Goal: Transaction & Acquisition: Purchase product/service

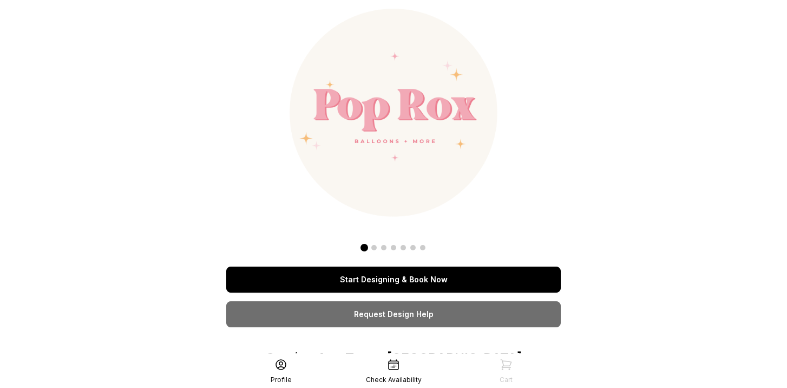
click at [419, 276] on link "Start Designing & Book Now" at bounding box center [393, 279] width 335 height 26
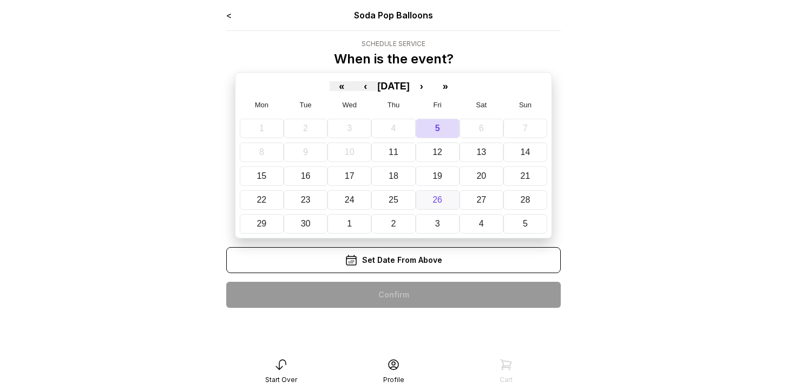
click at [431, 200] on button "26" at bounding box center [438, 199] width 44 height 19
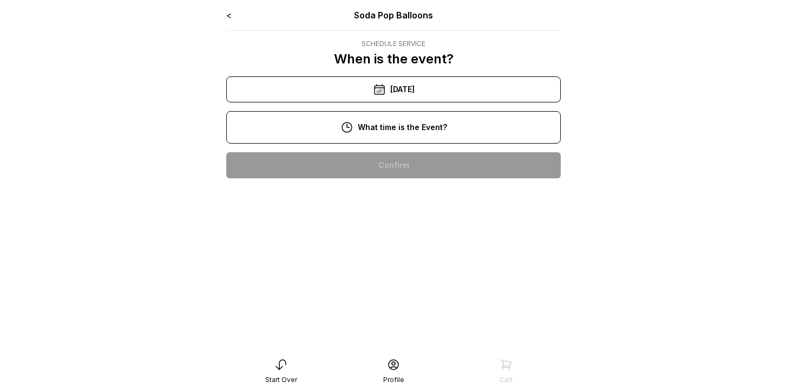
click at [407, 193] on div "10:00 pm" at bounding box center [393, 200] width 317 height 26
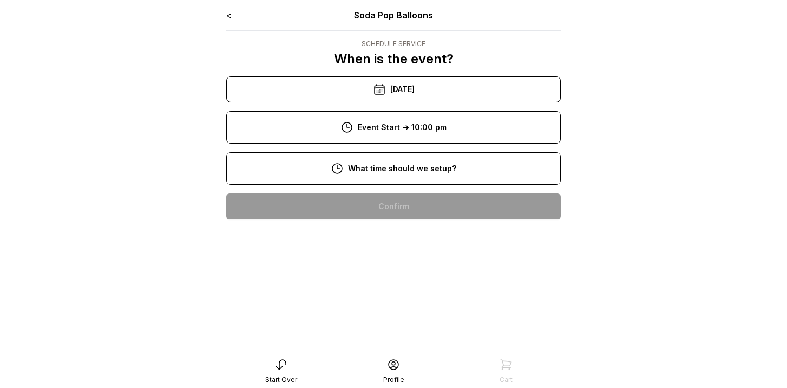
click at [406, 249] on div "8:00 pm" at bounding box center [393, 241] width 317 height 26
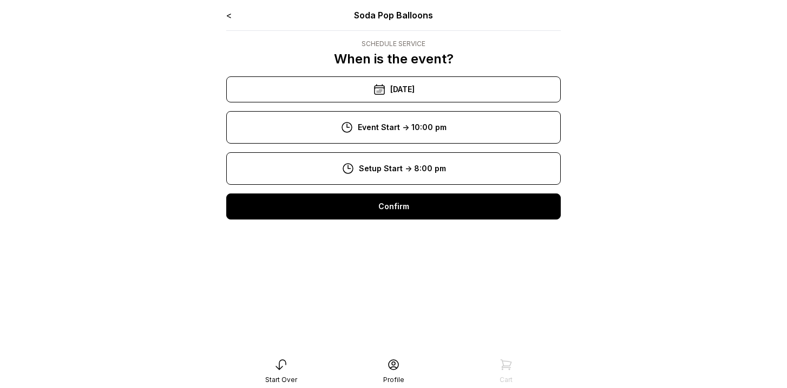
click at [398, 210] on div "Confirm" at bounding box center [393, 206] width 335 height 26
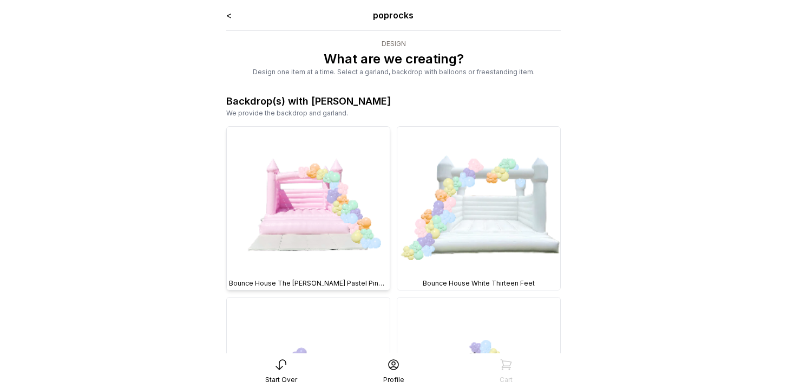
click at [351, 259] on img at bounding box center [308, 208] width 163 height 163
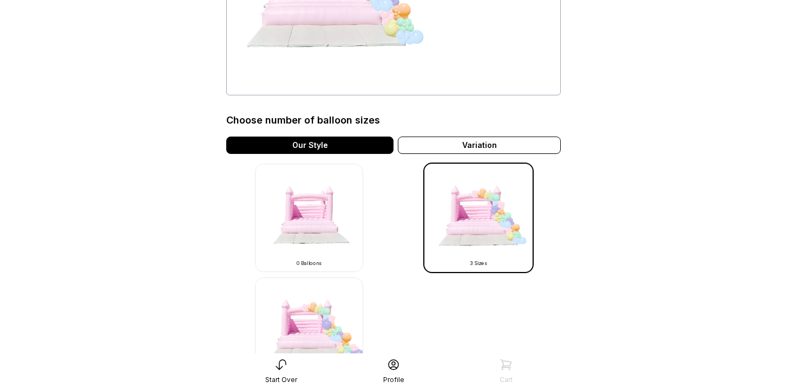
scroll to position [367, 0]
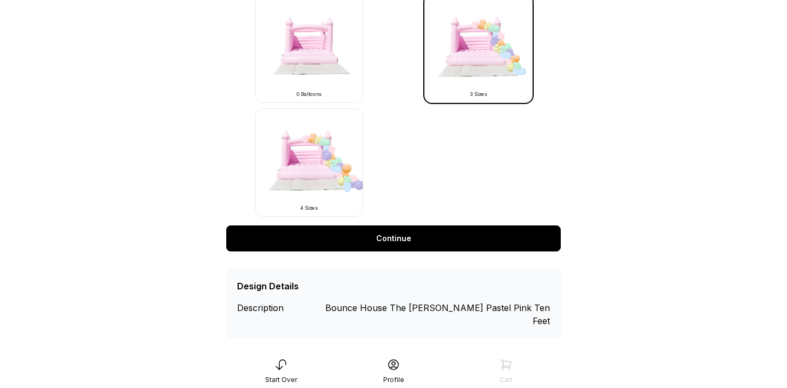
click at [403, 239] on link "Continue" at bounding box center [393, 238] width 335 height 26
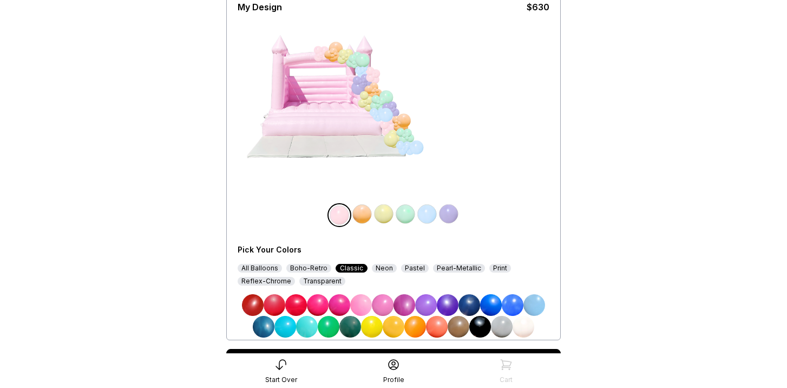
scroll to position [97, 0]
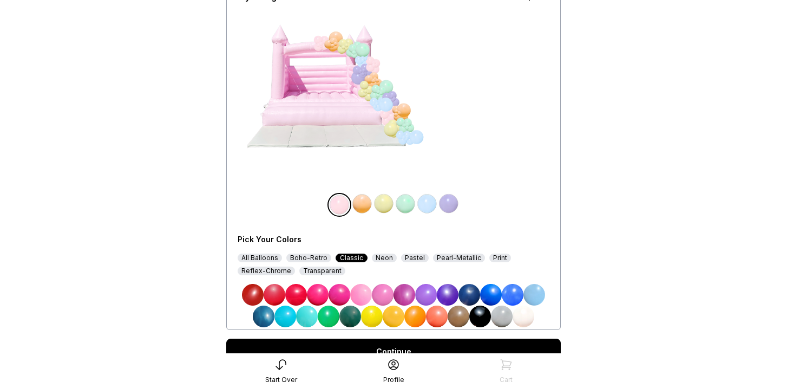
click at [384, 289] on img at bounding box center [383, 295] width 22 height 22
click at [383, 199] on div at bounding box center [326, 111] width 162 height 176
click at [429, 291] on img at bounding box center [426, 295] width 22 height 22
click at [428, 207] on img at bounding box center [427, 204] width 22 height 22
click at [532, 293] on img at bounding box center [535, 295] width 22 height 22
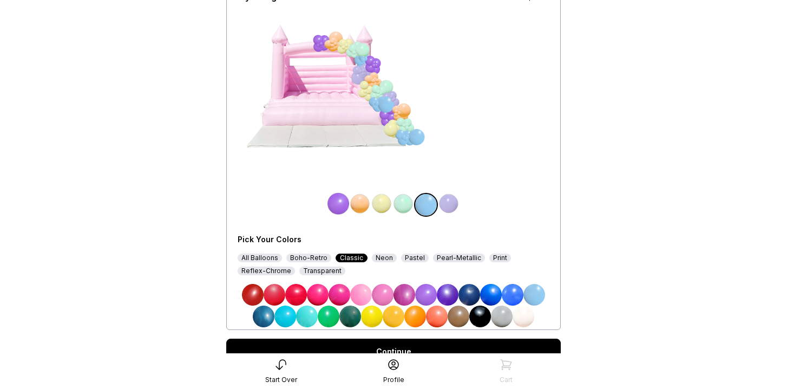
scroll to position [146, 0]
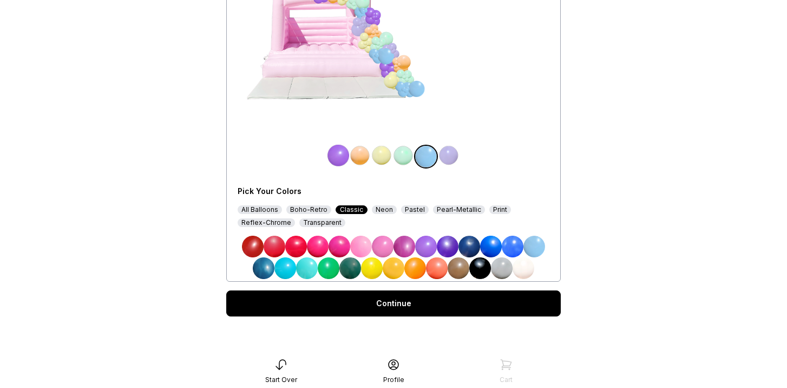
click at [504, 301] on link "Continue" at bounding box center [393, 303] width 335 height 26
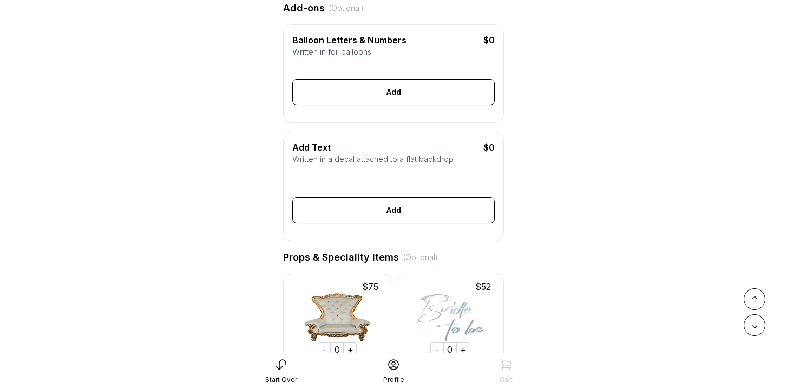
scroll to position [309, 0]
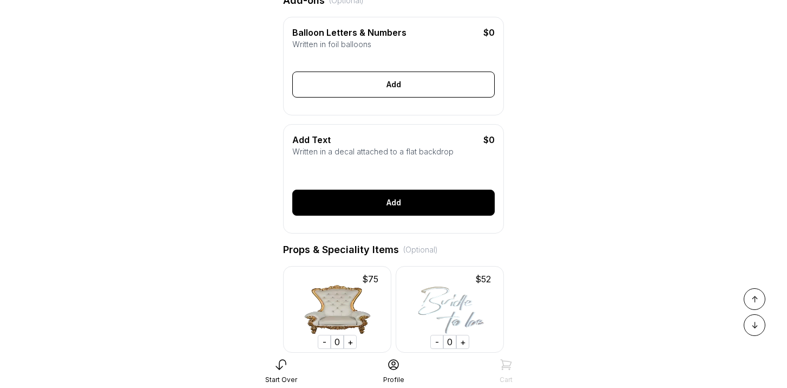
click at [394, 207] on div "Add" at bounding box center [393, 203] width 203 height 26
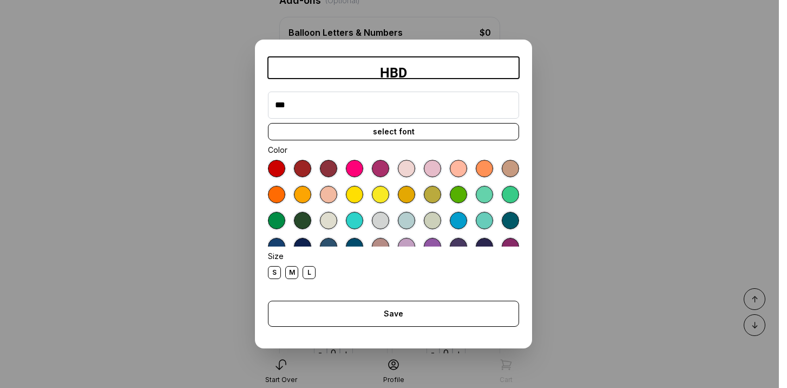
type input "***"
click at [360, 167] on div at bounding box center [354, 168] width 17 height 17
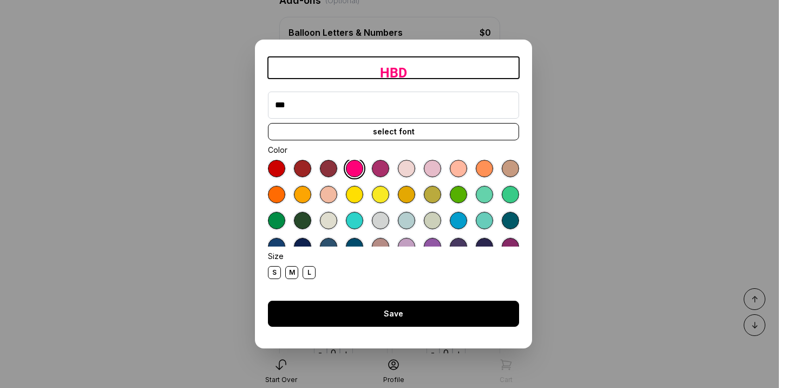
click at [390, 315] on div "Save" at bounding box center [393, 314] width 251 height 26
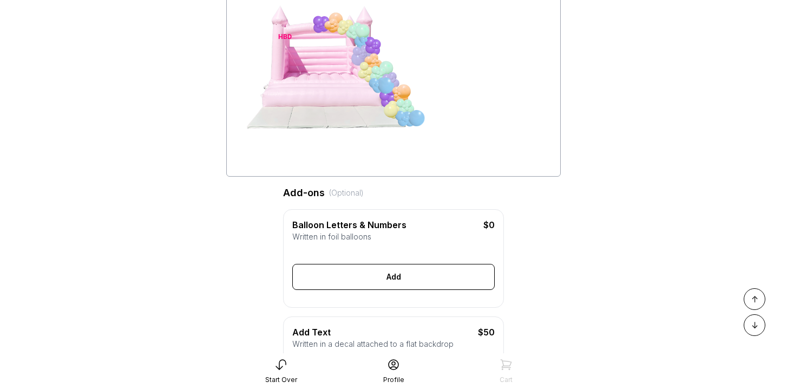
scroll to position [0, 0]
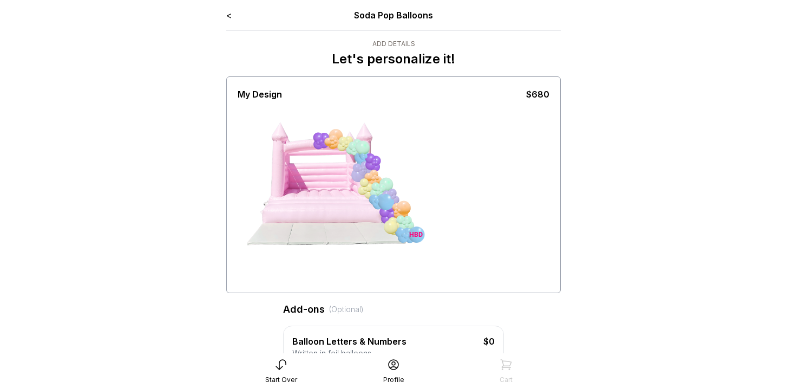
drag, startPoint x: 288, startPoint y: 152, endPoint x: 550, endPoint y: 314, distance: 308.0
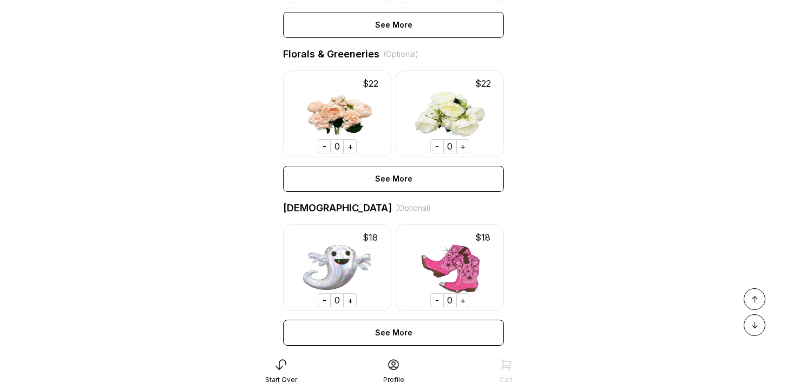
scroll to position [684, 0]
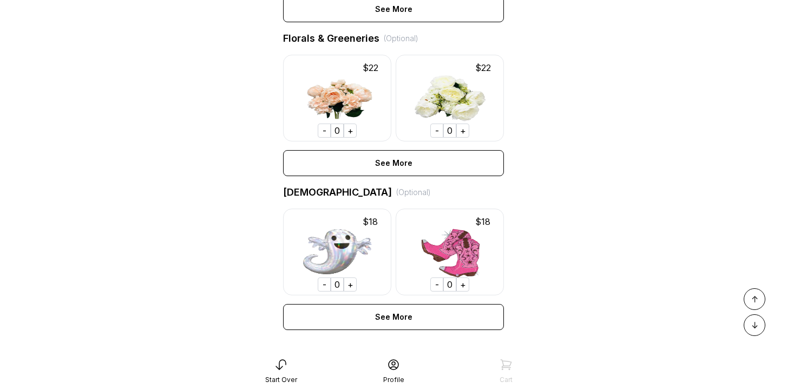
click at [352, 287] on div "+" at bounding box center [350, 284] width 13 height 14
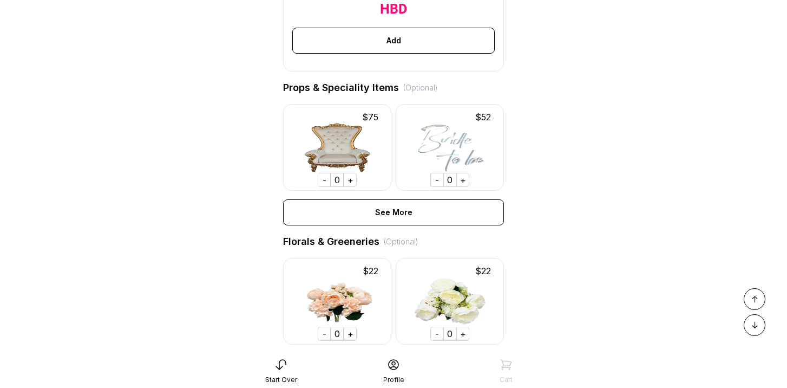
scroll to position [0, 0]
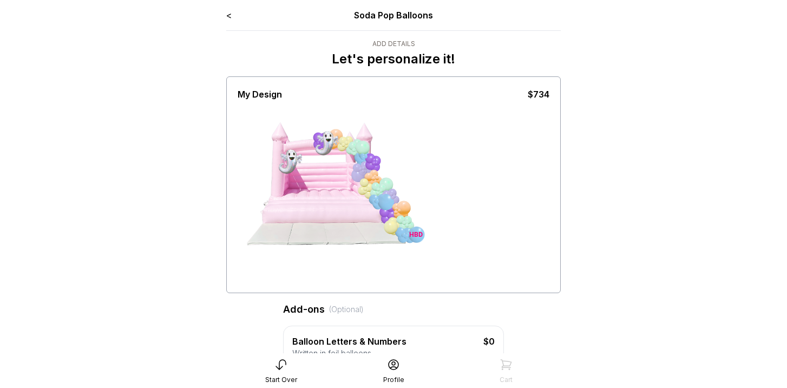
drag, startPoint x: 289, startPoint y: 165, endPoint x: 362, endPoint y: 128, distance: 81.8
click at [360, 148] on div "HBD" at bounding box center [318, 195] width 81 height 95
drag, startPoint x: 289, startPoint y: 162, endPoint x: 459, endPoint y: 175, distance: 171.1
click at [459, 175] on div "HBD" at bounding box center [394, 196] width 312 height 190
drag, startPoint x: 293, startPoint y: 159, endPoint x: 538, endPoint y: 269, distance: 268.1
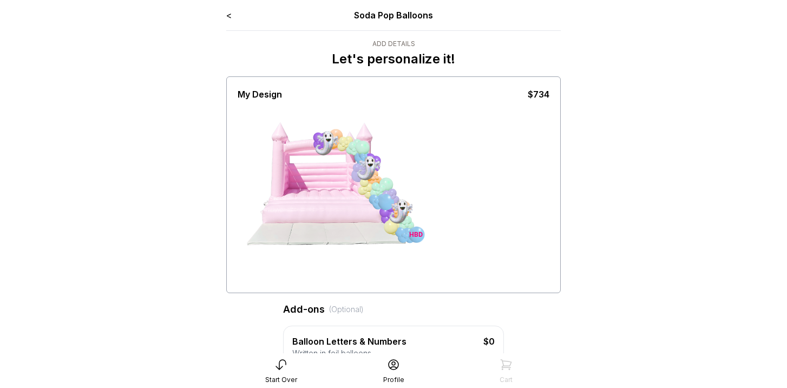
click at [538, 269] on div "HBD" at bounding box center [394, 196] width 312 height 190
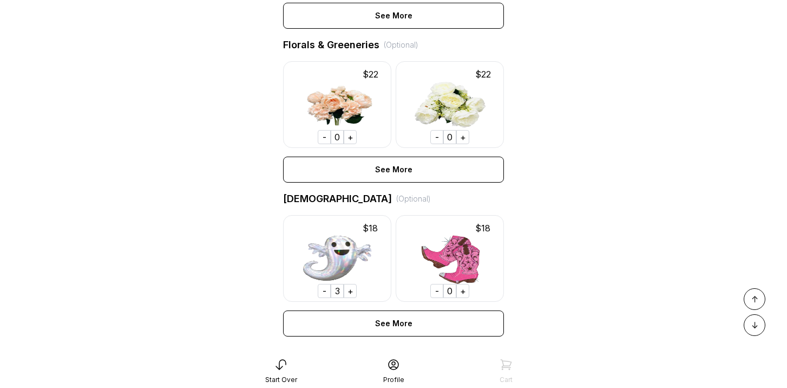
scroll to position [826, 0]
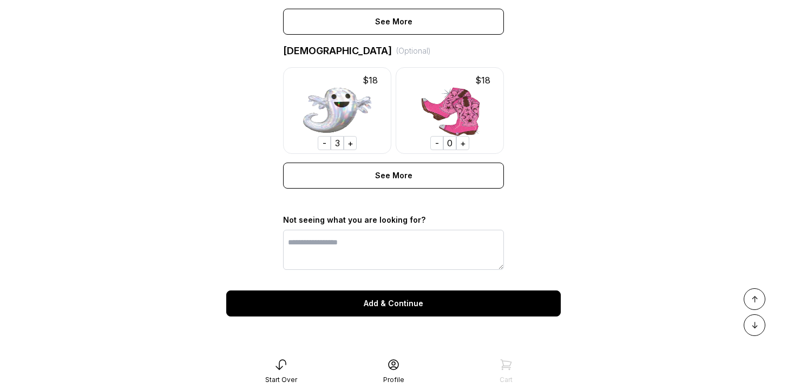
click at [410, 306] on div "Add & Continue" at bounding box center [393, 303] width 335 height 26
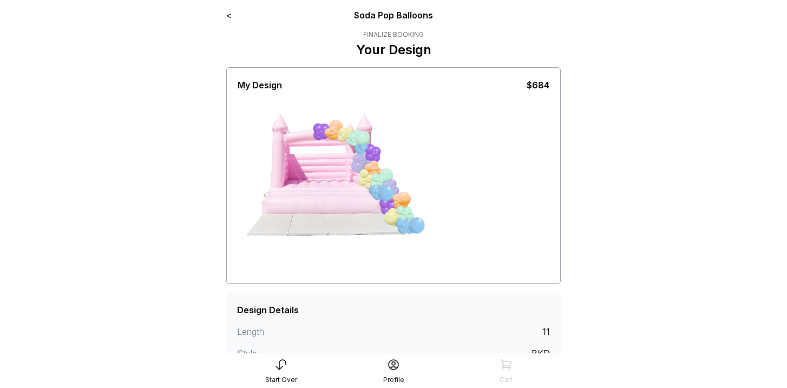
scroll to position [193, 0]
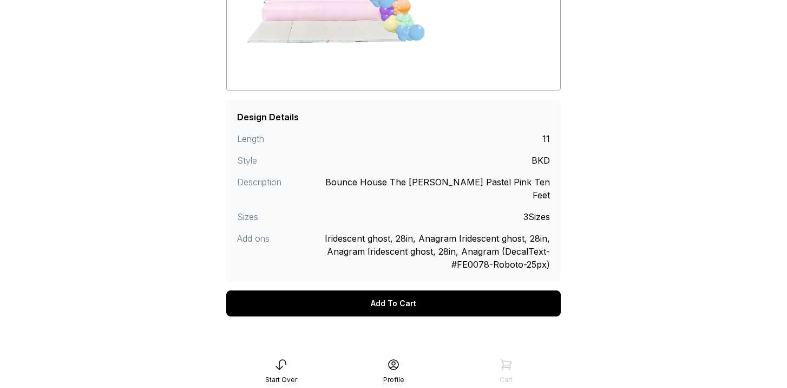
click at [401, 291] on div "Add To Cart" at bounding box center [393, 303] width 335 height 26
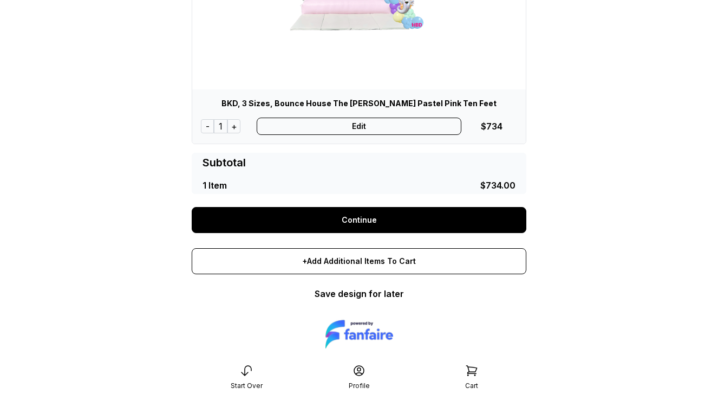
scroll to position [195, 0]
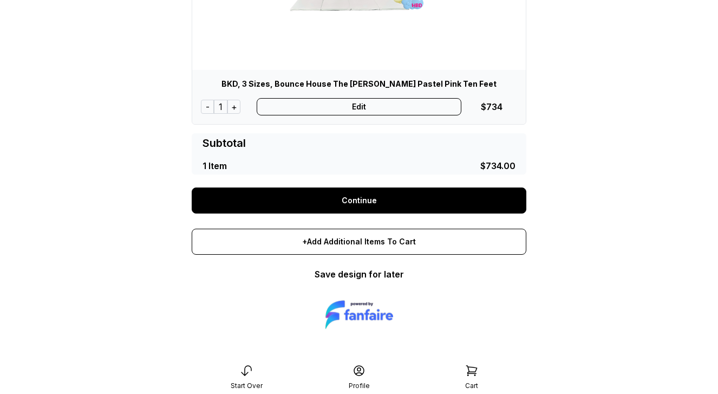
click at [360, 200] on link "Continue" at bounding box center [359, 200] width 335 height 26
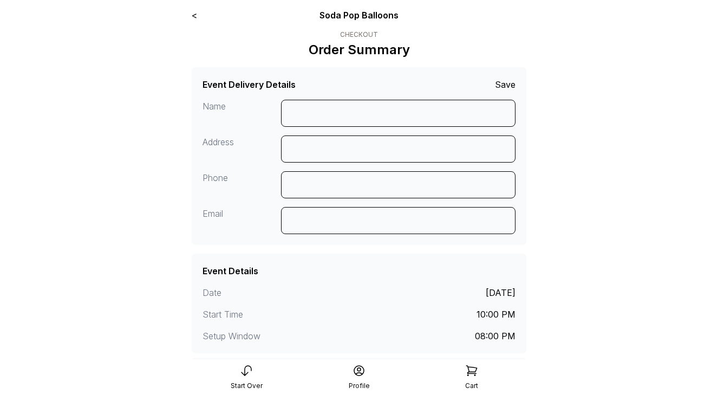
click at [193, 17] on link "<" at bounding box center [194, 15] width 5 height 11
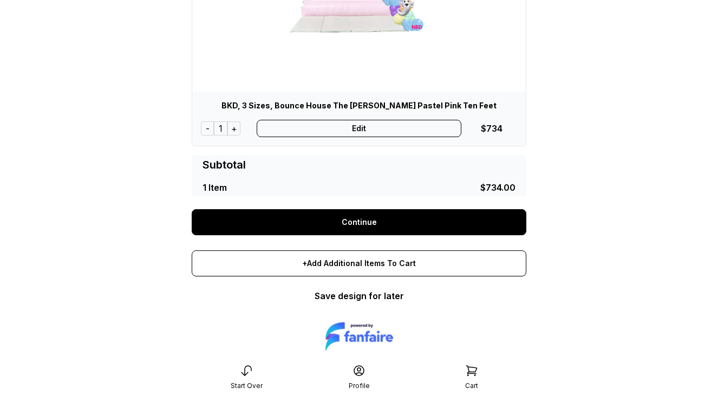
scroll to position [195, 0]
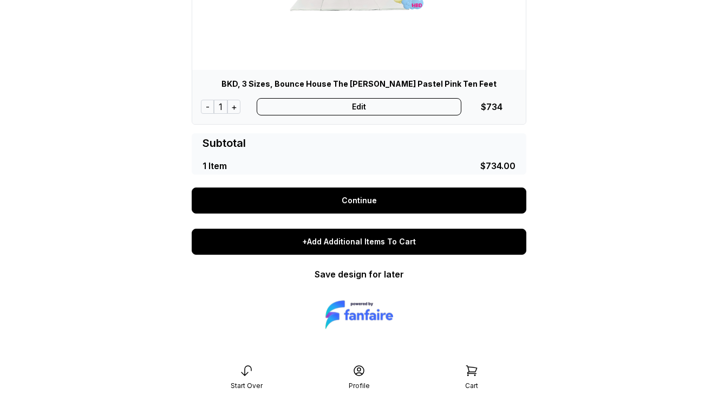
click at [378, 240] on div "+Add Additional Items To Cart" at bounding box center [359, 241] width 335 height 26
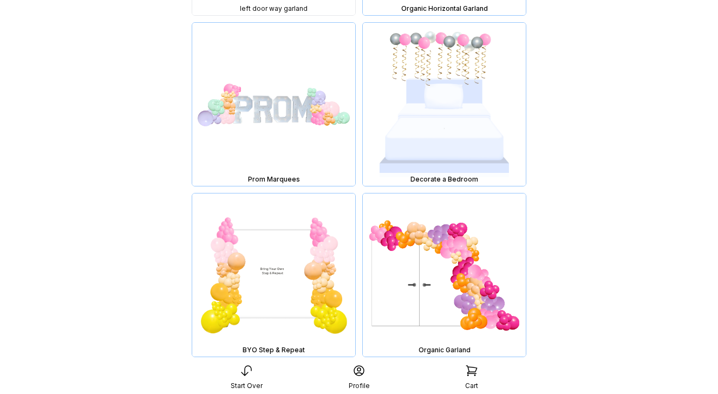
scroll to position [8004, 0]
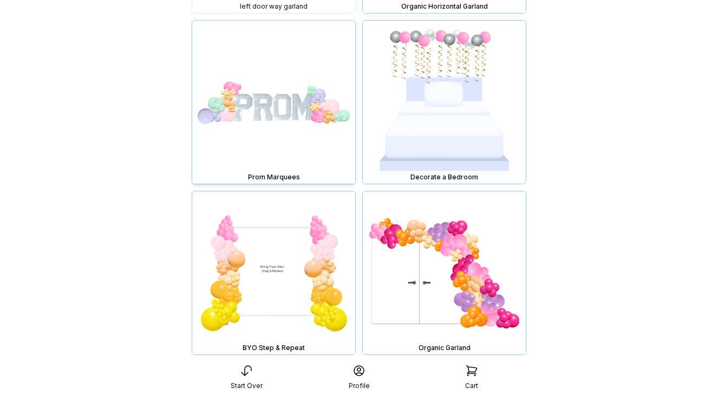
click at [319, 103] on img at bounding box center [273, 102] width 163 height 163
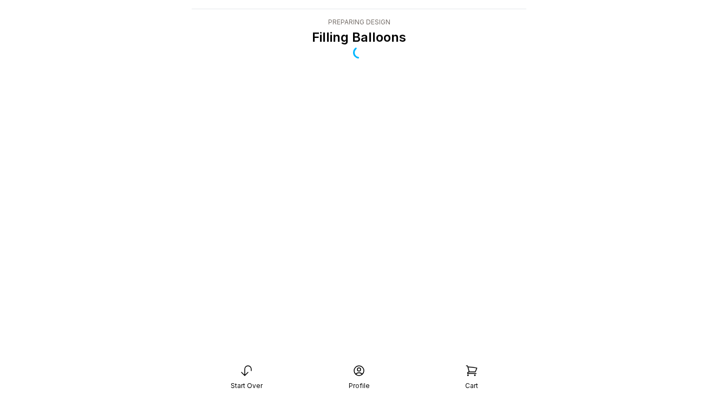
scroll to position [22, 0]
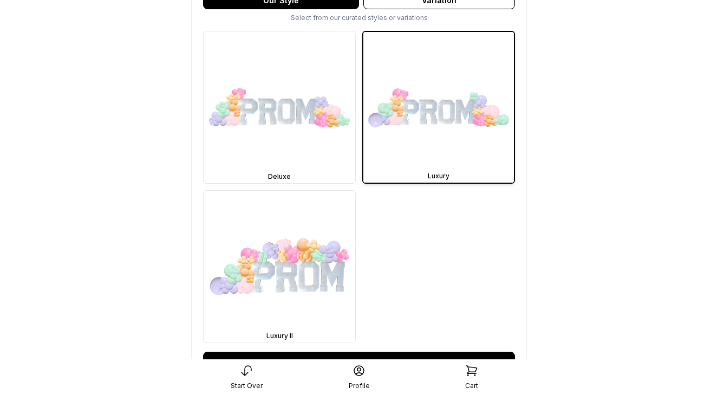
scroll to position [370, 0]
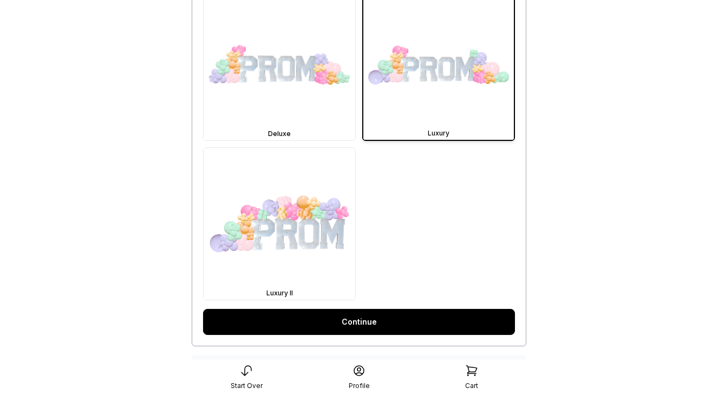
click at [383, 322] on link "Continue" at bounding box center [359, 322] width 312 height 26
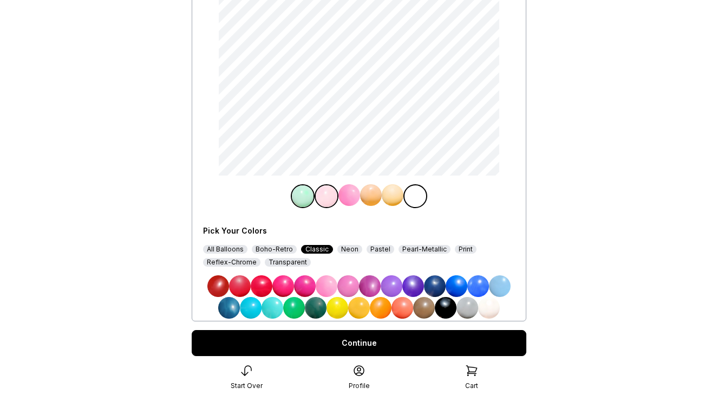
scroll to position [184, 0]
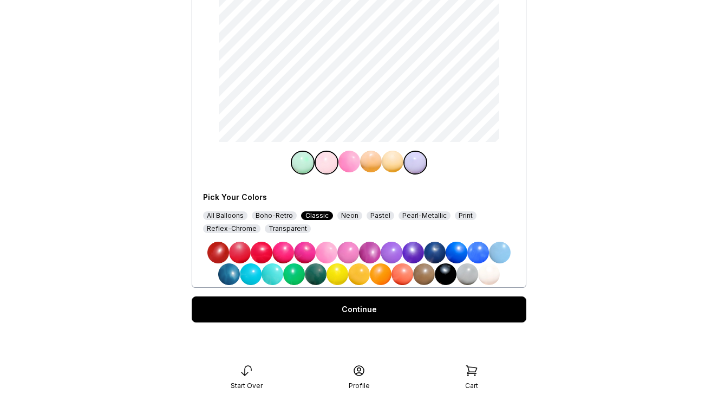
click at [387, 309] on div "Continue" at bounding box center [359, 309] width 335 height 26
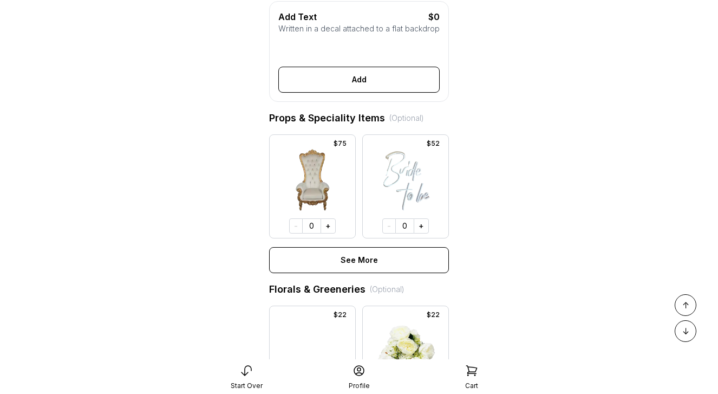
scroll to position [488, 0]
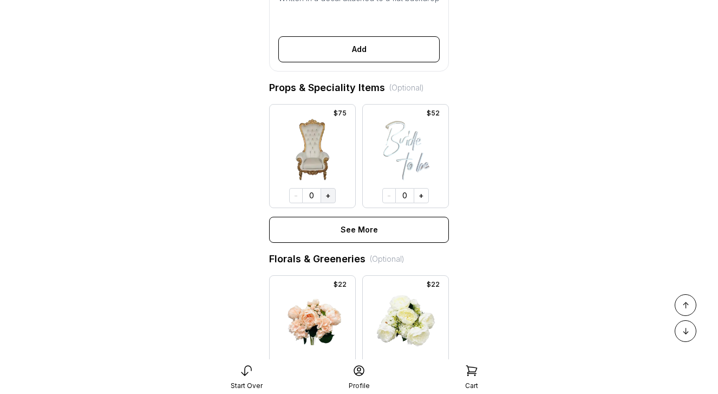
click at [331, 195] on button "+" at bounding box center [328, 195] width 15 height 15
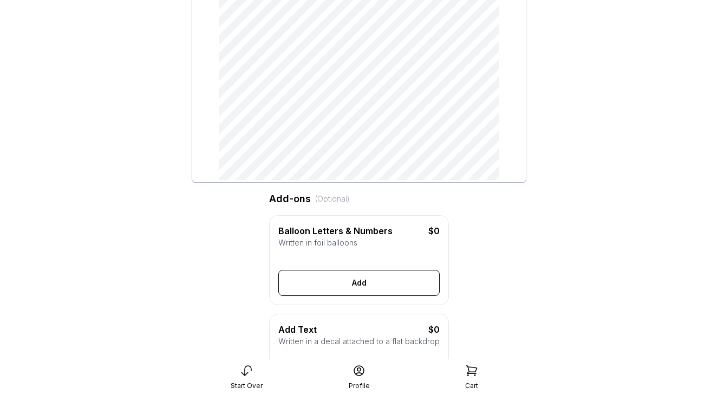
scroll to position [0, 0]
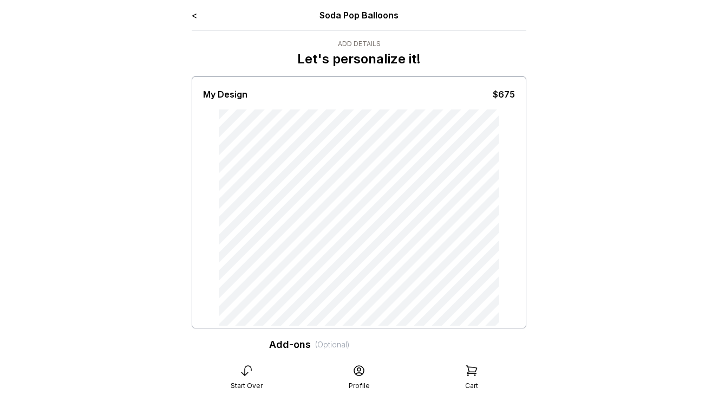
click at [471, 374] on icon at bounding box center [471, 370] width 13 height 13
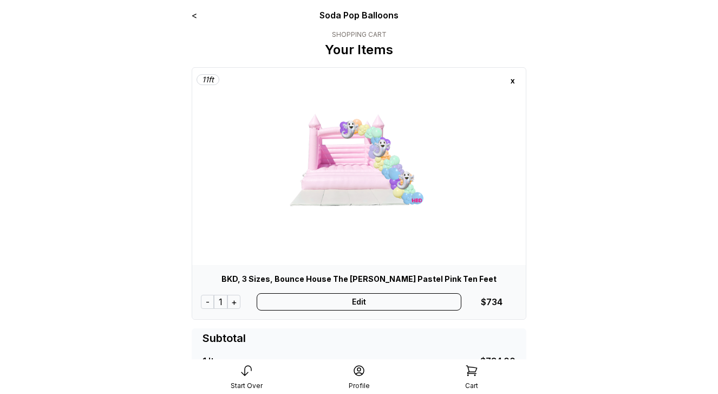
click at [513, 82] on div "x" at bounding box center [512, 80] width 17 height 17
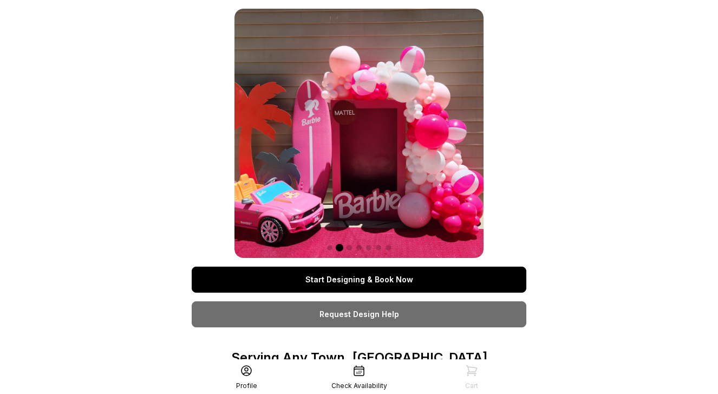
click at [356, 277] on link "Start Designing & Book Now" at bounding box center [359, 279] width 335 height 26
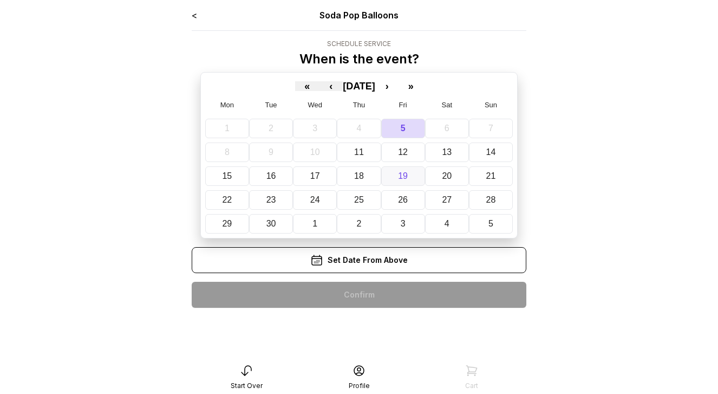
click at [398, 179] on abbr "19" at bounding box center [403, 175] width 10 height 9
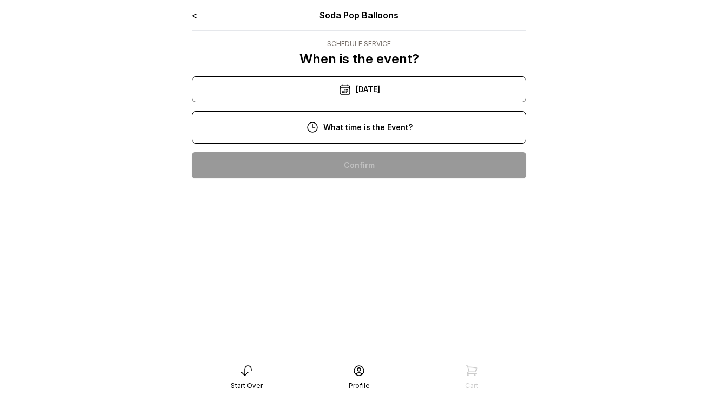
click at [367, 227] on div "3:00 pm" at bounding box center [358, 234] width 317 height 26
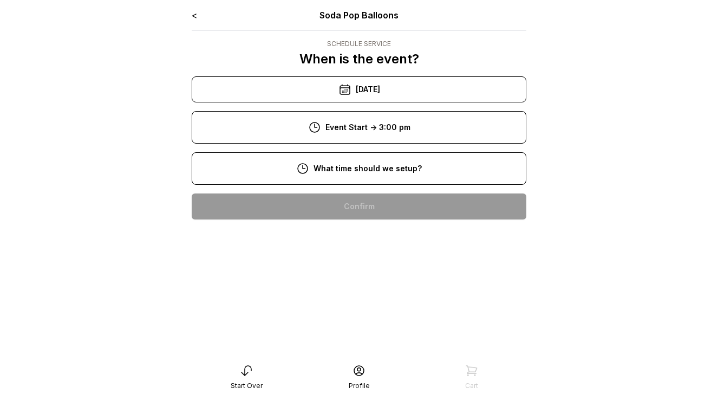
click at [358, 282] on div "1:00 pm" at bounding box center [358, 276] width 317 height 26
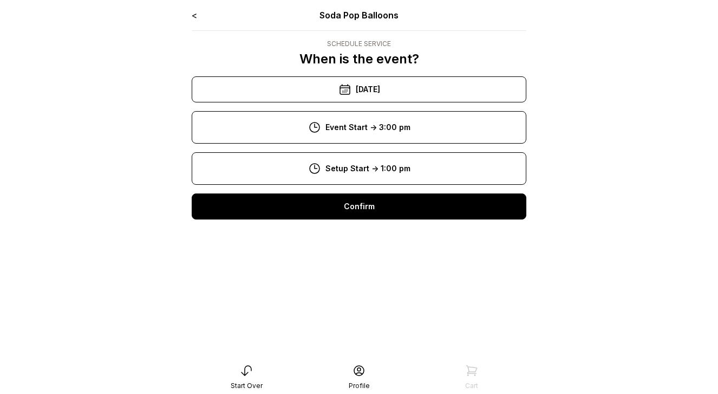
click at [369, 211] on div "Confirm" at bounding box center [359, 206] width 335 height 26
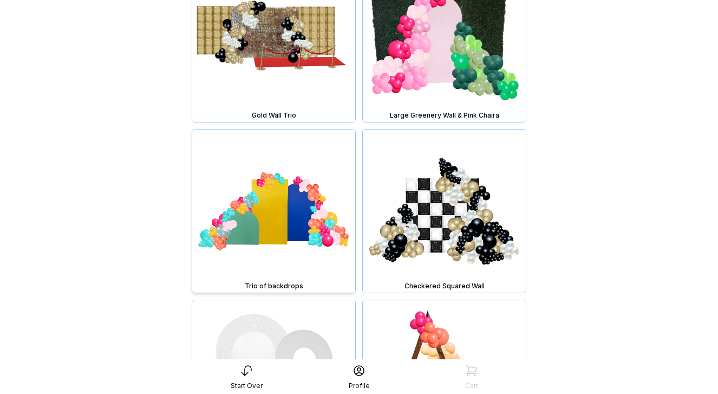
click at [299, 211] on img at bounding box center [273, 210] width 163 height 163
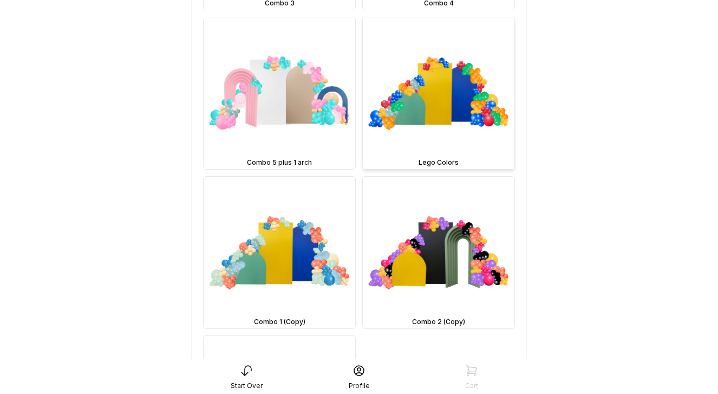
scroll to position [649, 0]
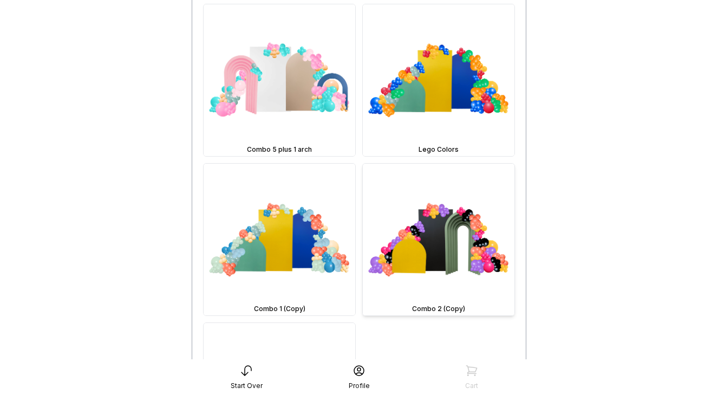
click at [440, 241] on img at bounding box center [439, 240] width 152 height 152
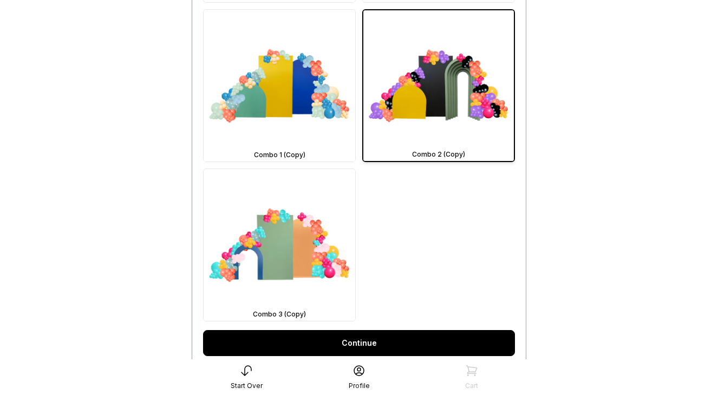
scroll to position [853, 0]
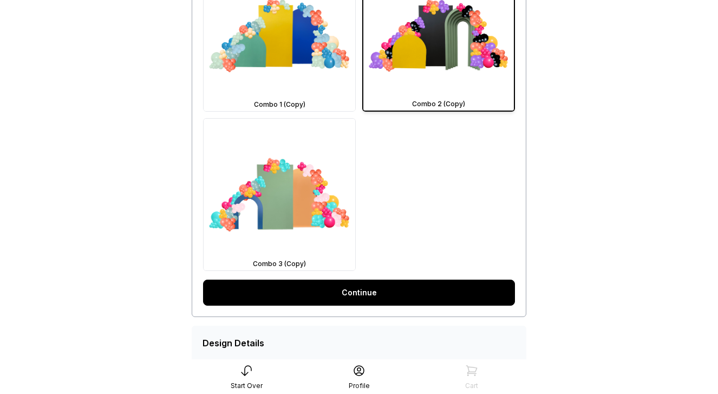
click at [374, 283] on link "Continue" at bounding box center [359, 292] width 312 height 26
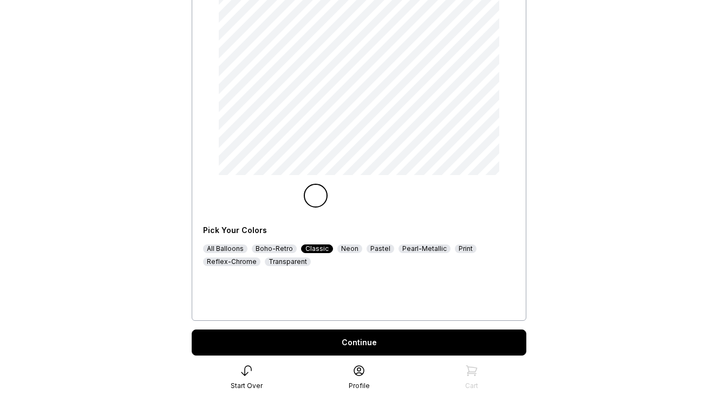
scroll to position [134, 0]
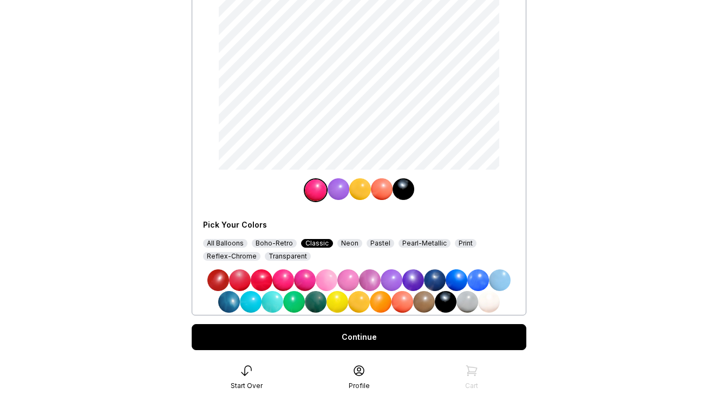
click at [373, 286] on img at bounding box center [370, 280] width 22 height 22
click at [384, 187] on img at bounding box center [382, 189] width 22 height 22
click at [457, 280] on img at bounding box center [457, 280] width 22 height 22
click at [424, 335] on div "Continue" at bounding box center [359, 337] width 335 height 26
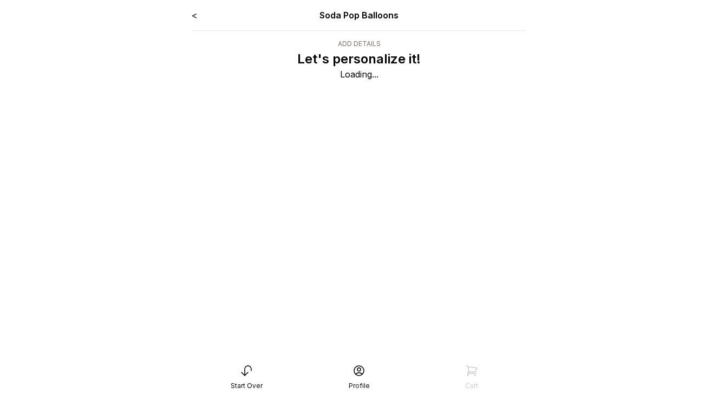
click at [194, 17] on link "<" at bounding box center [194, 15] width 5 height 11
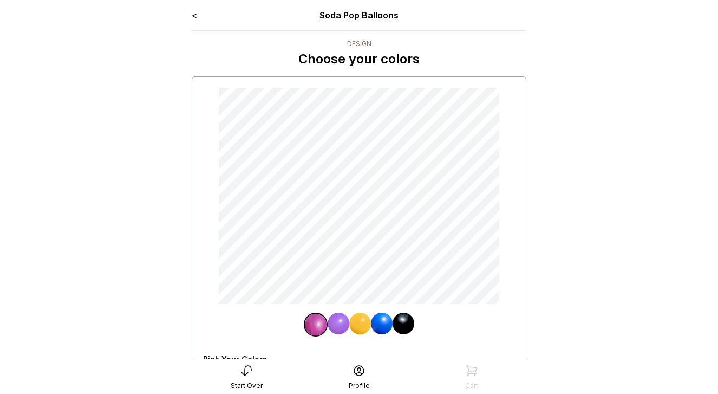
click at [474, 372] on icon at bounding box center [471, 370] width 13 height 13
click at [249, 373] on icon at bounding box center [246, 370] width 13 height 13
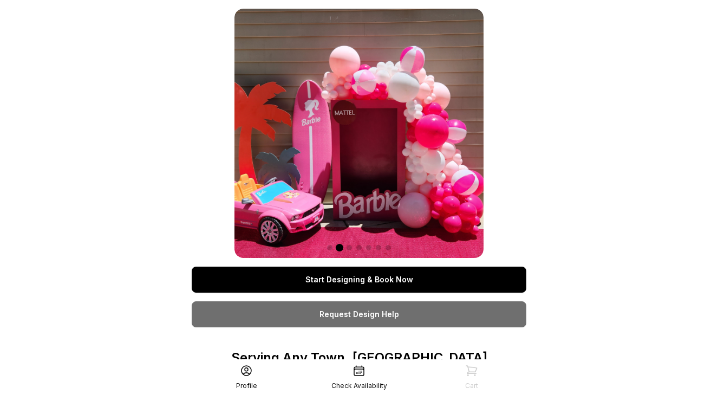
click at [374, 283] on link "Start Designing & Book Now" at bounding box center [359, 279] width 335 height 26
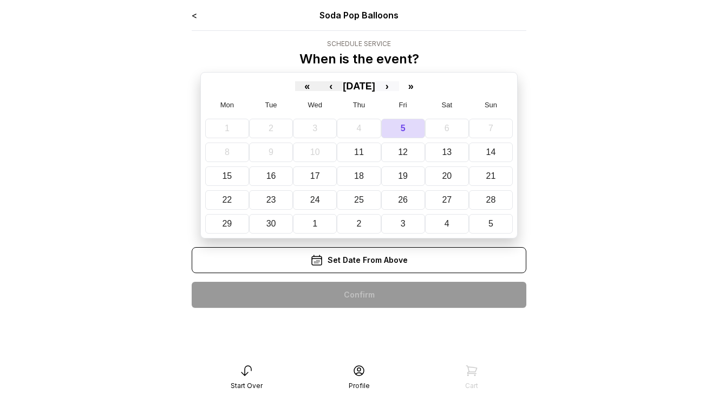
click at [399, 89] on button "›" at bounding box center [387, 86] width 24 height 10
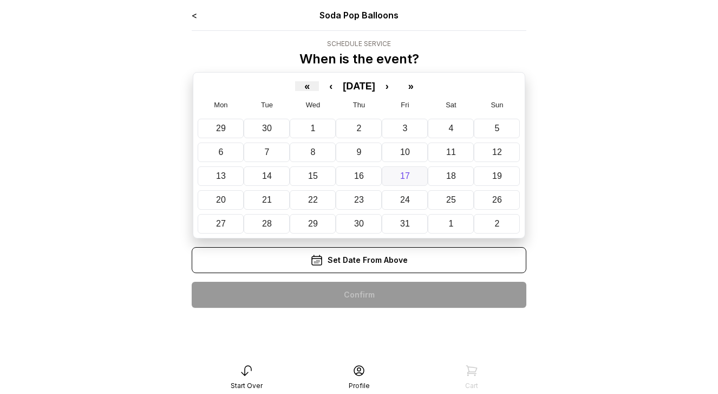
click at [419, 176] on button "17" at bounding box center [405, 175] width 46 height 19
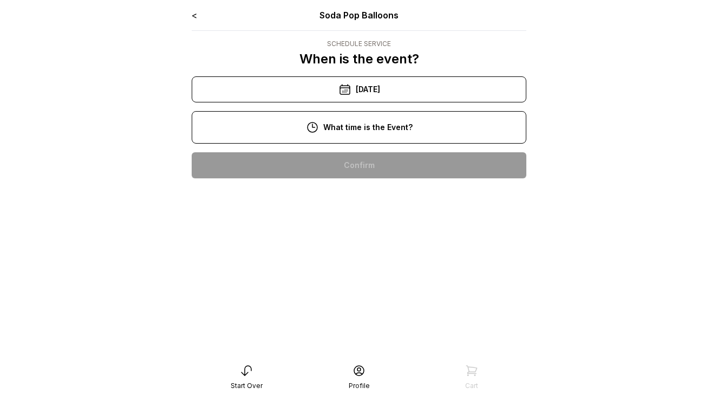
click at [389, 240] on div "12:00 pm" at bounding box center [358, 234] width 317 height 26
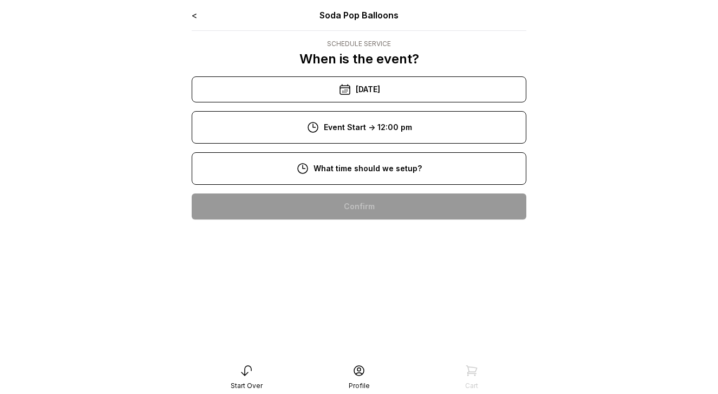
click at [368, 269] on div "10:00 am" at bounding box center [358, 276] width 317 height 26
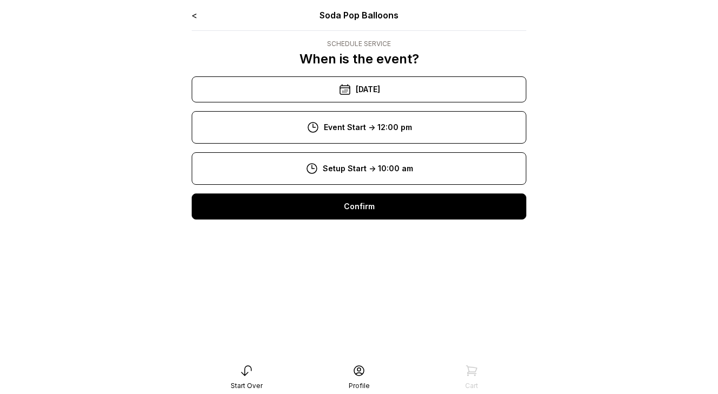
click at [370, 209] on div "Confirm" at bounding box center [359, 206] width 335 height 26
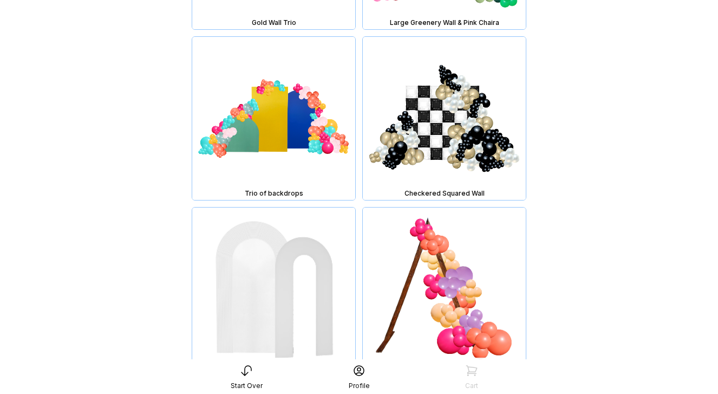
click at [296, 125] on img at bounding box center [273, 118] width 163 height 163
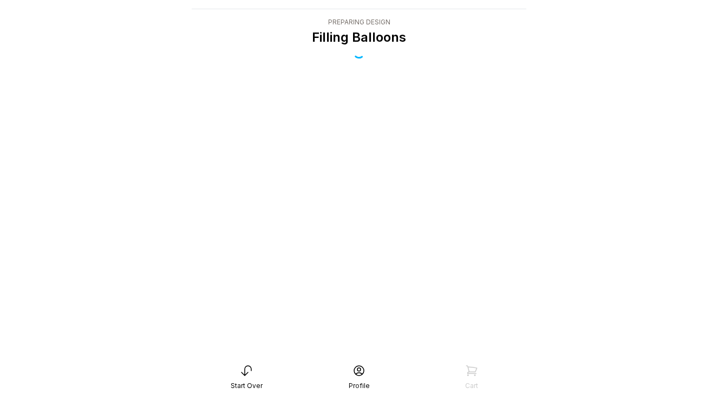
scroll to position [22, 0]
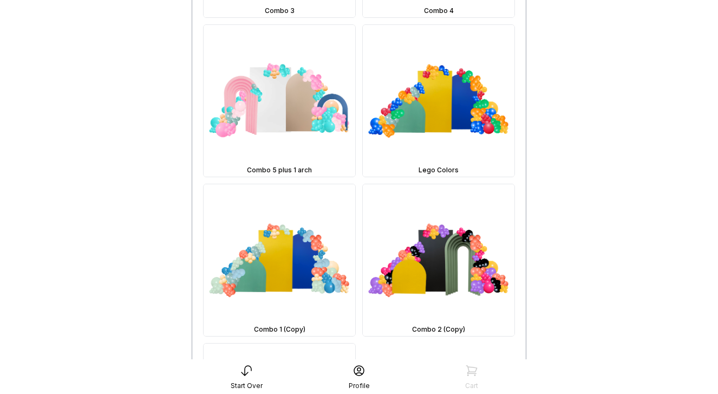
scroll to position [629, 0]
click at [450, 265] on img at bounding box center [439, 260] width 152 height 152
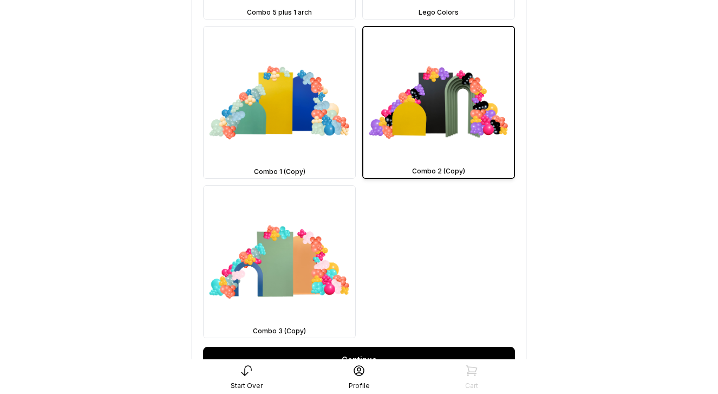
scroll to position [904, 0]
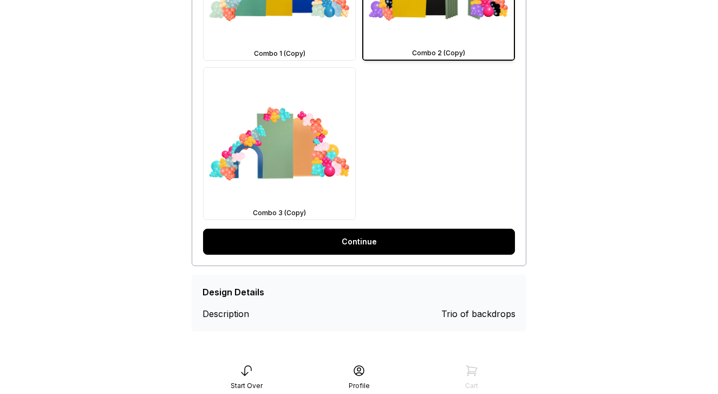
click at [370, 241] on link "Continue" at bounding box center [359, 241] width 312 height 26
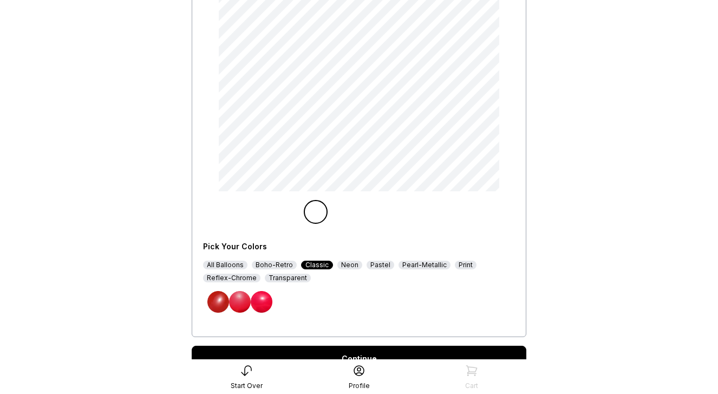
scroll to position [162, 0]
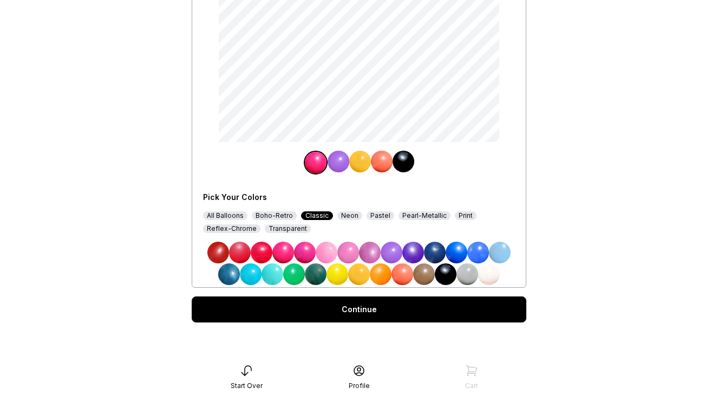
click at [371, 250] on img at bounding box center [370, 252] width 22 height 22
click at [363, 161] on img at bounding box center [360, 162] width 22 height 22
click at [494, 271] on img at bounding box center [489, 274] width 22 height 22
click at [416, 314] on div "Continue" at bounding box center [359, 309] width 335 height 26
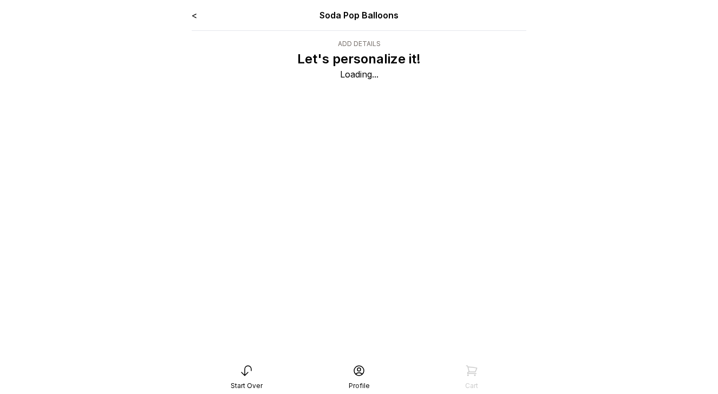
click at [195, 11] on link "<" at bounding box center [194, 15] width 5 height 11
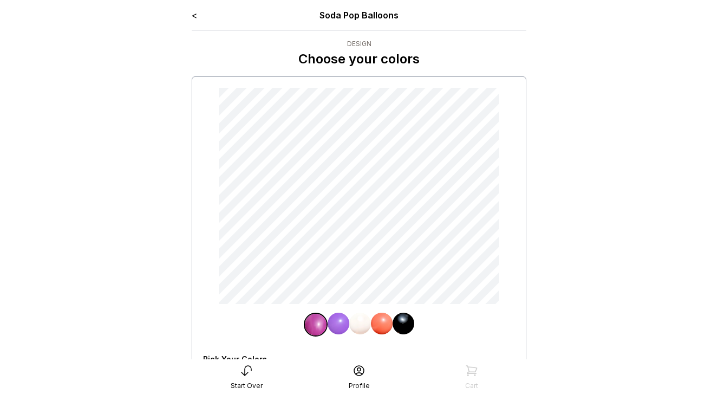
click at [195, 11] on link "<" at bounding box center [194, 15] width 5 height 11
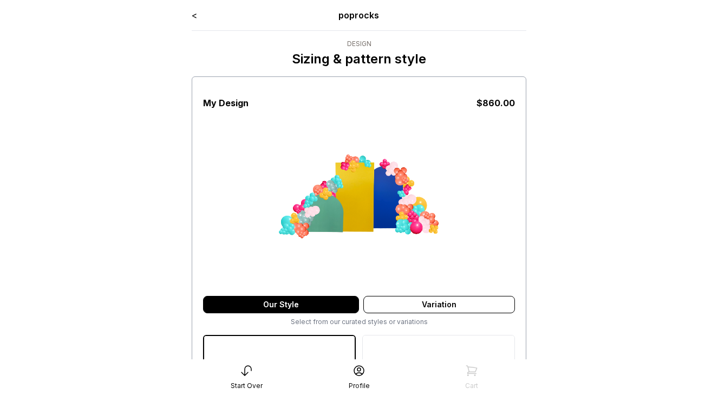
click at [195, 15] on link "<" at bounding box center [194, 15] width 5 height 11
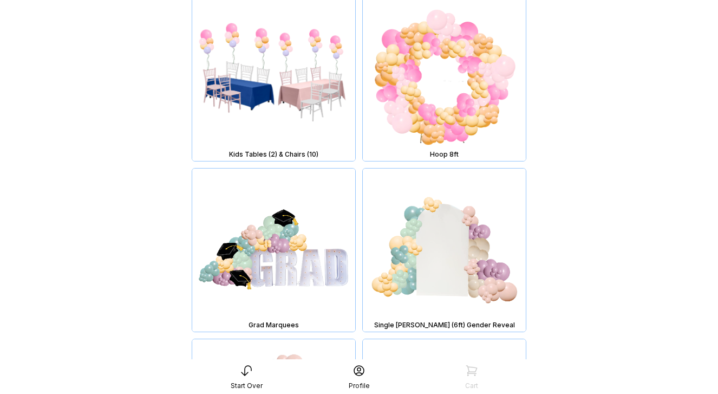
scroll to position [4915, 0]
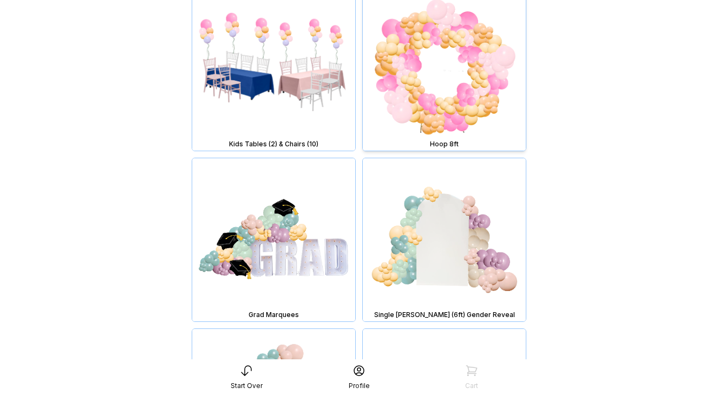
click at [448, 99] on img at bounding box center [444, 69] width 163 height 163
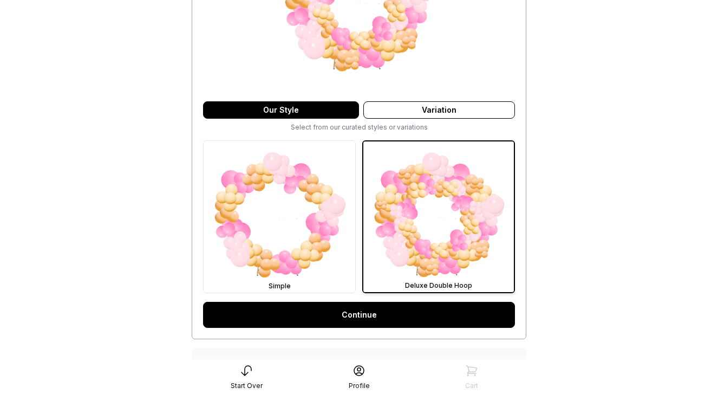
scroll to position [267, 0]
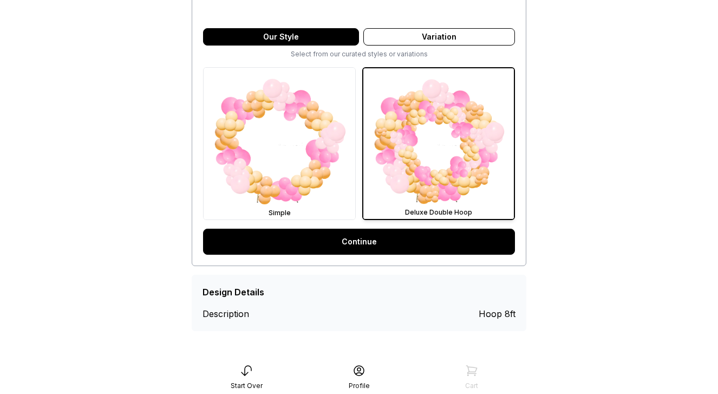
click at [414, 244] on link "Continue" at bounding box center [359, 241] width 312 height 26
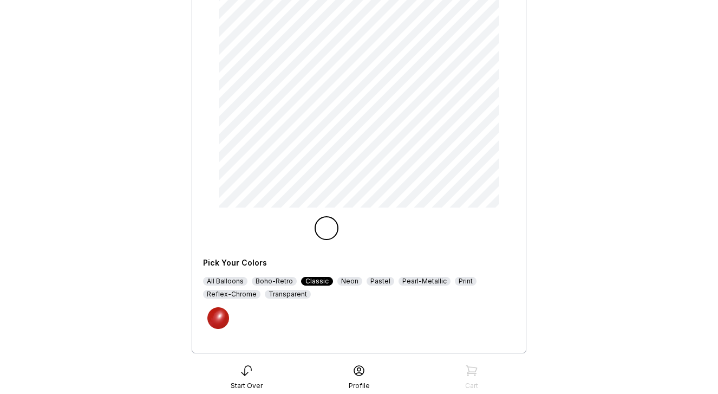
scroll to position [138, 0]
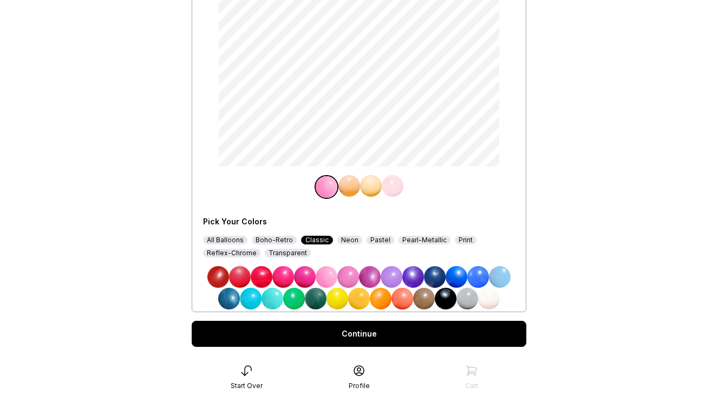
click at [390, 277] on img at bounding box center [392, 277] width 22 height 22
click at [374, 190] on img at bounding box center [371, 186] width 22 height 22
click at [458, 272] on img at bounding box center [457, 277] width 22 height 22
click at [440, 332] on div "Continue" at bounding box center [359, 334] width 335 height 26
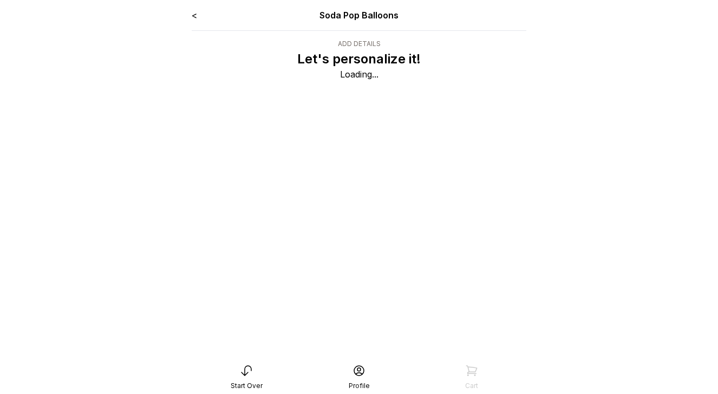
click at [191, 12] on div "< Soda Pop Balloons Add Details Let's personalize it! Loading..." at bounding box center [359, 251] width 352 height 502
click at [195, 15] on link "<" at bounding box center [194, 15] width 5 height 11
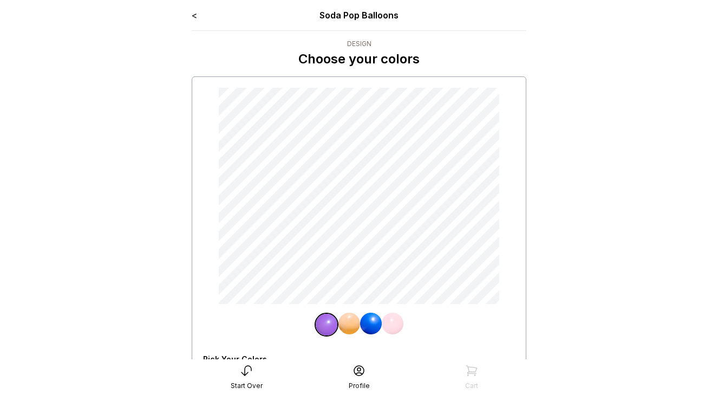
click at [194, 16] on link "<" at bounding box center [194, 15] width 5 height 11
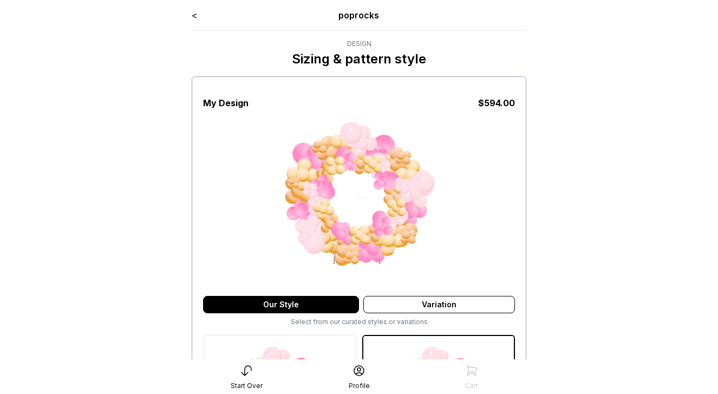
click at [197, 17] on link "<" at bounding box center [194, 15] width 5 height 11
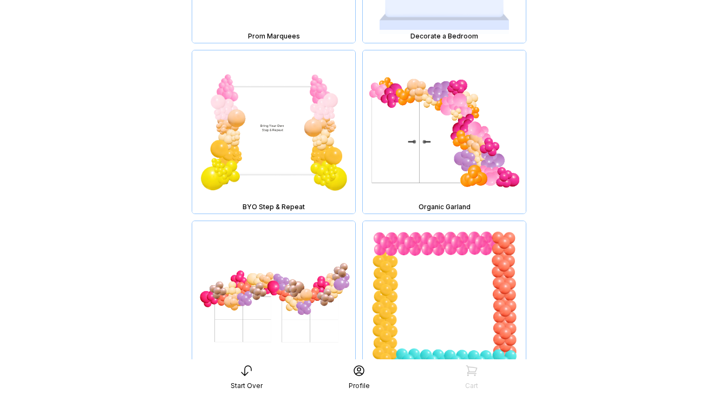
scroll to position [8176, 0]
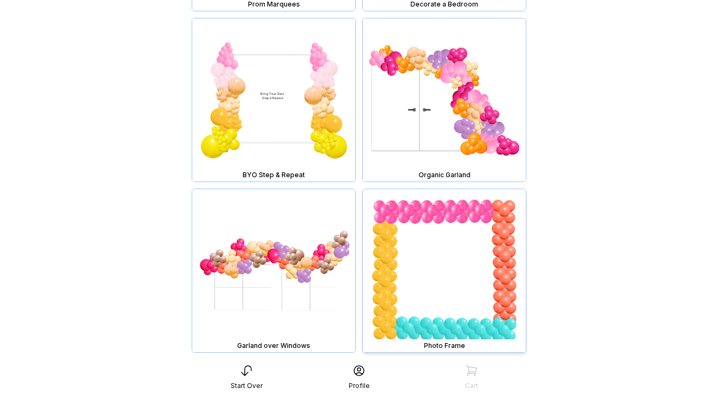
click at [426, 210] on img at bounding box center [444, 270] width 163 height 163
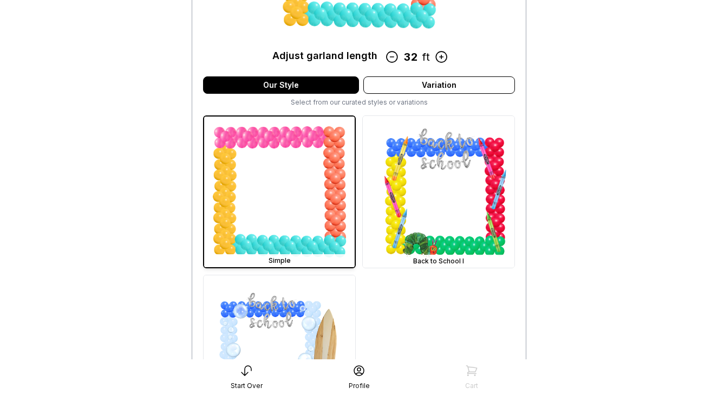
scroll to position [257, 0]
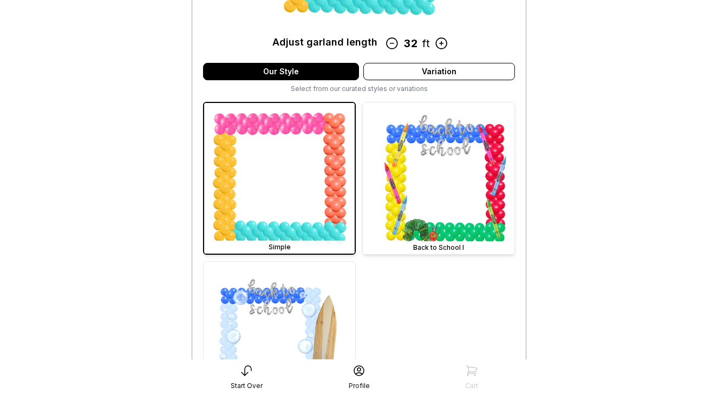
click at [452, 212] on img at bounding box center [439, 178] width 152 height 152
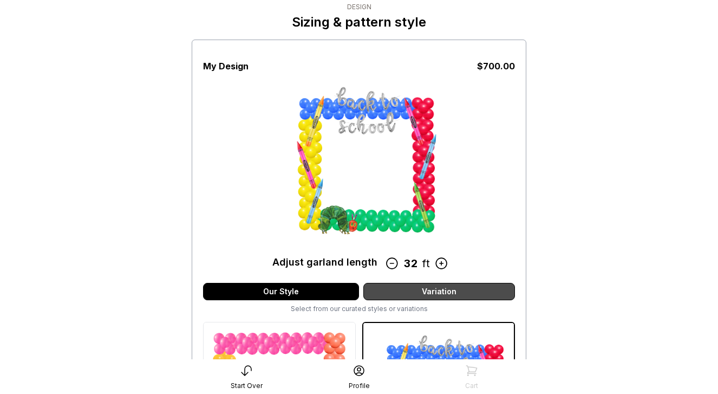
scroll to position [17, 0]
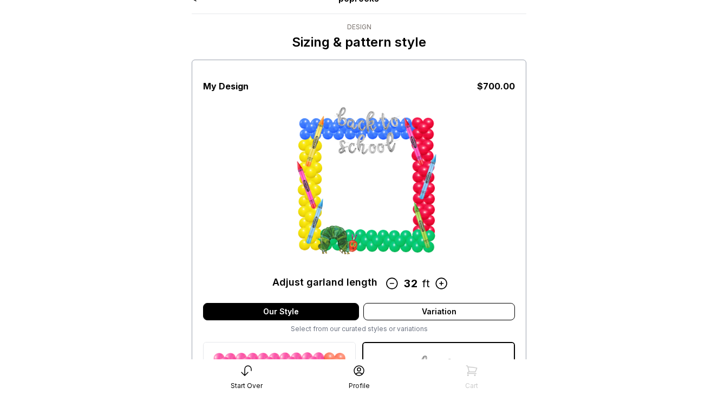
click at [442, 283] on icon at bounding box center [441, 283] width 11 height 11
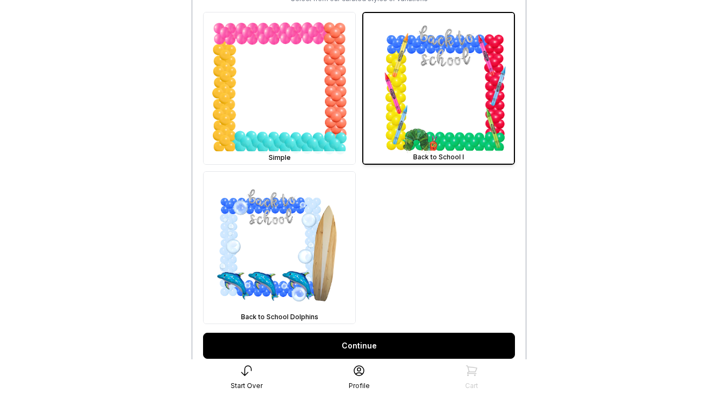
scroll to position [450, 0]
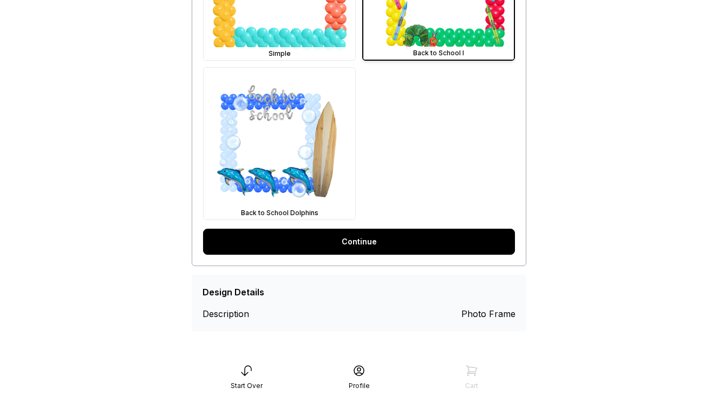
click at [292, 250] on link "Continue" at bounding box center [359, 241] width 312 height 26
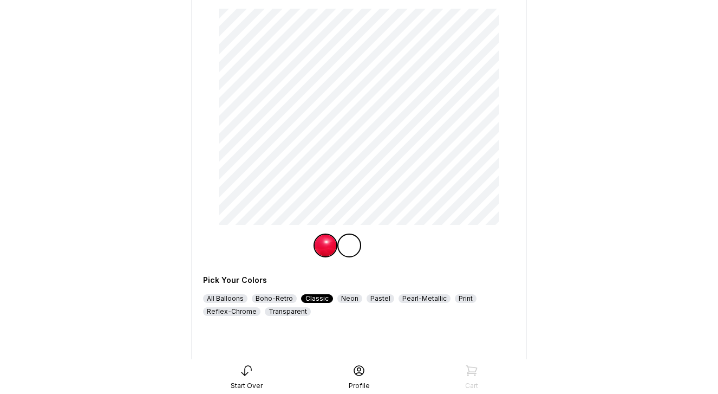
scroll to position [103, 0]
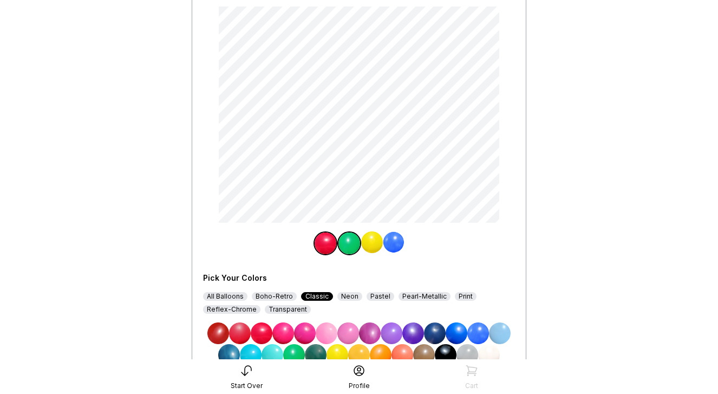
click at [321, 244] on img at bounding box center [326, 243] width 22 height 22
click at [359, 244] on img at bounding box center [349, 243] width 22 height 22
click at [330, 245] on img at bounding box center [326, 243] width 22 height 22
click at [351, 249] on img at bounding box center [349, 243] width 22 height 22
click at [321, 247] on img at bounding box center [326, 243] width 22 height 22
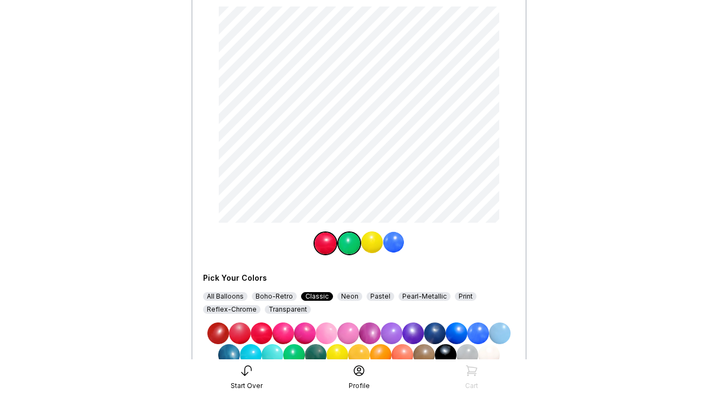
scroll to position [0, 0]
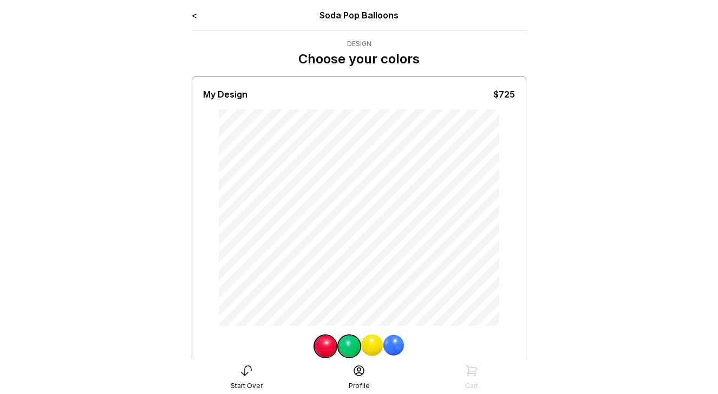
click at [195, 16] on link "<" at bounding box center [194, 15] width 5 height 11
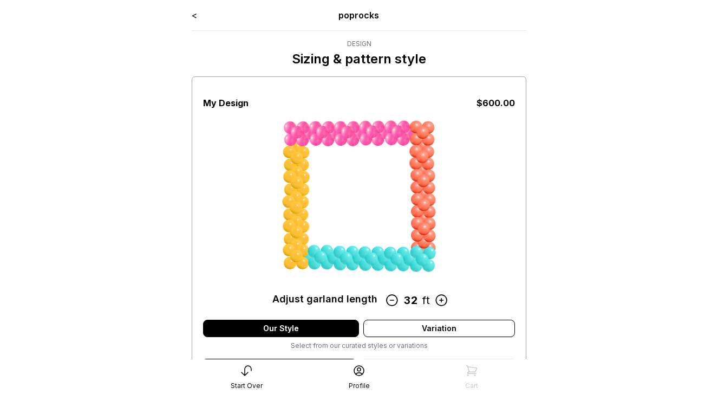
click at [195, 16] on link "<" at bounding box center [194, 15] width 5 height 11
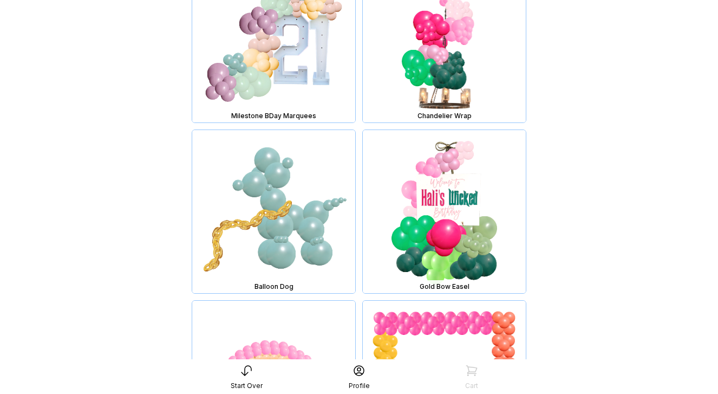
scroll to position [11522, 0]
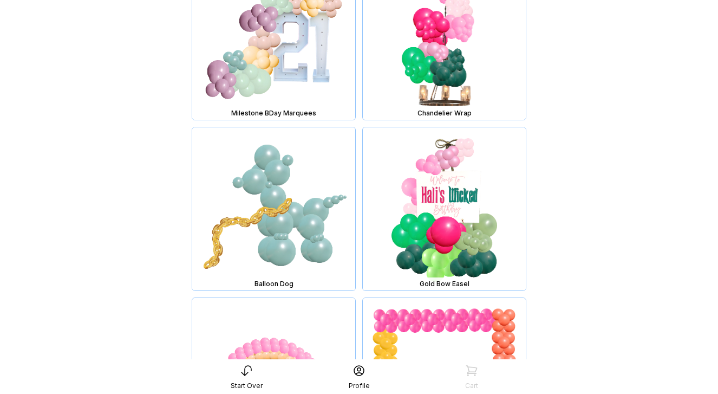
click at [299, 188] on img at bounding box center [273, 208] width 163 height 163
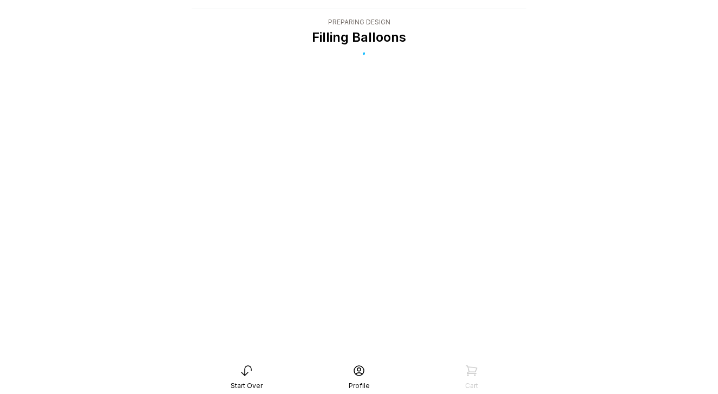
scroll to position [22, 0]
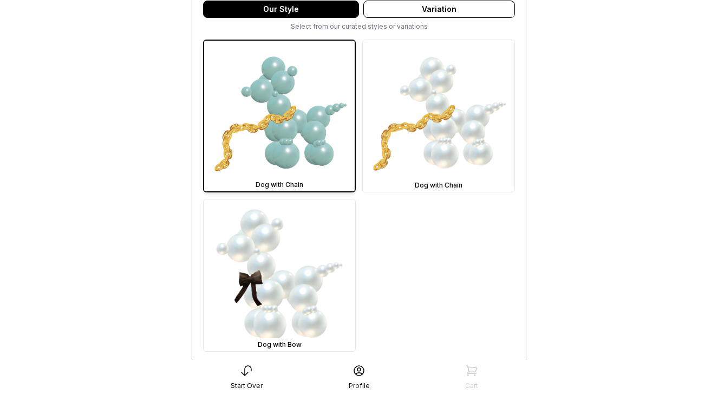
scroll to position [311, 0]
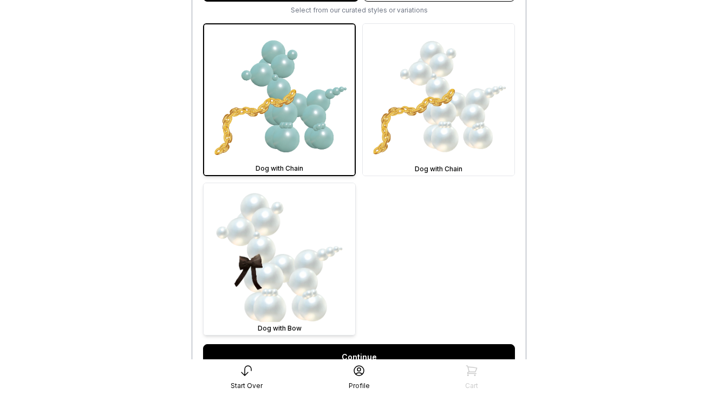
click at [315, 270] on img at bounding box center [280, 259] width 152 height 152
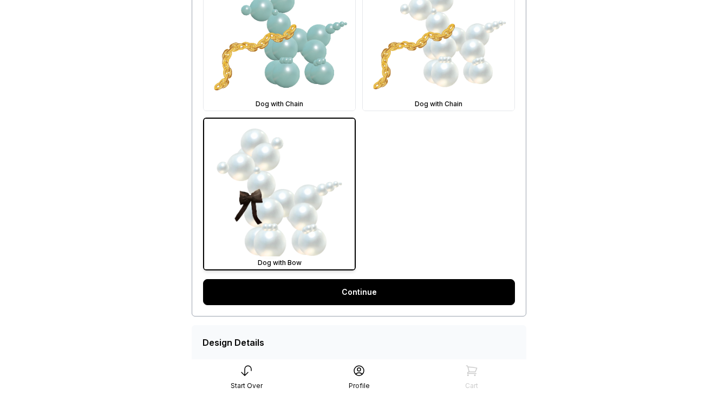
scroll to position [427, 0]
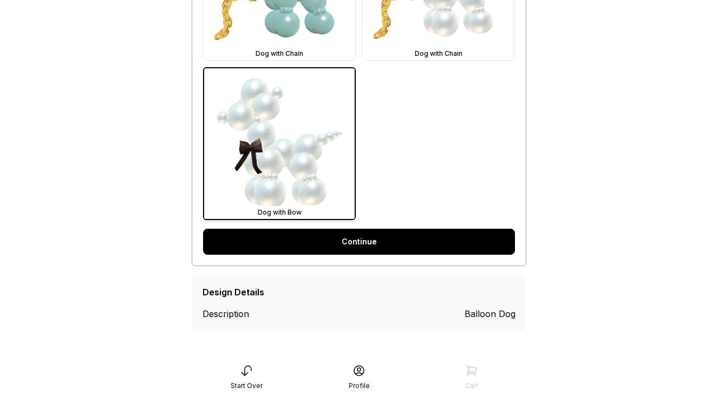
click at [360, 241] on link "Continue" at bounding box center [359, 241] width 312 height 26
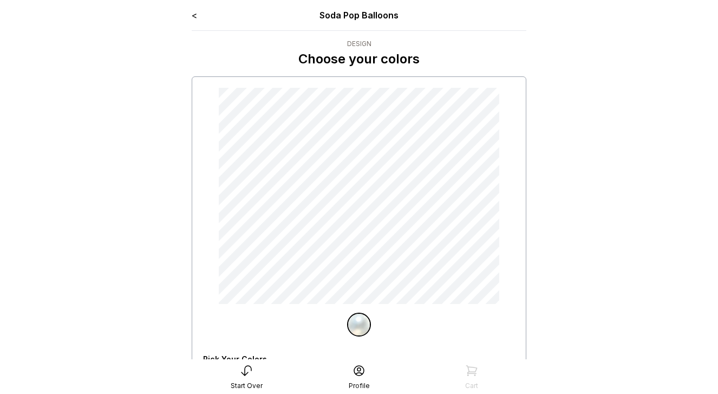
click at [193, 17] on link "<" at bounding box center [194, 15] width 5 height 11
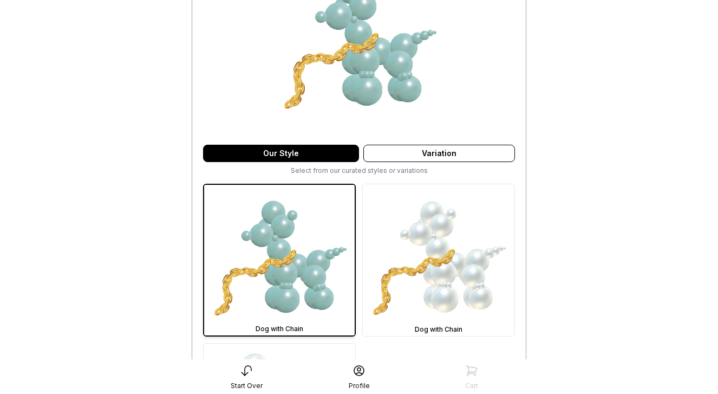
scroll to position [259, 0]
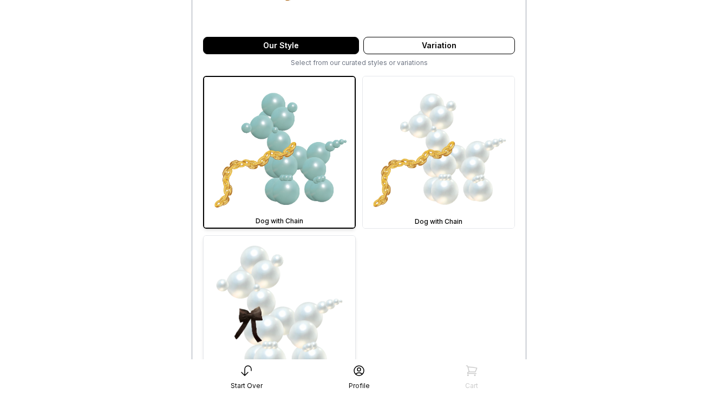
click at [279, 311] on img at bounding box center [280, 312] width 152 height 152
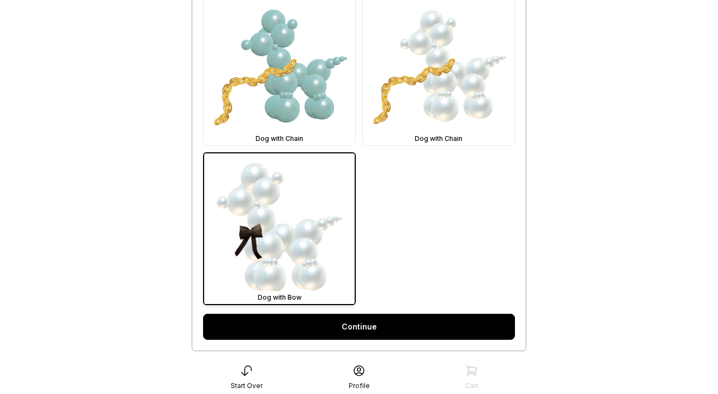
scroll to position [361, 0]
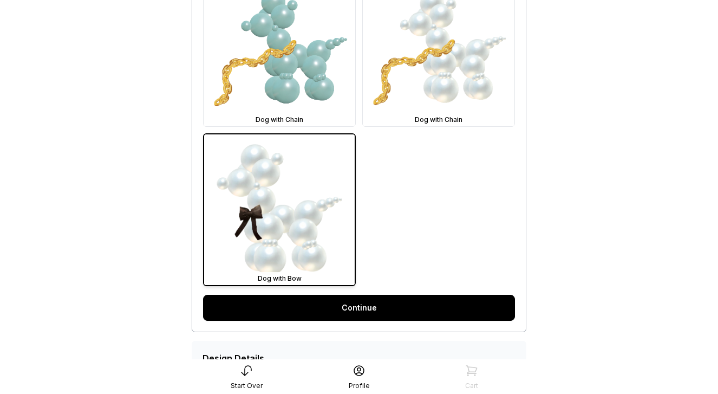
click at [344, 302] on link "Continue" at bounding box center [359, 308] width 312 height 26
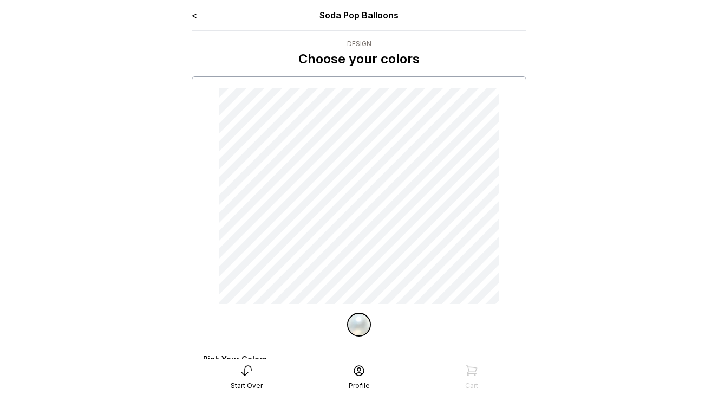
click at [194, 16] on link "<" at bounding box center [194, 15] width 5 height 11
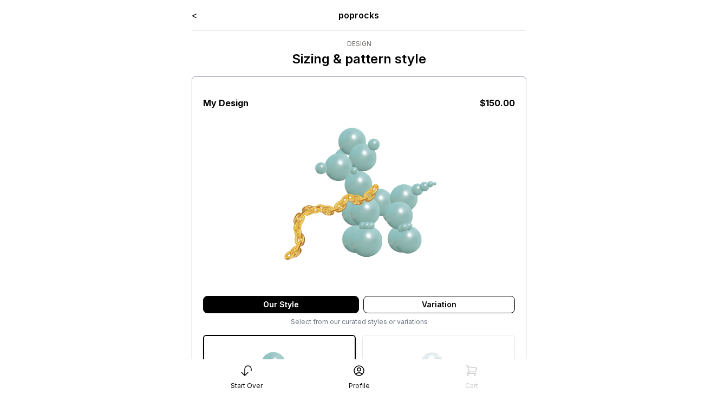
click at [194, 16] on link "<" at bounding box center [194, 15] width 5 height 11
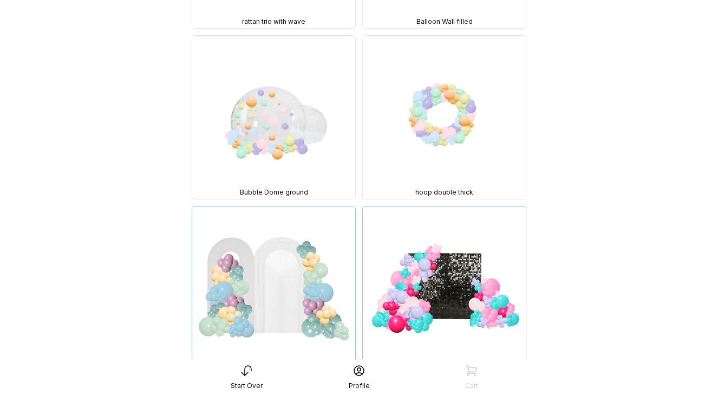
scroll to position [3337, 0]
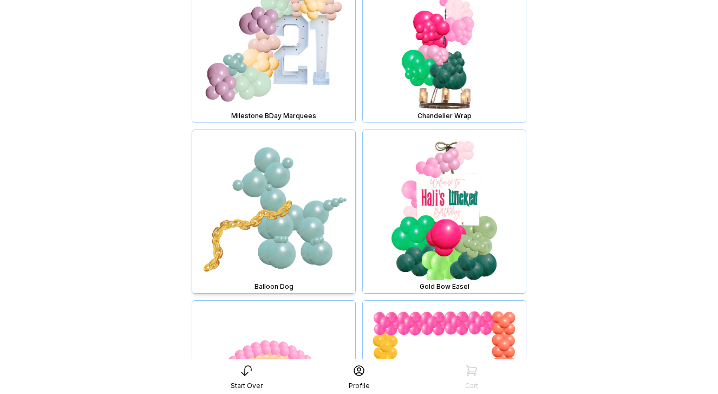
click at [310, 204] on img at bounding box center [273, 211] width 163 height 163
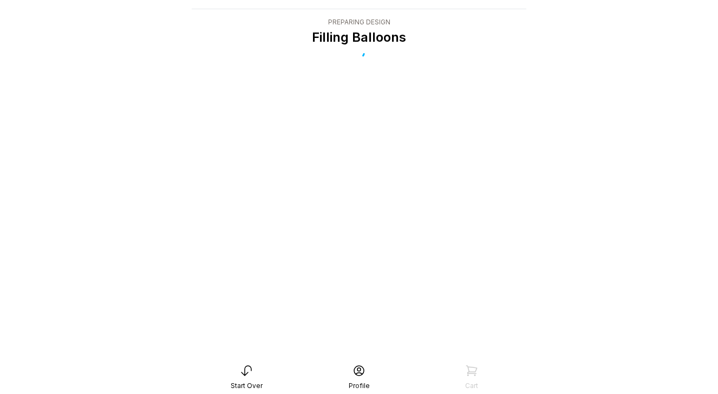
scroll to position [22, 0]
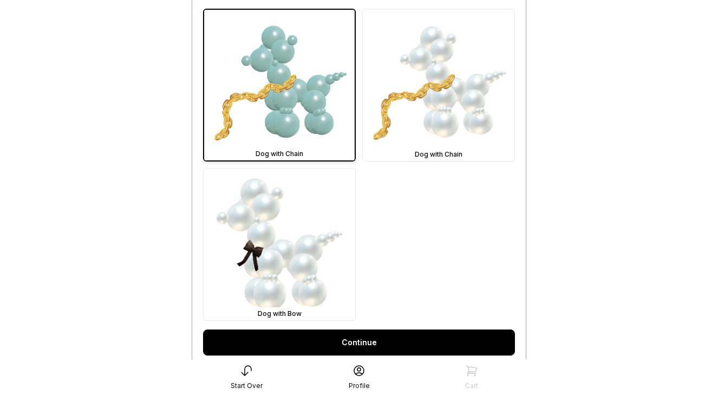
scroll to position [330, 0]
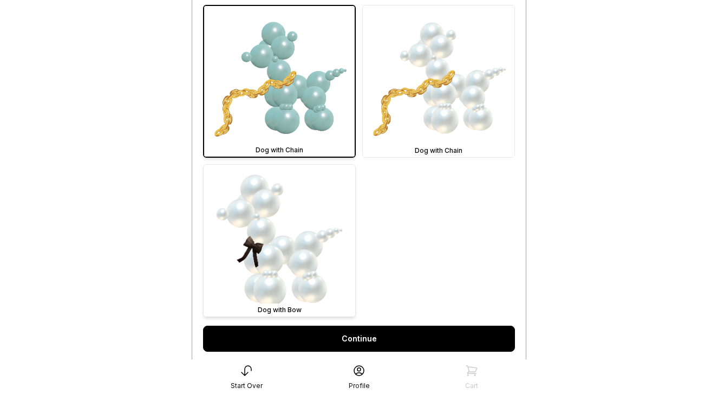
click at [276, 254] on img at bounding box center [280, 241] width 152 height 152
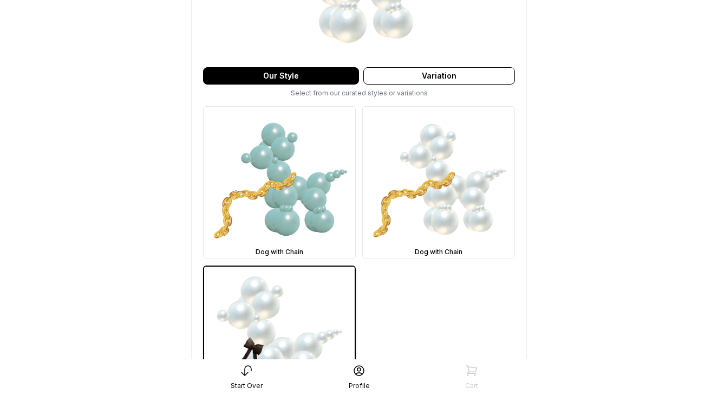
scroll to position [364, 0]
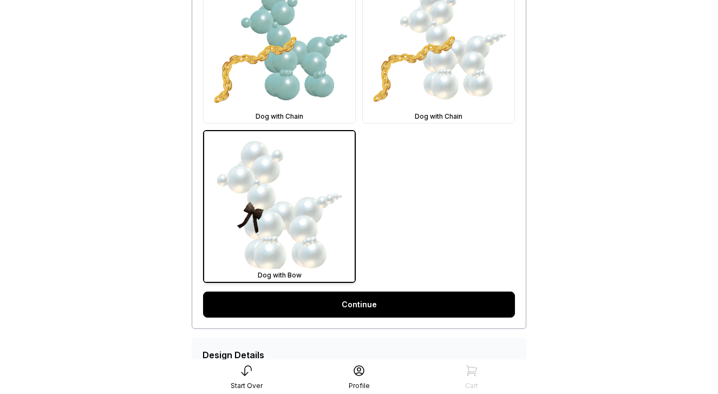
click at [324, 305] on link "Continue" at bounding box center [359, 304] width 312 height 26
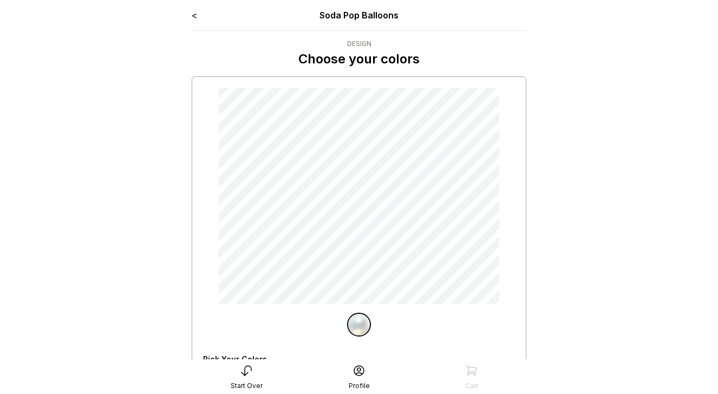
click at [197, 15] on link "<" at bounding box center [194, 15] width 5 height 11
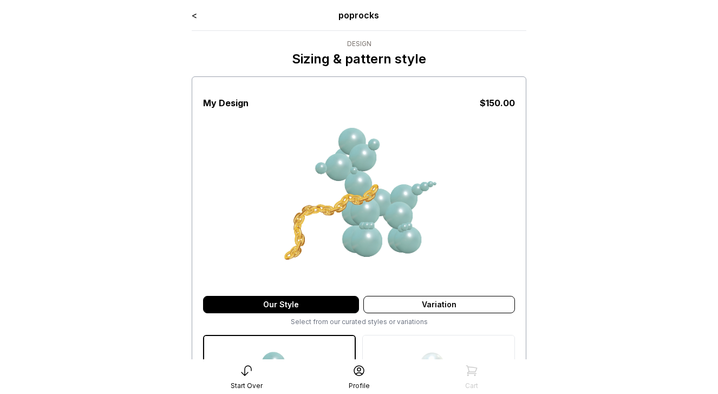
click at [197, 15] on link "<" at bounding box center [194, 15] width 5 height 11
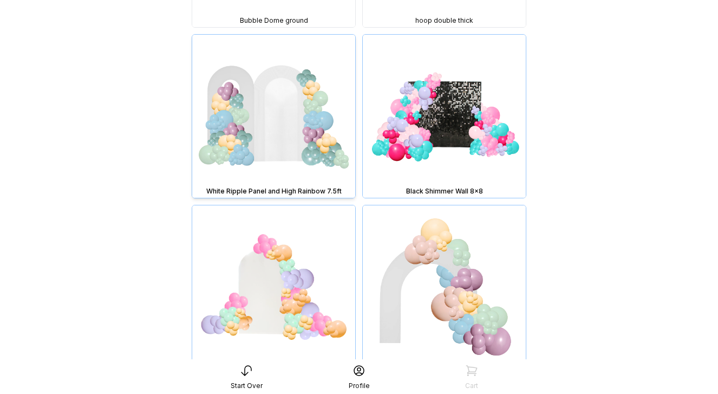
click at [274, 105] on img at bounding box center [273, 116] width 163 height 163
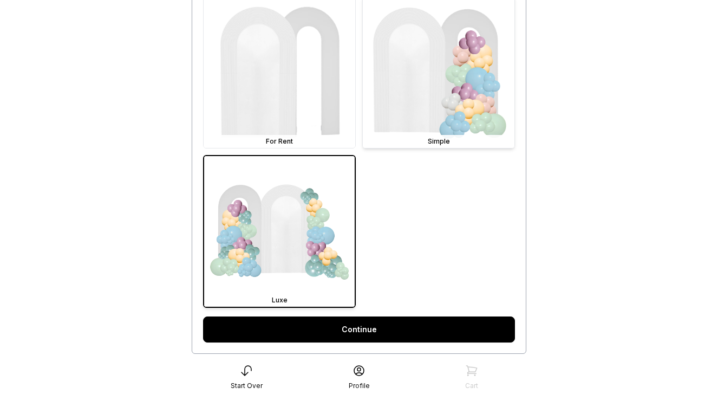
scroll to position [382, 0]
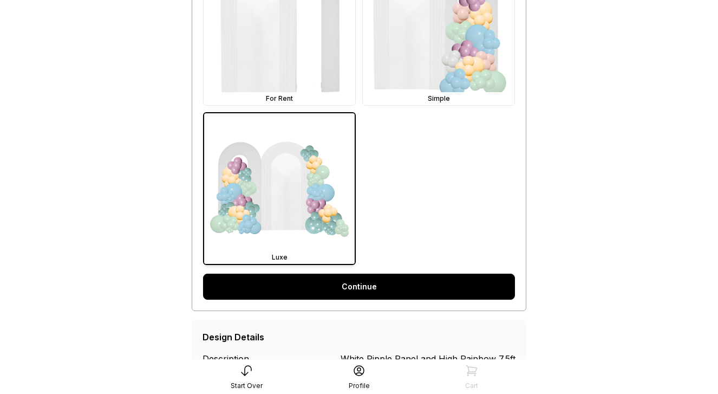
click at [386, 286] on link "Continue" at bounding box center [359, 286] width 312 height 26
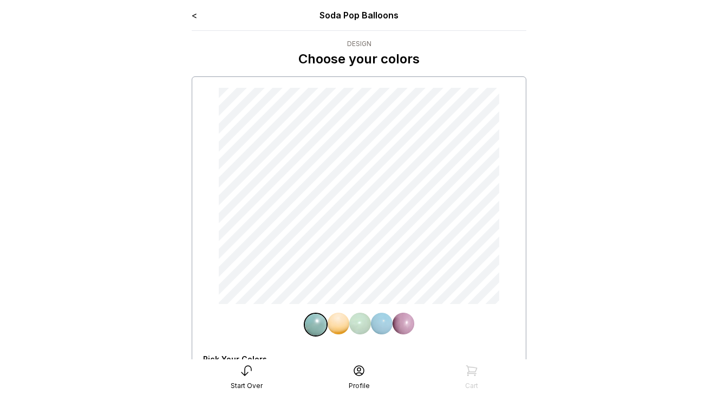
click at [194, 17] on link "<" at bounding box center [194, 15] width 5 height 11
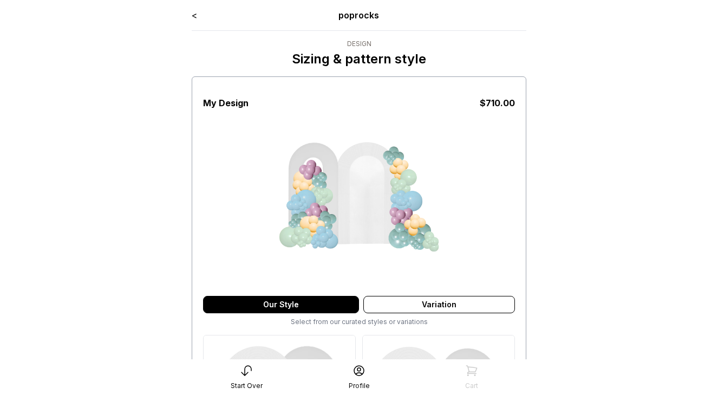
click at [197, 16] on link "<" at bounding box center [194, 15] width 5 height 11
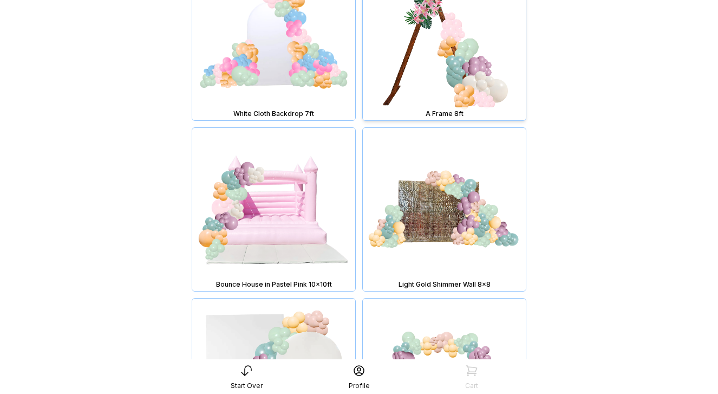
scroll to position [4264, 0]
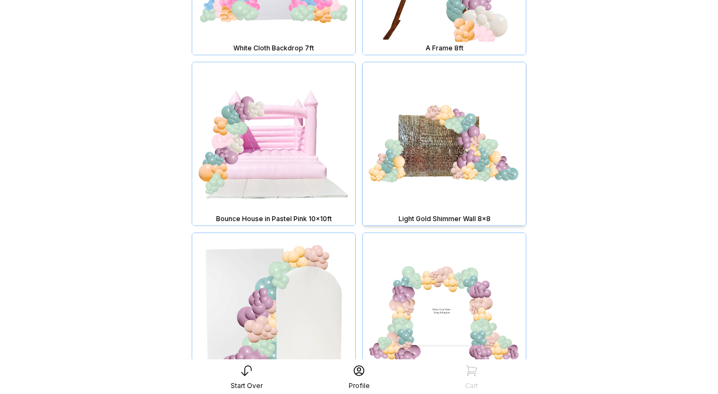
click at [471, 168] on img at bounding box center [444, 143] width 163 height 163
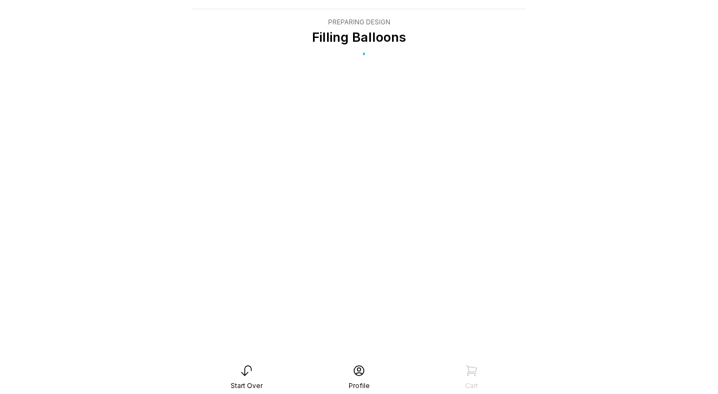
scroll to position [22, 0]
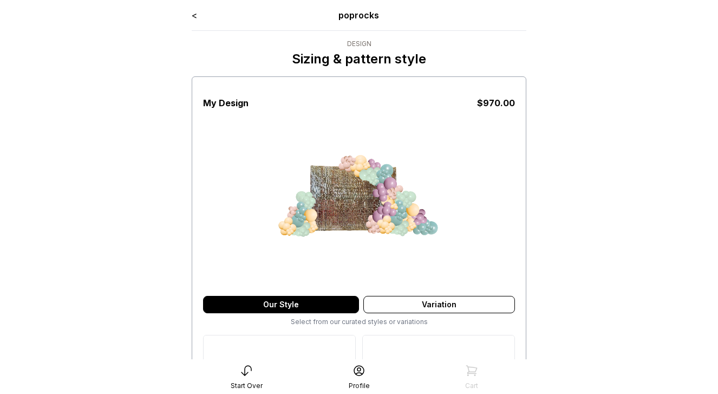
click at [194, 17] on link "<" at bounding box center [194, 15] width 5 height 11
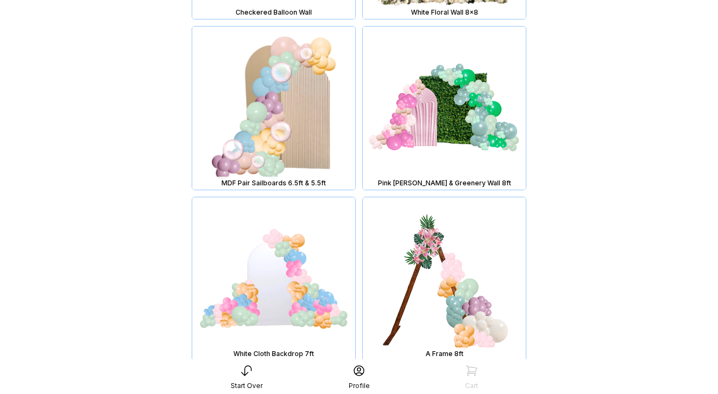
scroll to position [4024, 0]
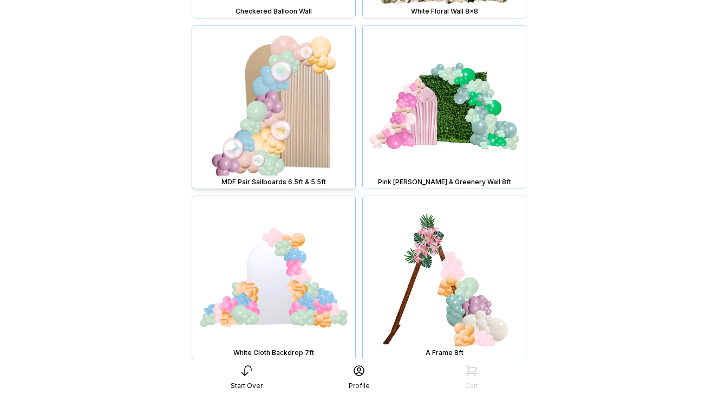
click at [307, 142] on img at bounding box center [273, 106] width 163 height 163
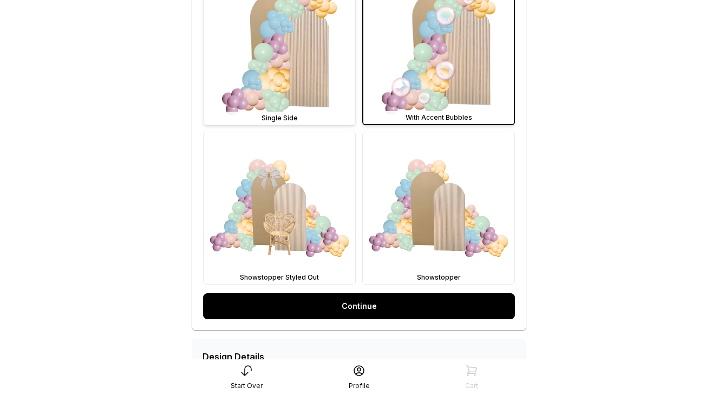
scroll to position [363, 0]
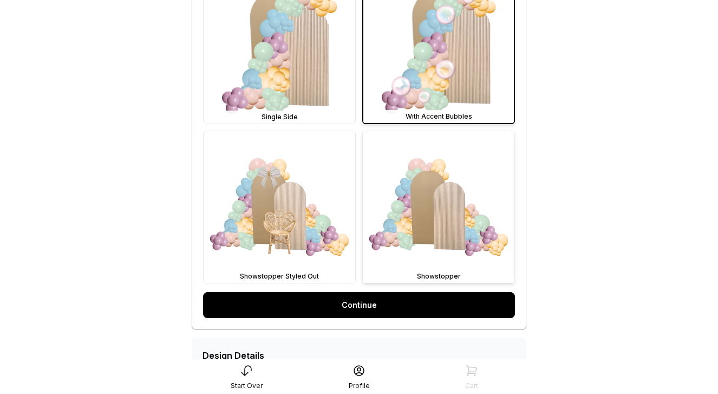
click at [414, 209] on img at bounding box center [439, 207] width 152 height 152
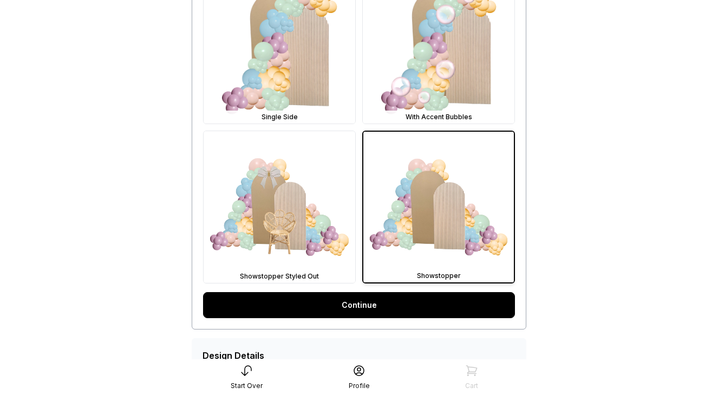
click at [381, 302] on link "Continue" at bounding box center [359, 305] width 312 height 26
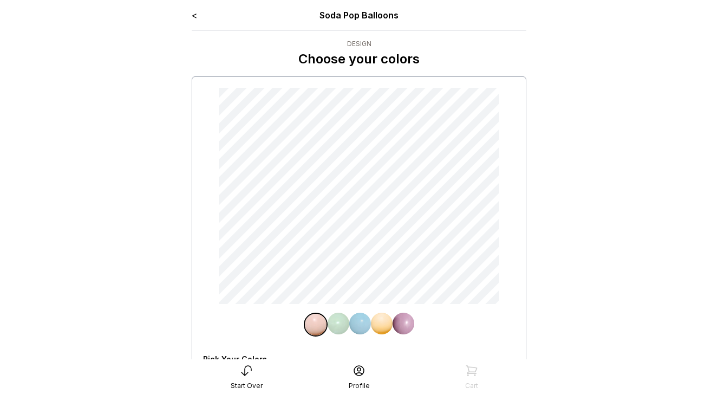
click at [195, 16] on link "<" at bounding box center [194, 15] width 5 height 11
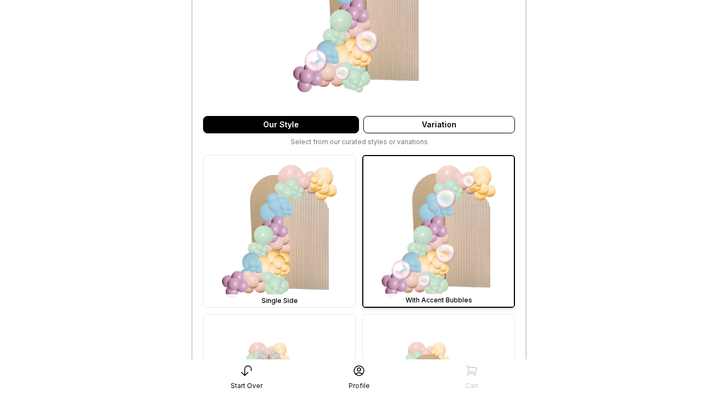
scroll to position [263, 0]
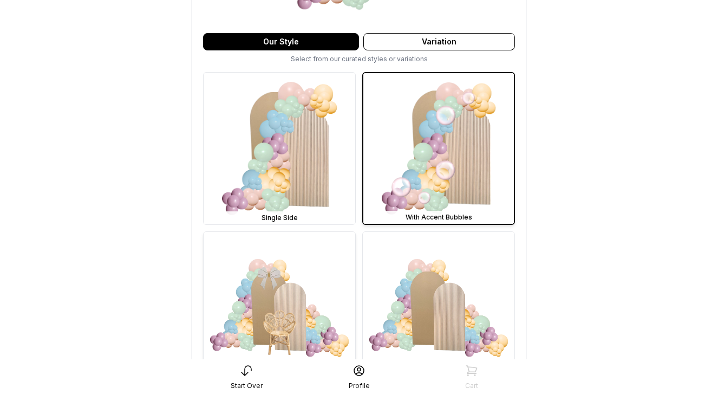
click at [283, 296] on img at bounding box center [280, 308] width 152 height 152
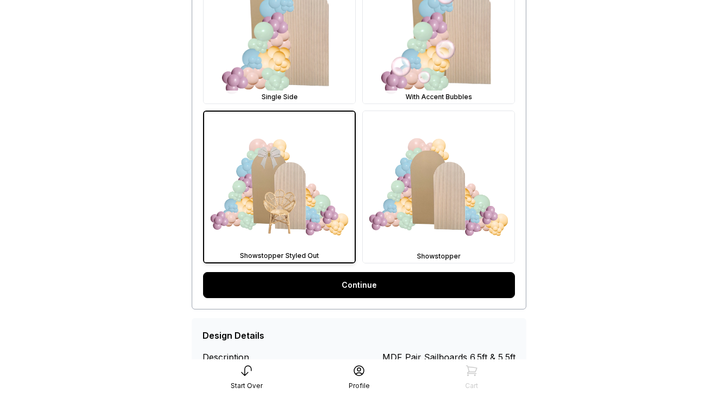
scroll to position [427, 0]
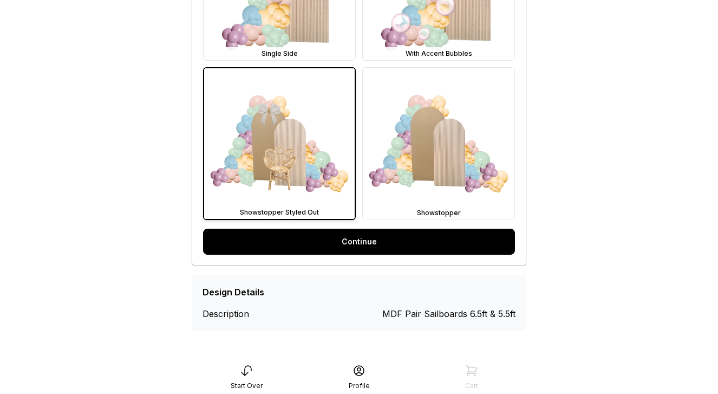
click at [355, 241] on link "Continue" at bounding box center [359, 241] width 312 height 26
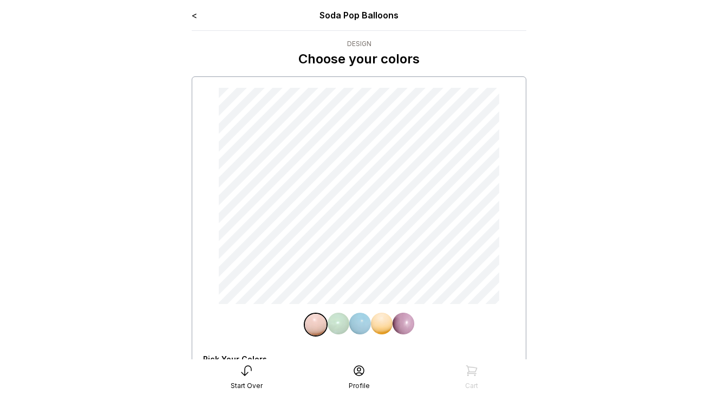
click at [194, 16] on link "<" at bounding box center [194, 15] width 5 height 11
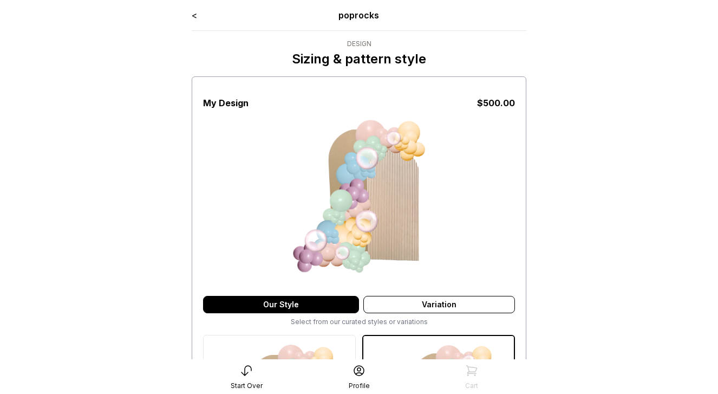
click at [194, 16] on link "<" at bounding box center [194, 15] width 5 height 11
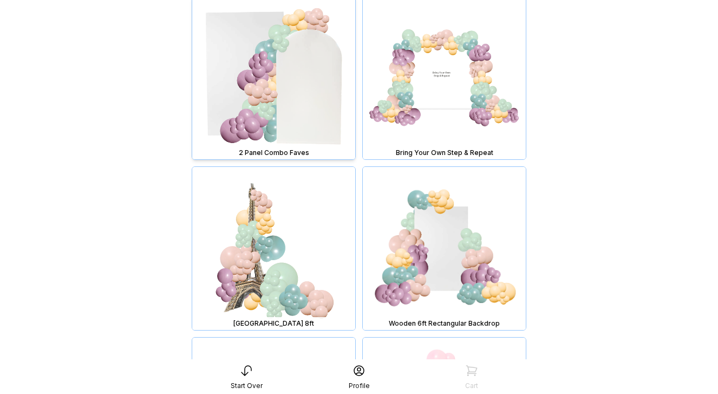
click at [297, 89] on img at bounding box center [273, 77] width 163 height 163
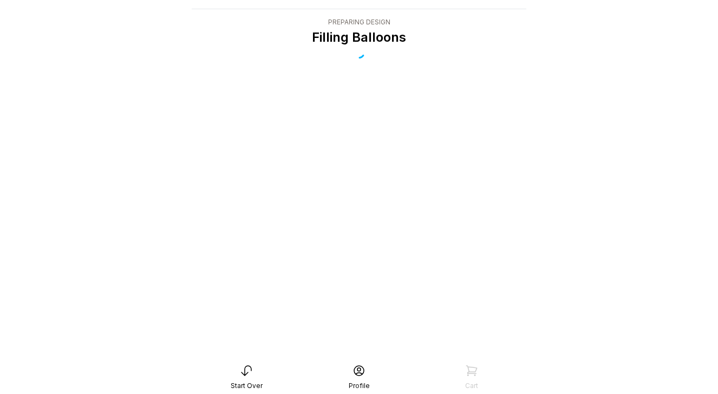
scroll to position [22, 0]
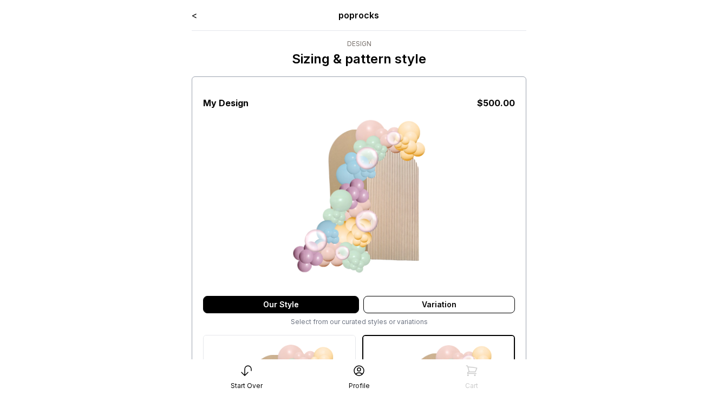
click at [196, 15] on link "<" at bounding box center [194, 15] width 5 height 11
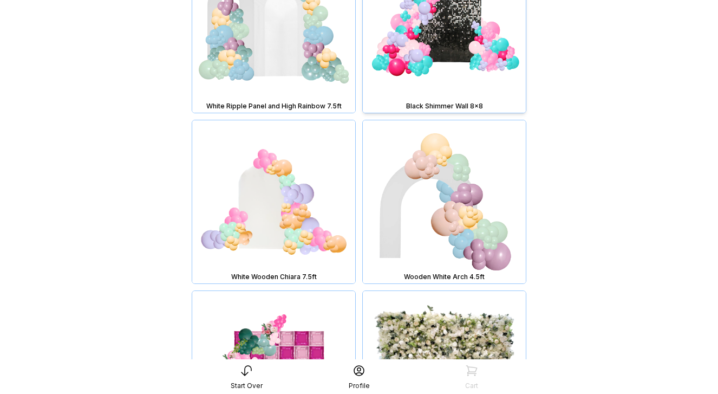
click at [457, 18] on img at bounding box center [444, 31] width 163 height 163
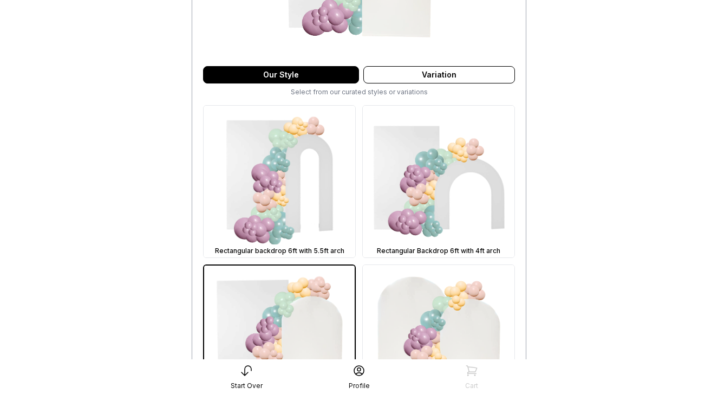
scroll to position [296, 0]
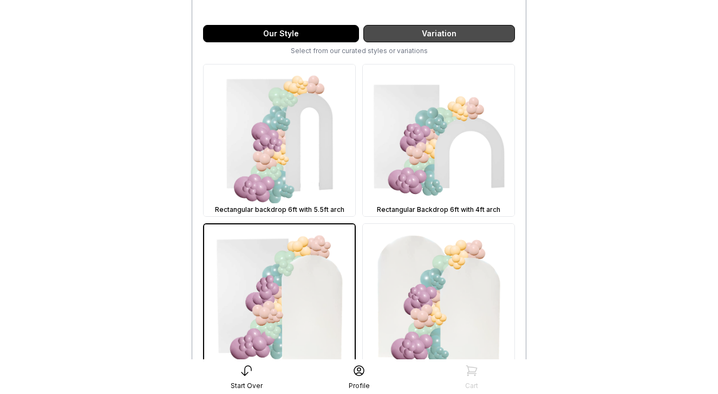
click at [398, 33] on div "Variation" at bounding box center [439, 33] width 152 height 17
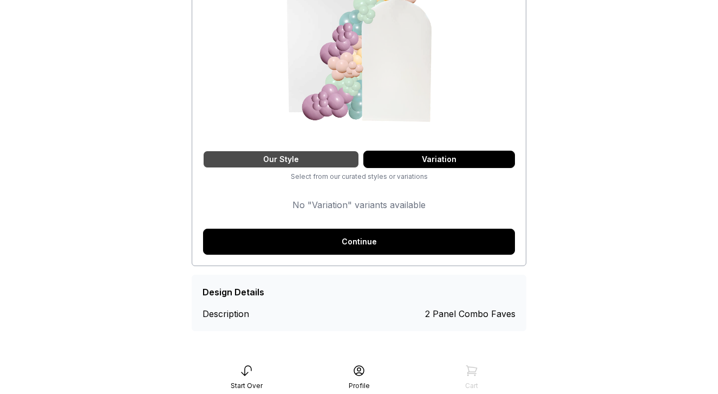
scroll to position [0, 0]
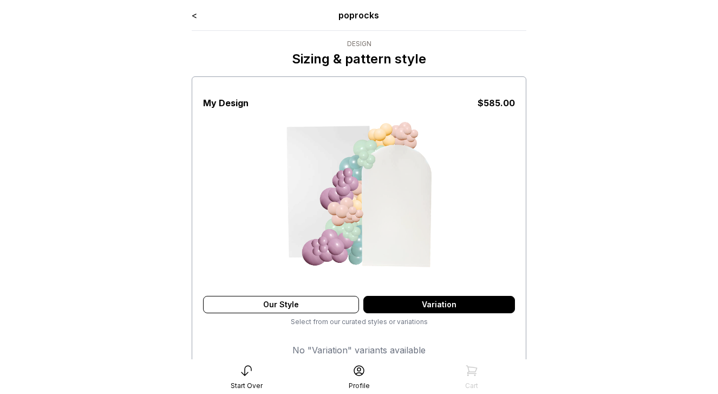
click at [196, 20] on link "<" at bounding box center [194, 15] width 5 height 11
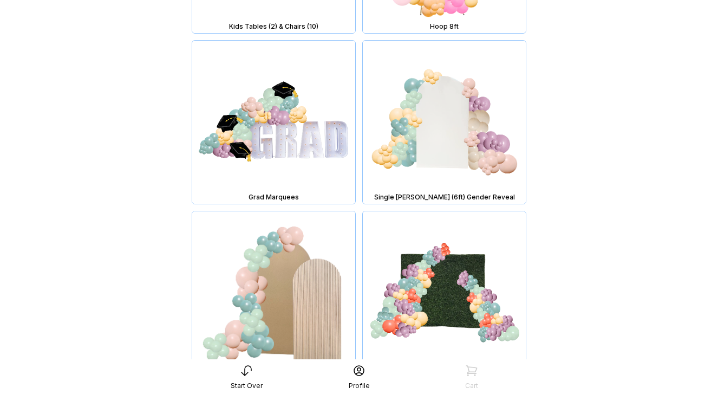
scroll to position [5032, 0]
click at [295, 296] on img at bounding box center [273, 293] width 163 height 163
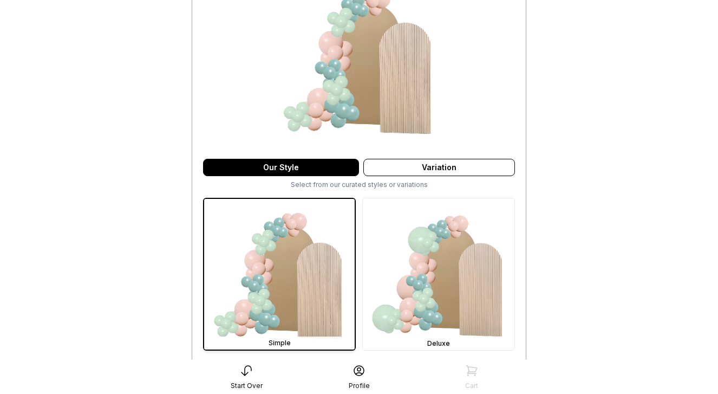
scroll to position [198, 0]
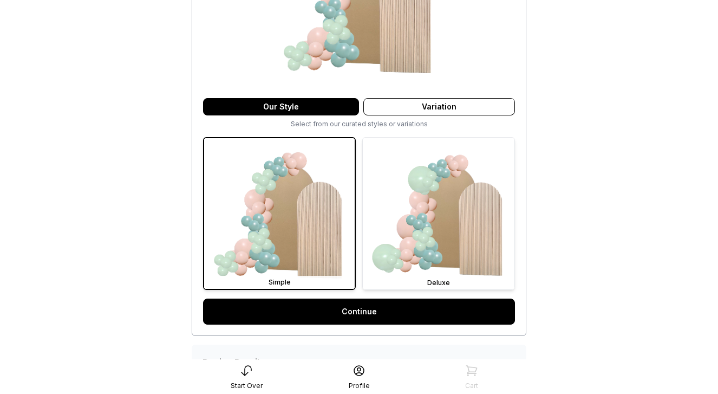
click at [436, 213] on img at bounding box center [439, 214] width 152 height 152
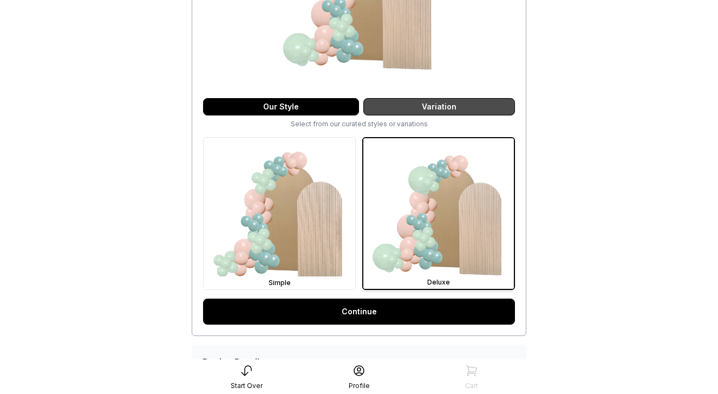
click at [442, 103] on div "Variation" at bounding box center [439, 106] width 152 height 17
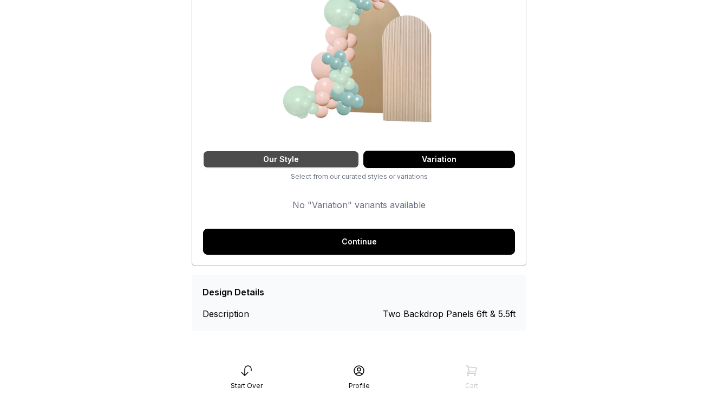
click at [308, 154] on div "Our Style" at bounding box center [281, 159] width 156 height 17
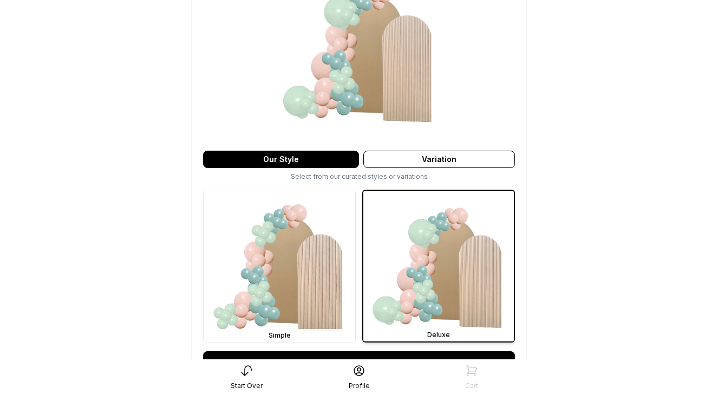
scroll to position [198, 0]
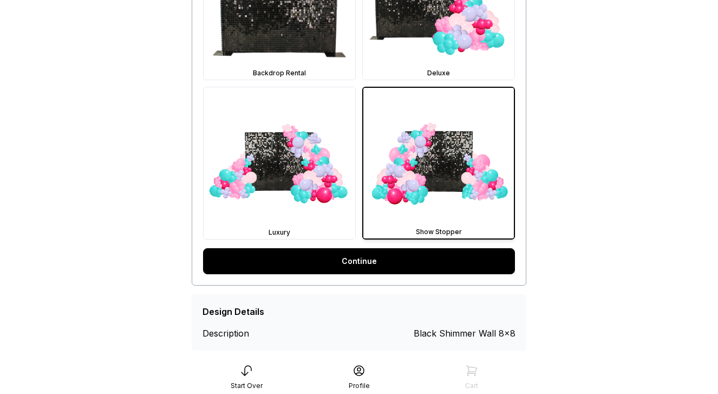
scroll to position [427, 0]
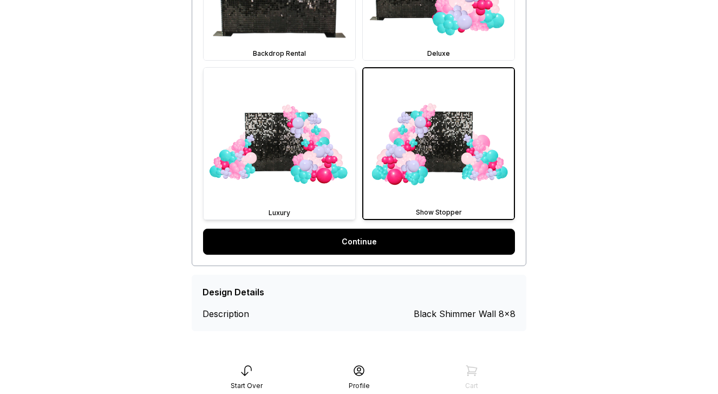
click at [284, 162] on img at bounding box center [280, 144] width 152 height 152
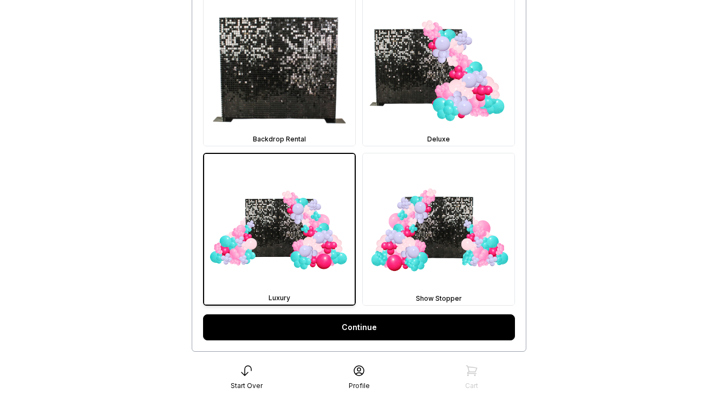
scroll to position [341, 0]
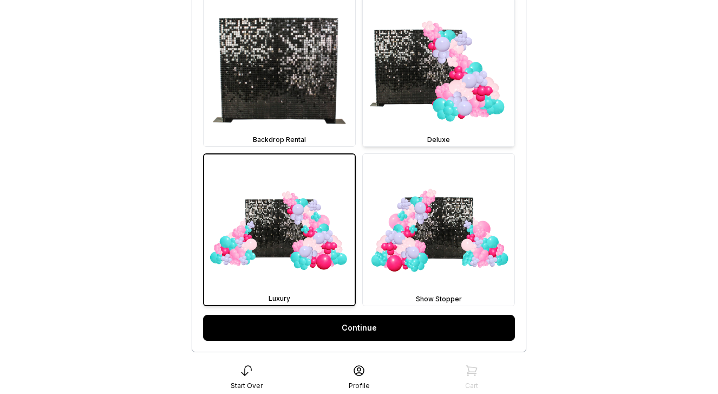
click at [426, 83] on img at bounding box center [439, 71] width 152 height 152
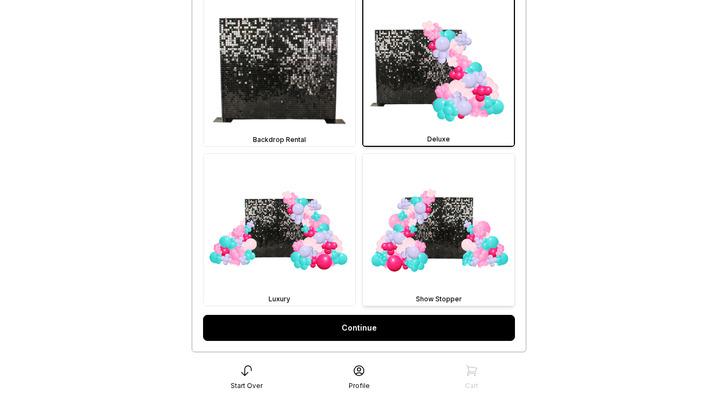
click at [420, 235] on img at bounding box center [439, 230] width 152 height 152
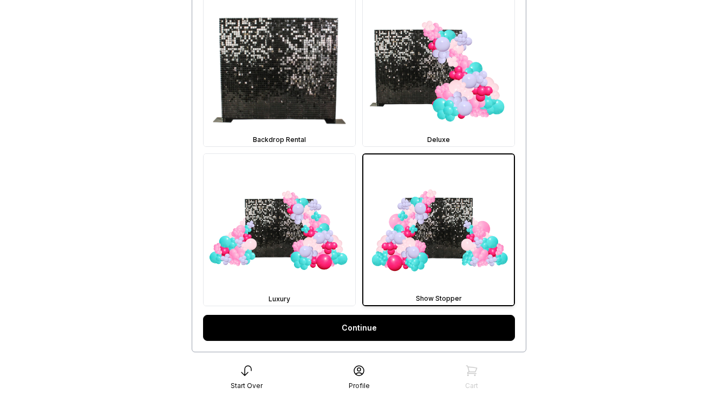
click at [390, 328] on link "Continue" at bounding box center [359, 328] width 312 height 26
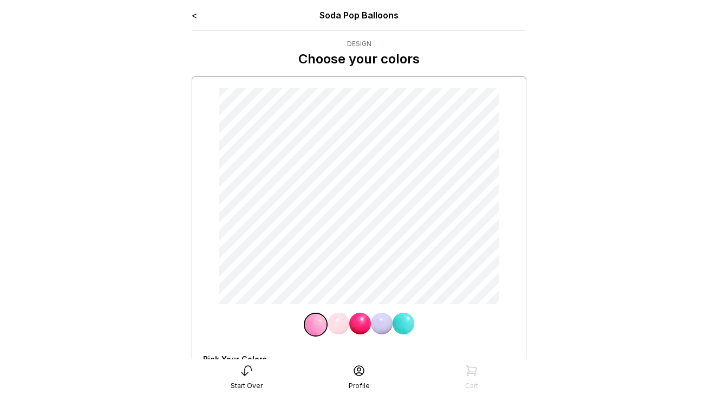
click at [195, 17] on link "<" at bounding box center [194, 15] width 5 height 11
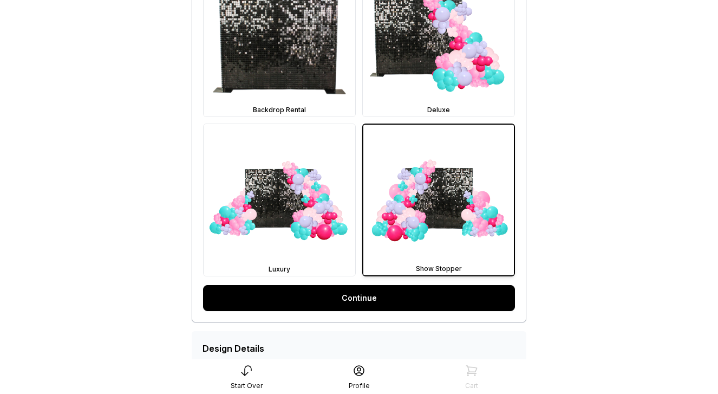
scroll to position [416, 0]
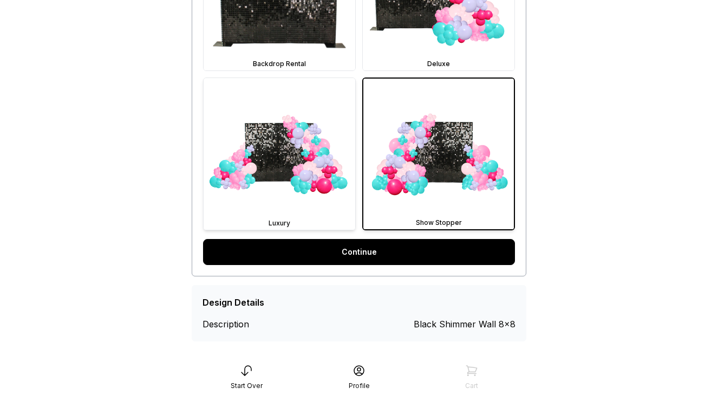
click at [285, 145] on img at bounding box center [280, 154] width 152 height 152
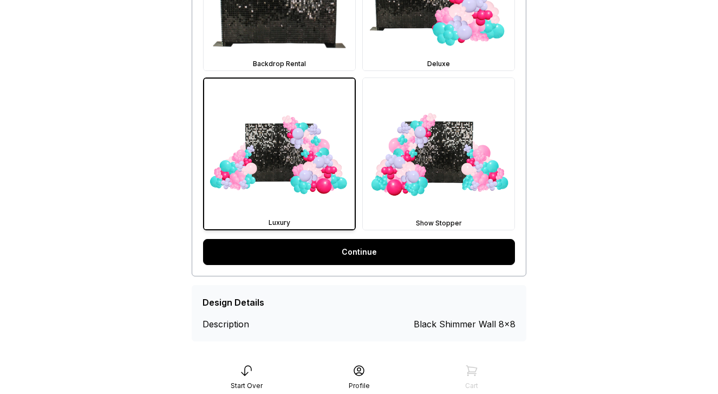
click at [380, 253] on link "Continue" at bounding box center [359, 252] width 312 height 26
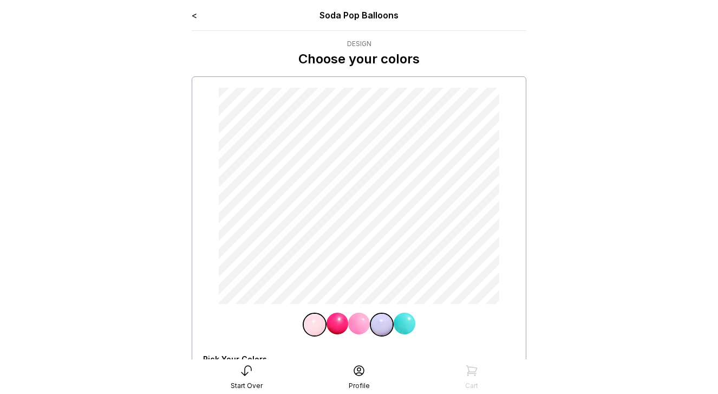
click at [195, 16] on link "<" at bounding box center [194, 15] width 5 height 11
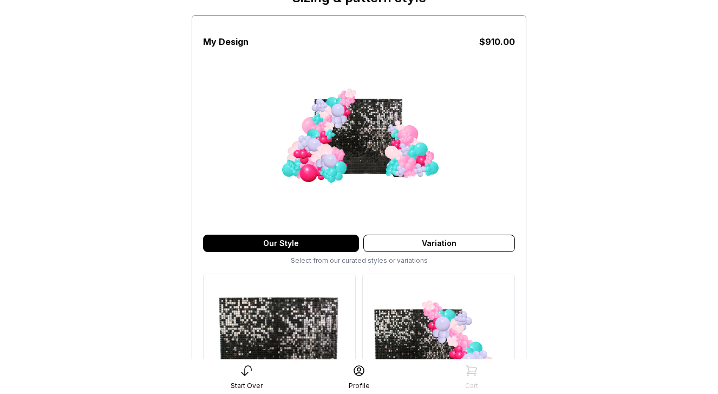
scroll to position [140, 0]
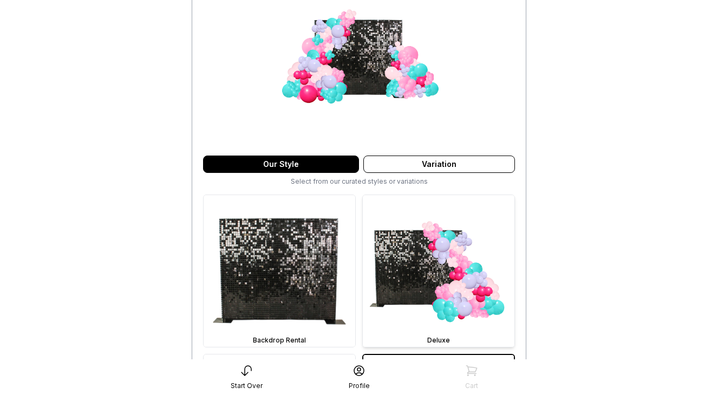
click at [402, 279] on img at bounding box center [439, 271] width 152 height 152
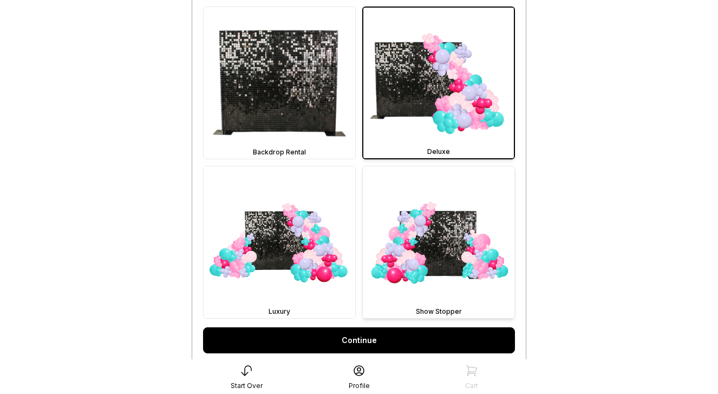
scroll to position [341, 0]
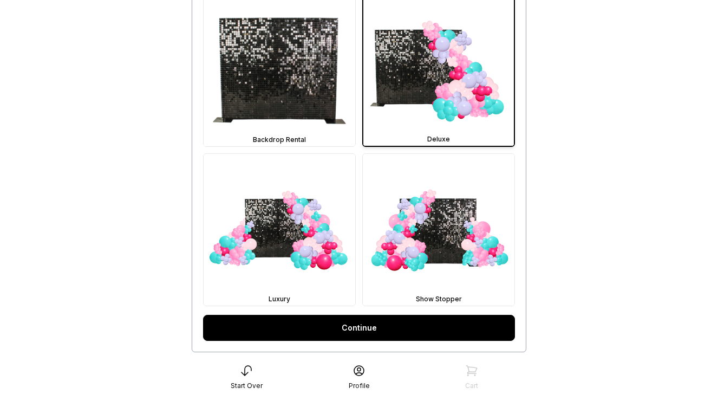
click at [379, 326] on link "Continue" at bounding box center [359, 328] width 312 height 26
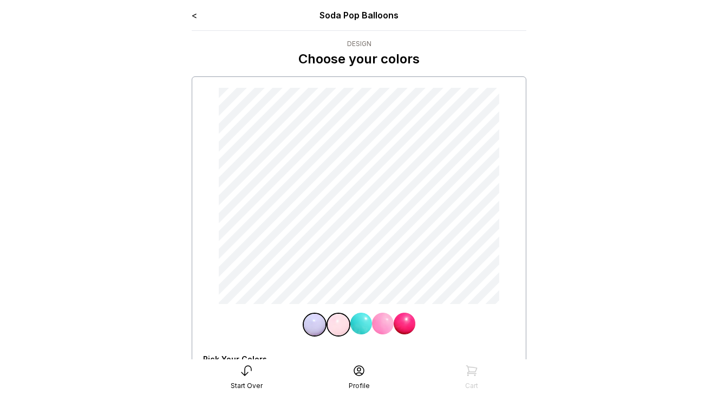
click at [195, 16] on link "<" at bounding box center [194, 15] width 5 height 11
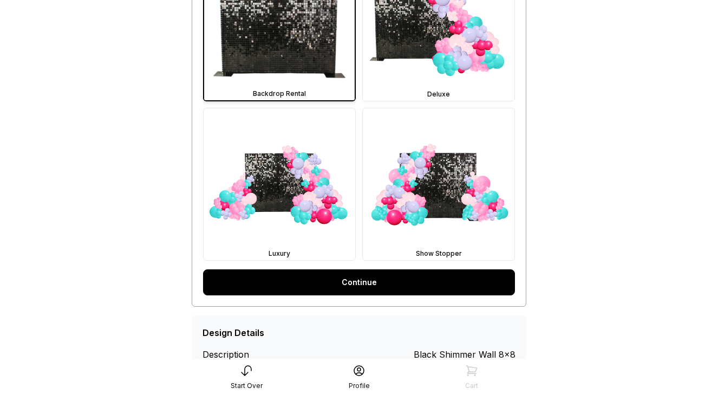
scroll to position [396, 0]
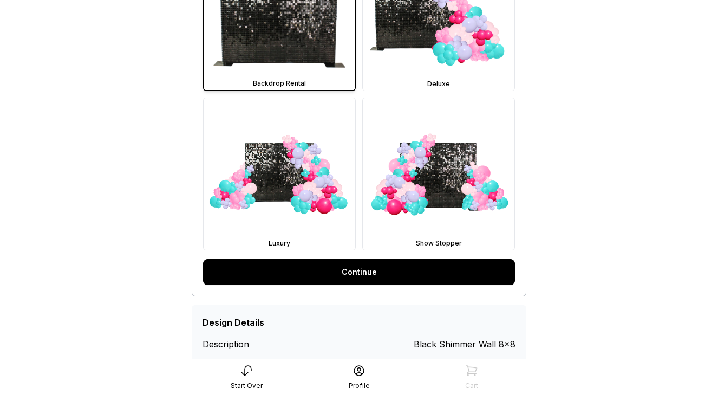
click at [427, 272] on link "Continue" at bounding box center [359, 272] width 312 height 26
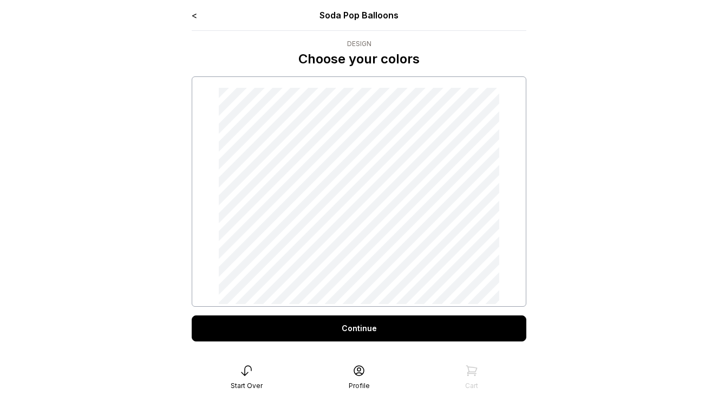
click at [195, 16] on link "<" at bounding box center [194, 15] width 5 height 11
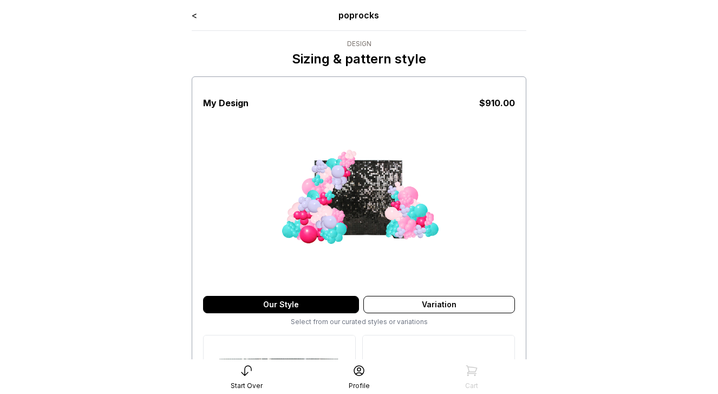
click at [197, 16] on link "<" at bounding box center [194, 15] width 5 height 11
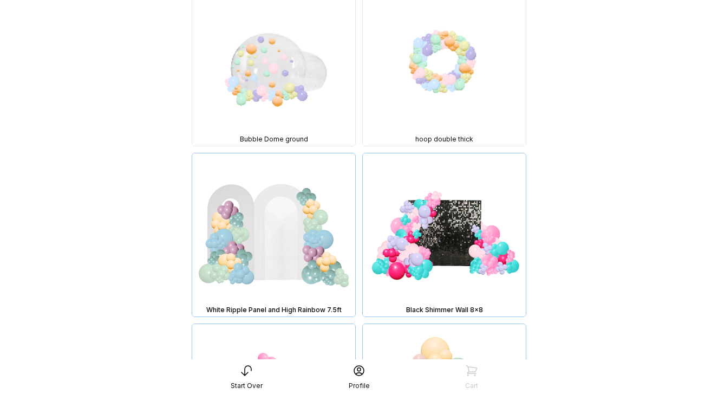
scroll to position [3419, 0]
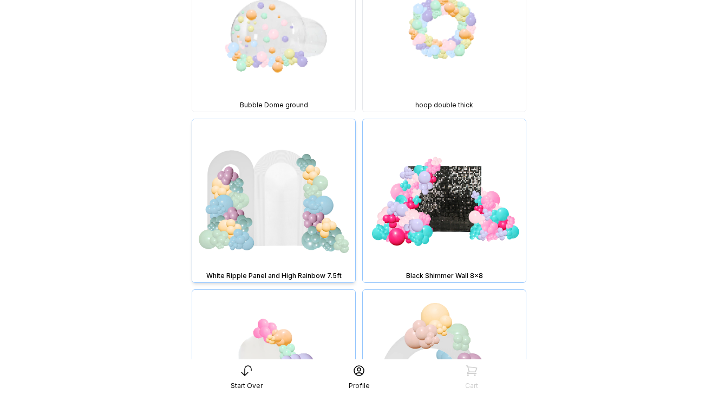
click at [307, 198] on img at bounding box center [273, 200] width 163 height 163
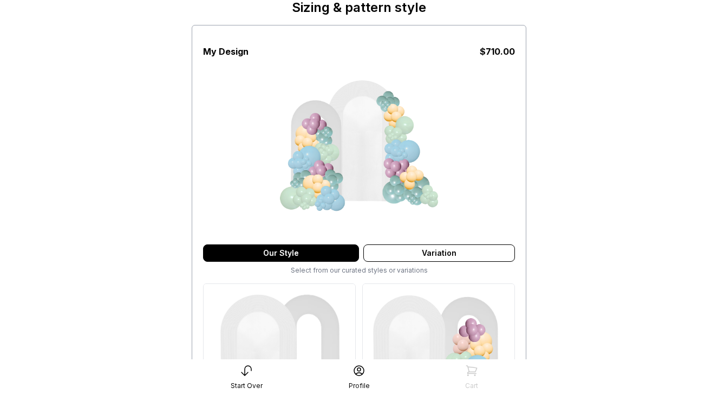
scroll to position [106, 0]
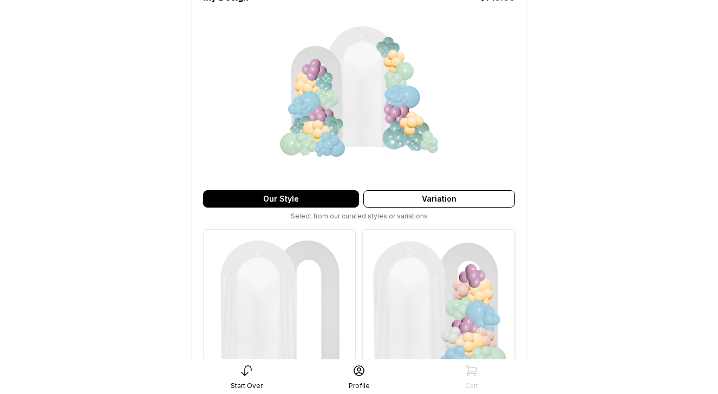
click at [452, 311] on img at bounding box center [439, 306] width 152 height 152
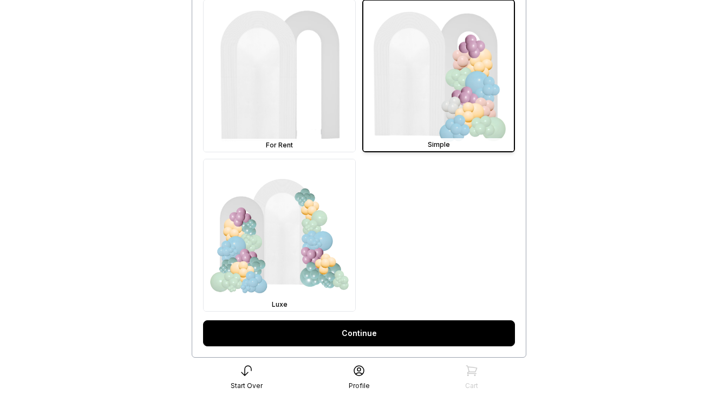
scroll to position [338, 0]
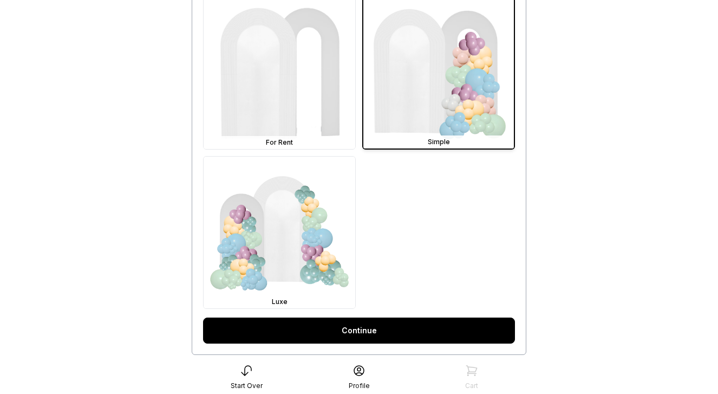
click at [386, 332] on link "Continue" at bounding box center [359, 330] width 312 height 26
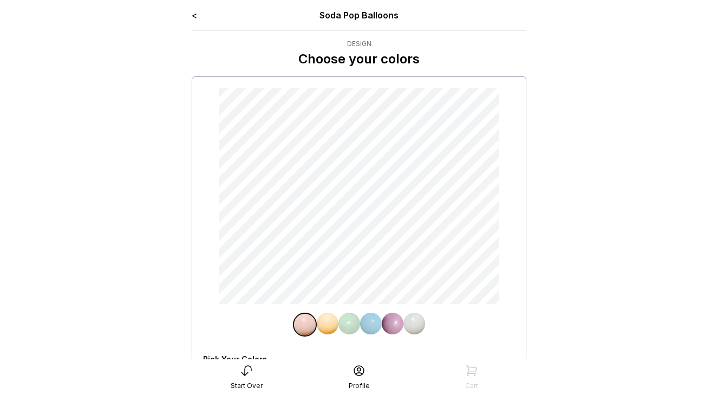
click at [194, 17] on link "<" at bounding box center [194, 15] width 5 height 11
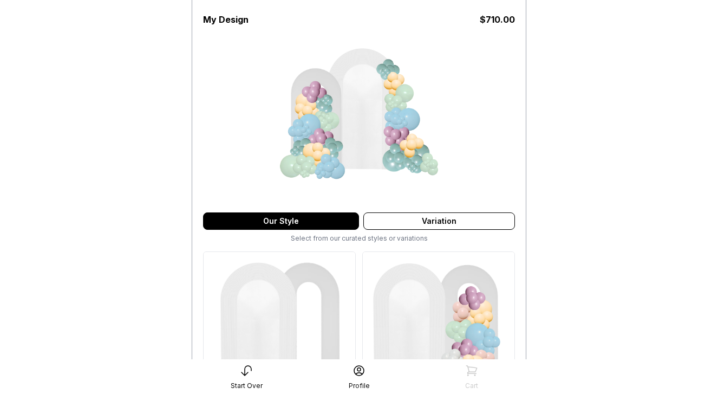
scroll to position [196, 0]
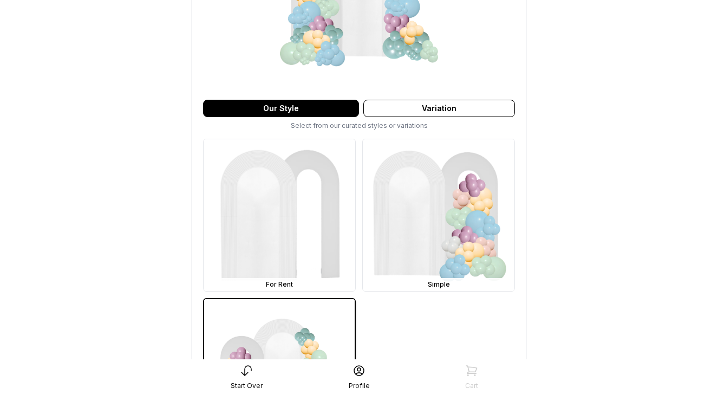
click at [308, 316] on img at bounding box center [279, 374] width 151 height 151
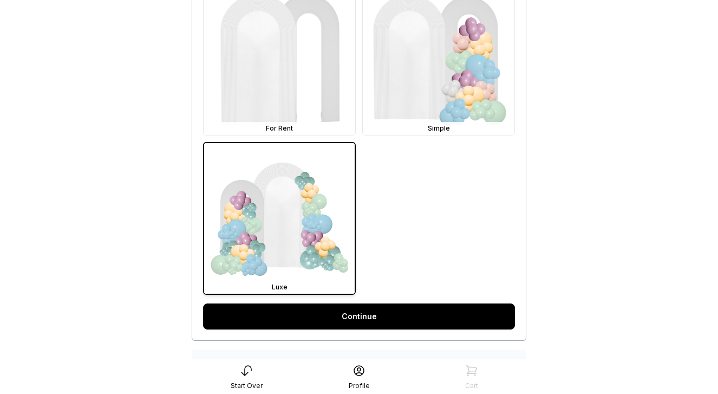
scroll to position [427, 0]
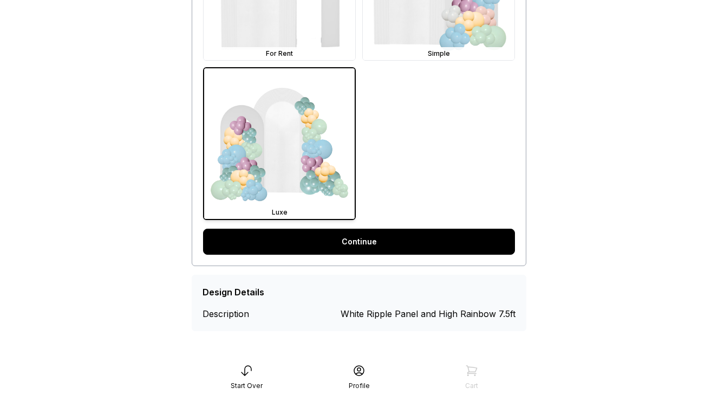
click at [409, 234] on link "Continue" at bounding box center [359, 241] width 312 height 26
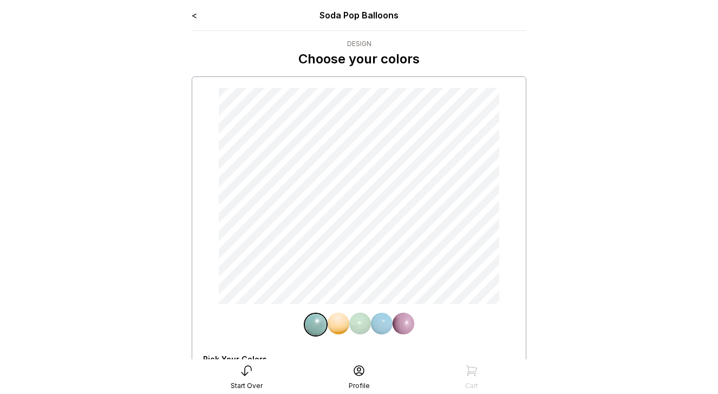
click at [192, 15] on link "<" at bounding box center [194, 15] width 5 height 11
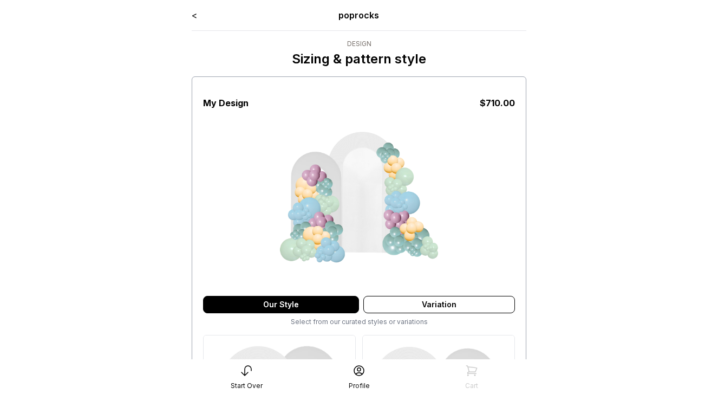
click at [192, 15] on link "<" at bounding box center [194, 15] width 5 height 11
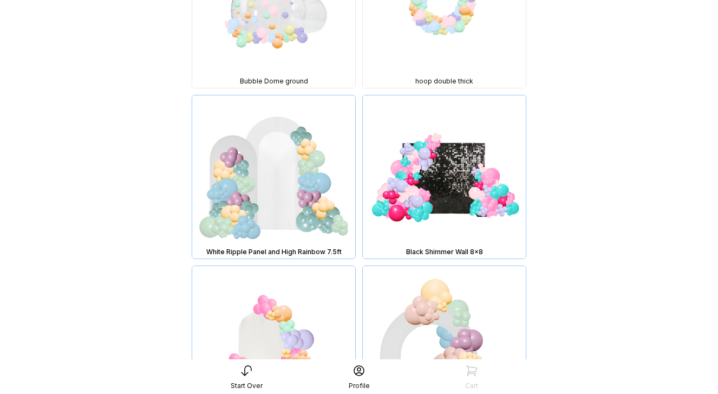
scroll to position [3513, 0]
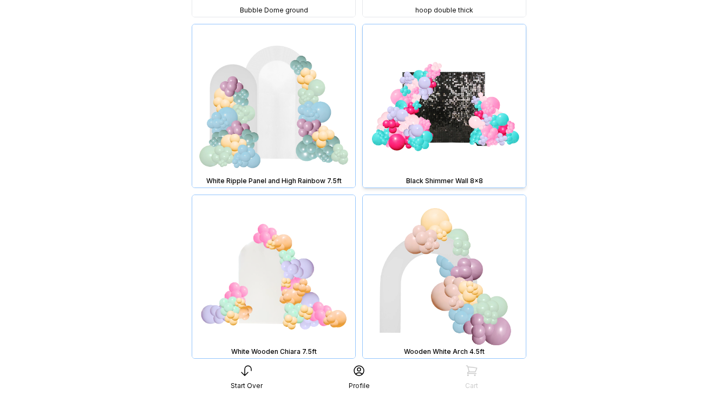
click at [441, 110] on img at bounding box center [444, 105] width 163 height 163
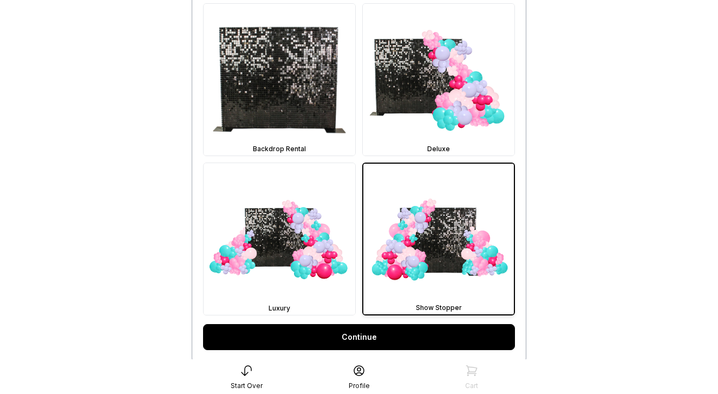
scroll to position [408, 0]
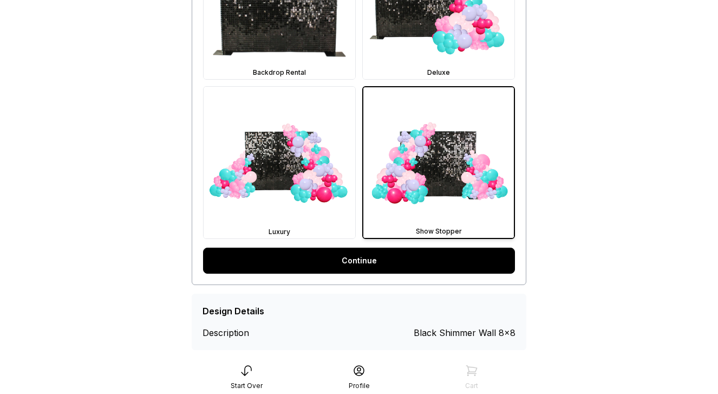
click at [385, 264] on link "Continue" at bounding box center [359, 260] width 312 height 26
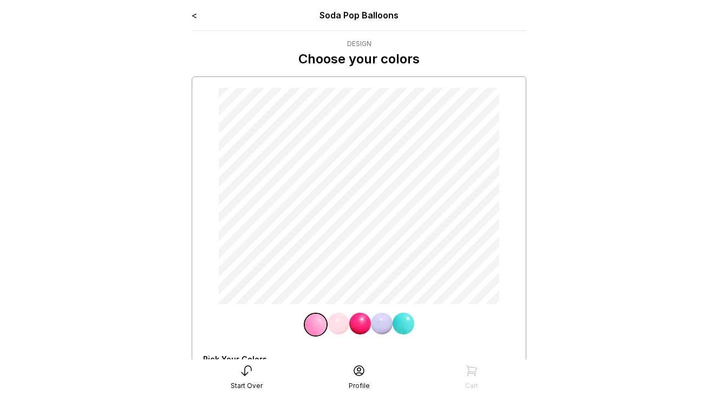
click at [192, 15] on link "<" at bounding box center [194, 15] width 5 height 11
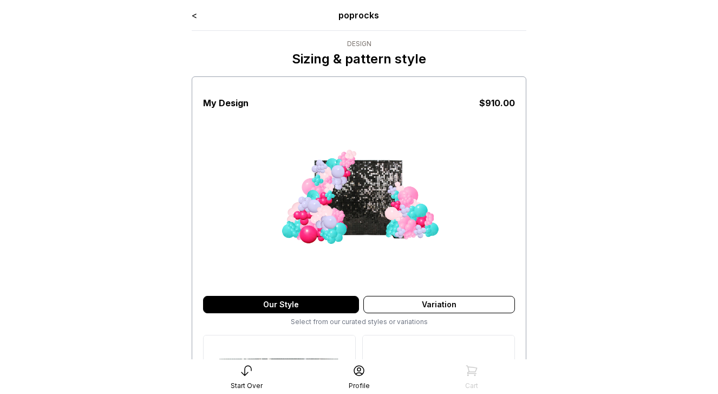
click at [192, 15] on link "<" at bounding box center [194, 15] width 5 height 11
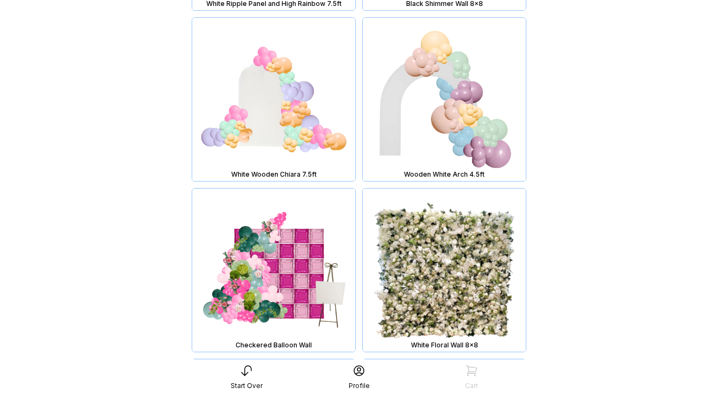
scroll to position [3698, 0]
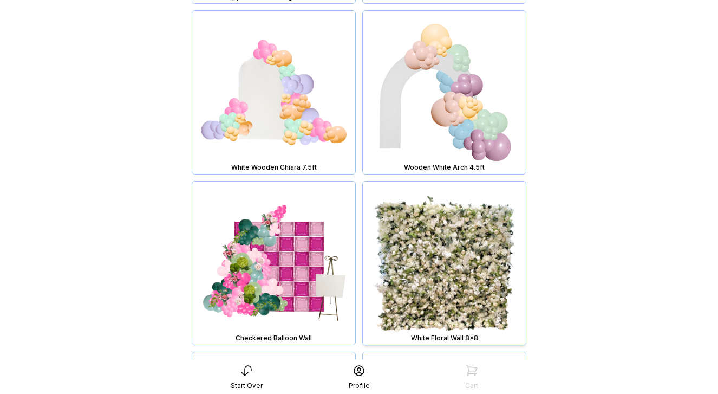
click at [421, 260] on img at bounding box center [444, 262] width 163 height 163
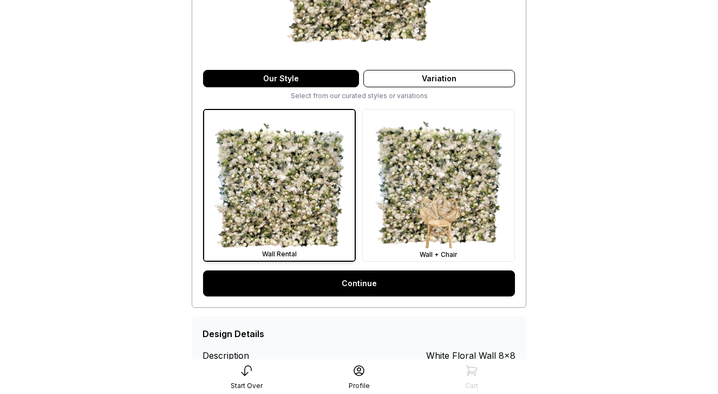
scroll to position [226, 0]
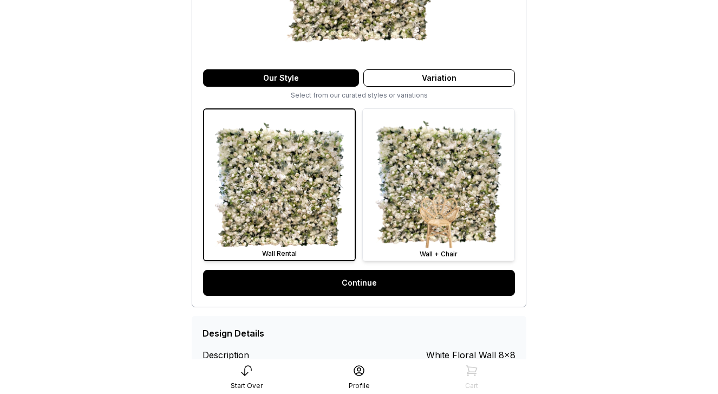
click at [444, 164] on img at bounding box center [439, 185] width 152 height 152
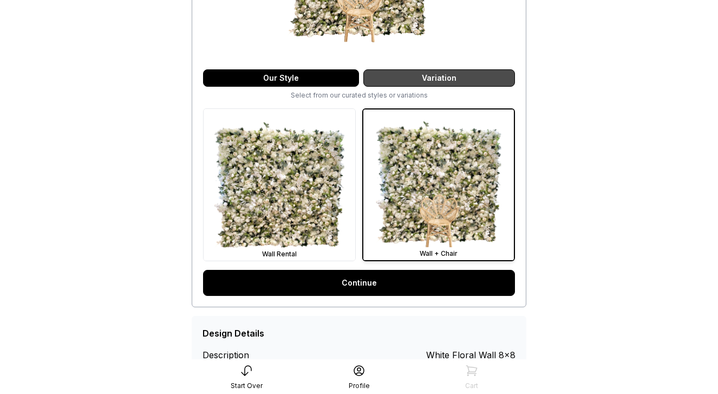
click at [451, 74] on div "Variation" at bounding box center [439, 77] width 152 height 17
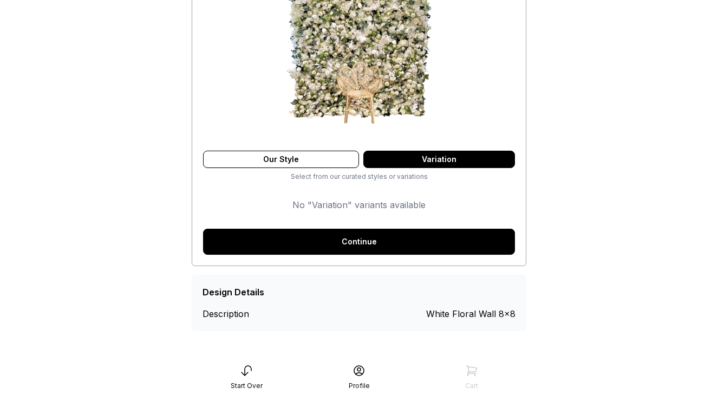
scroll to position [145, 0]
click at [342, 156] on div "Our Style" at bounding box center [281, 159] width 156 height 17
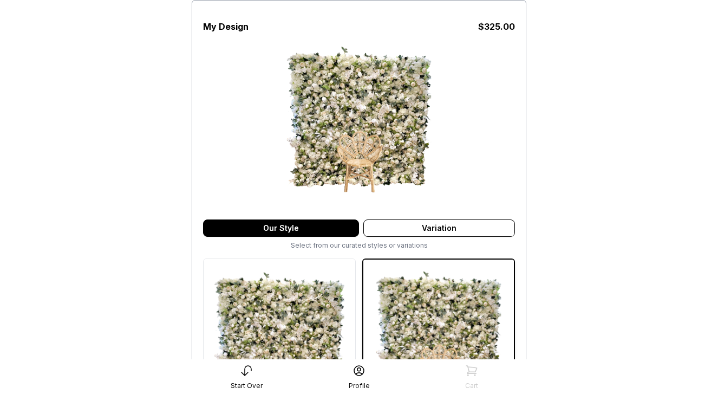
scroll to position [0, 0]
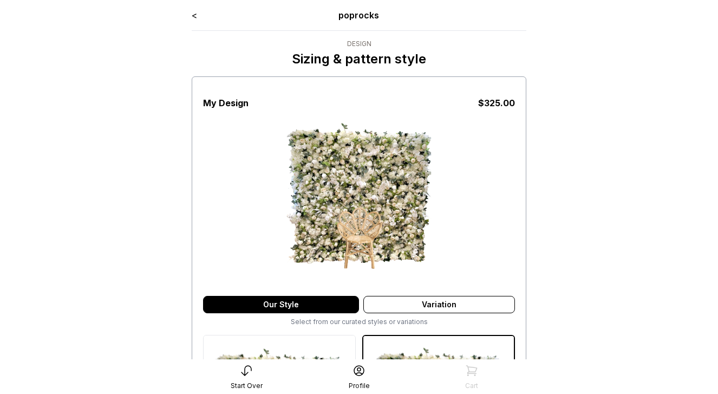
click at [195, 17] on link "<" at bounding box center [194, 15] width 5 height 11
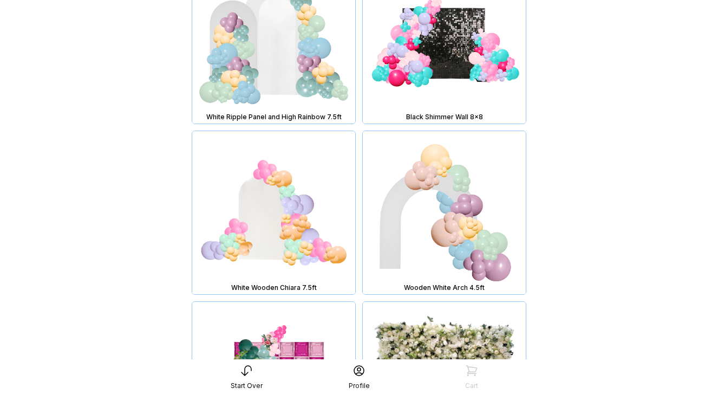
scroll to position [3755, 0]
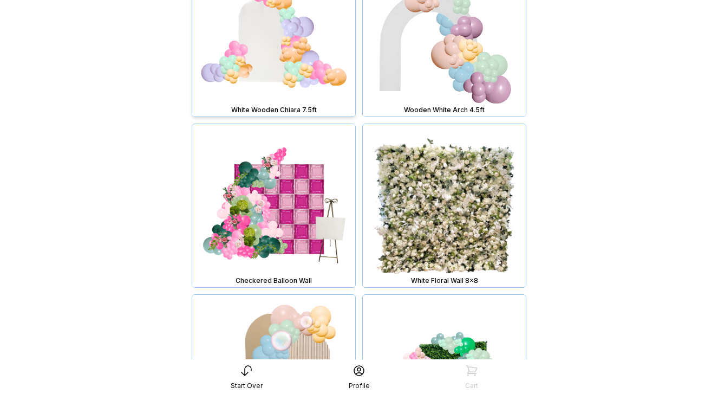
click at [288, 57] on img at bounding box center [273, 34] width 163 height 163
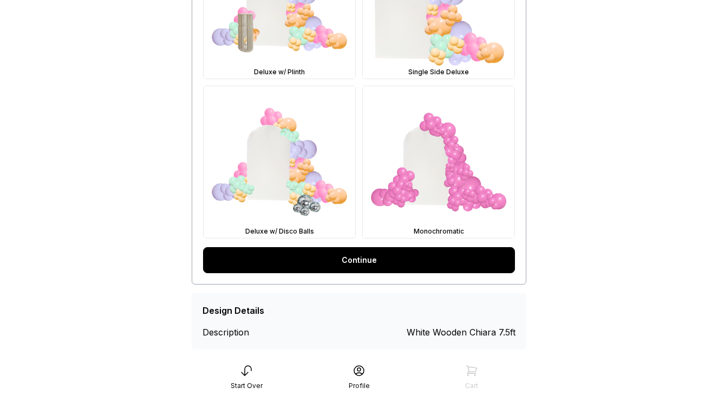
scroll to position [586, 0]
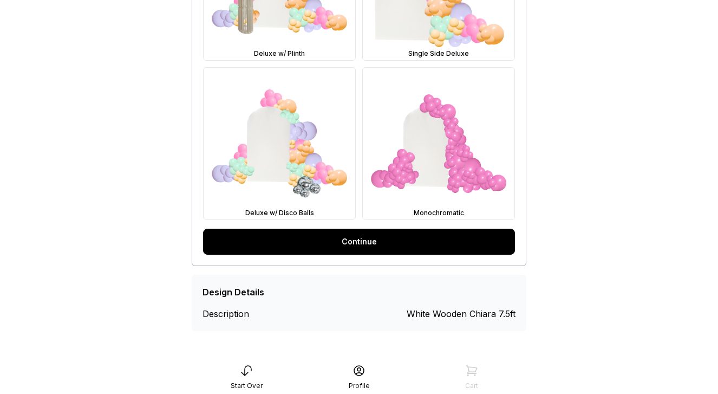
click at [363, 247] on link "Continue" at bounding box center [359, 241] width 312 height 26
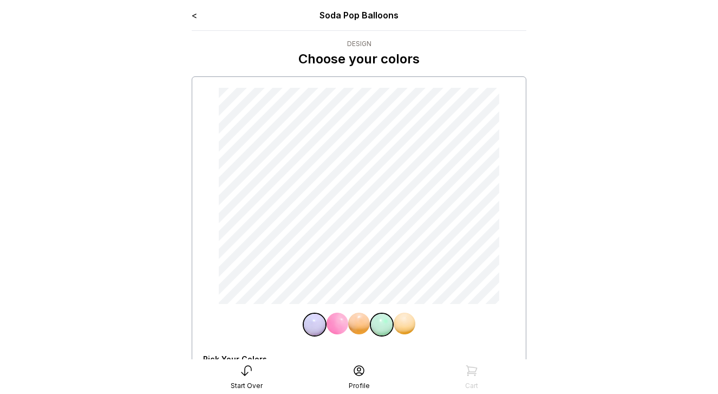
click at [195, 17] on link "<" at bounding box center [194, 15] width 5 height 11
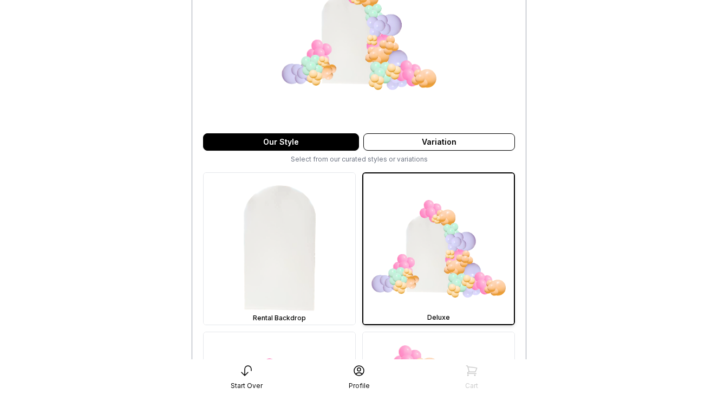
scroll to position [207, 0]
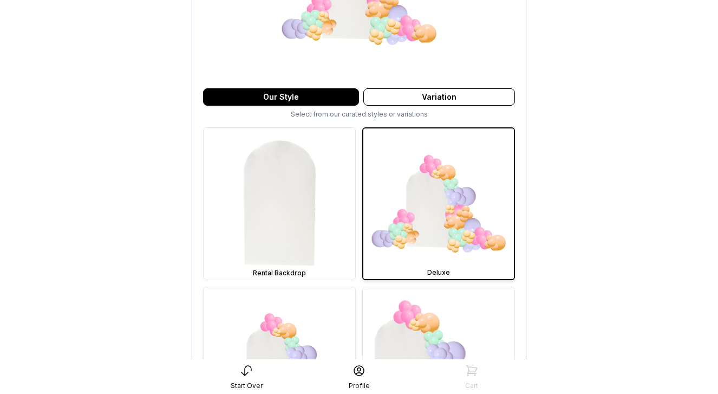
click at [316, 329] on img at bounding box center [280, 363] width 152 height 152
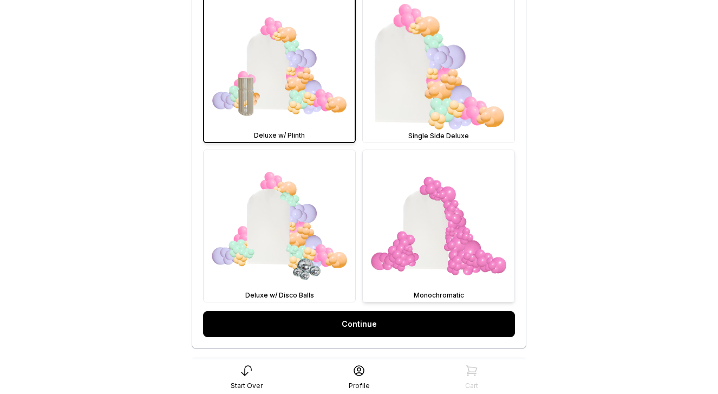
scroll to position [507, 0]
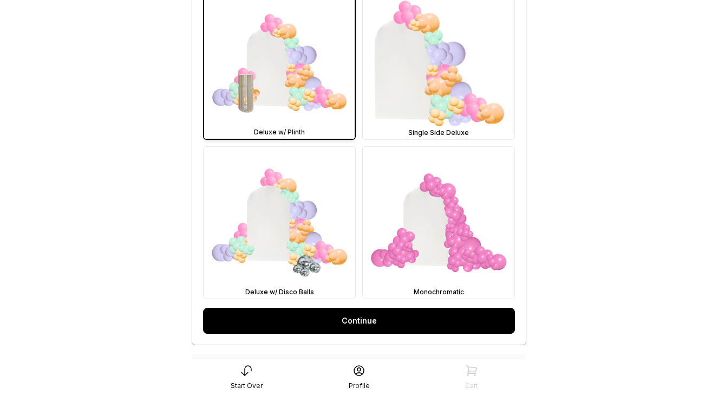
click at [373, 317] on link "Continue" at bounding box center [359, 321] width 312 height 26
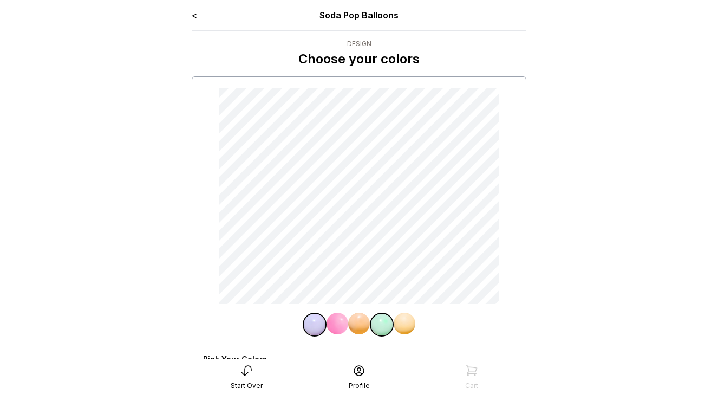
click at [195, 12] on link "<" at bounding box center [194, 15] width 5 height 11
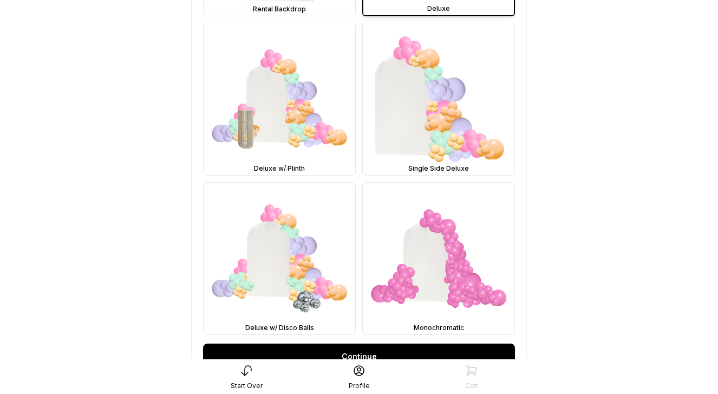
scroll to position [473, 0]
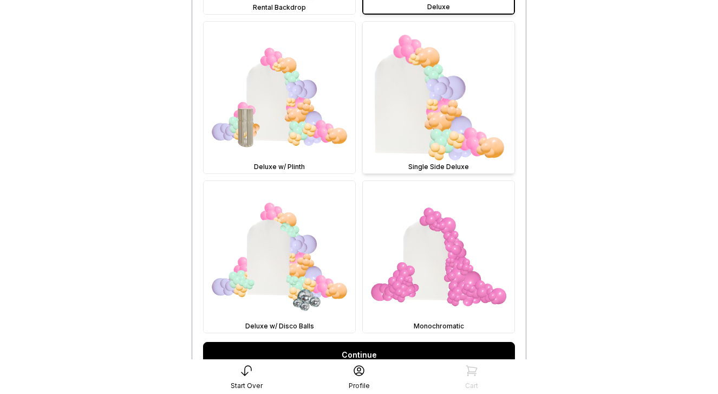
click at [403, 112] on img at bounding box center [439, 98] width 152 height 152
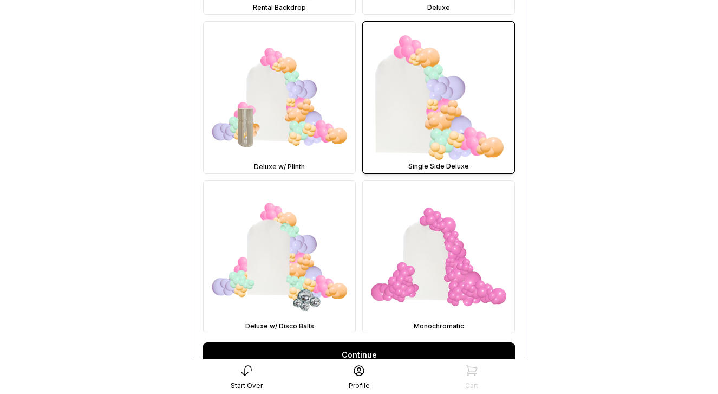
click at [355, 343] on link "Continue" at bounding box center [359, 355] width 312 height 26
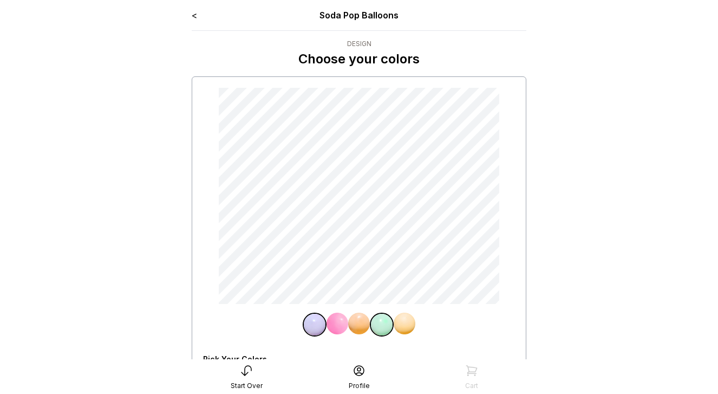
click at [195, 16] on link "<" at bounding box center [194, 15] width 5 height 11
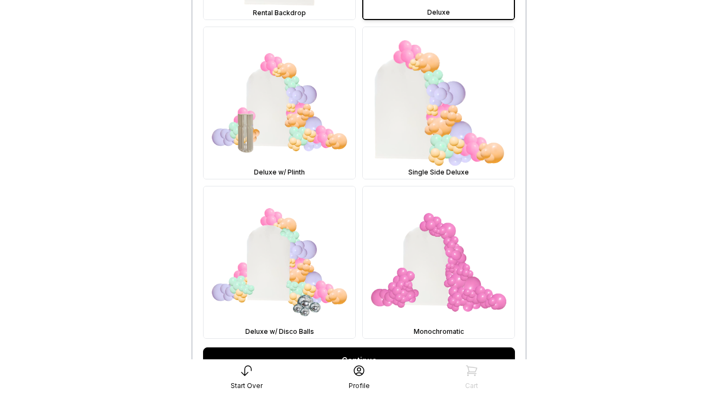
scroll to position [499, 0]
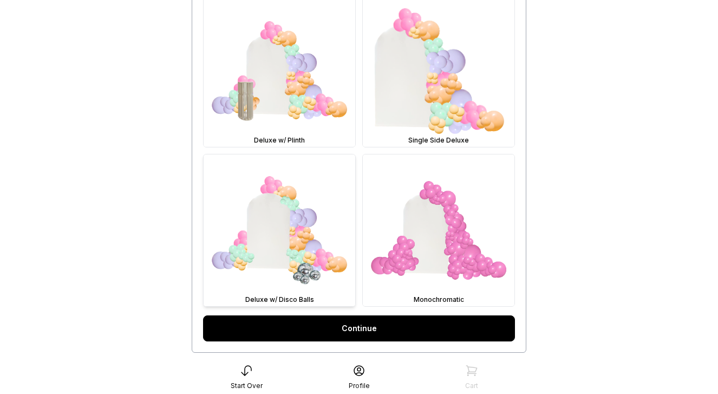
click at [329, 232] on img at bounding box center [280, 230] width 152 height 152
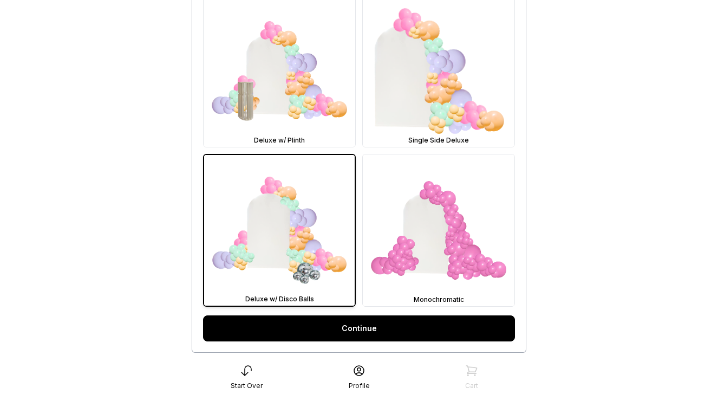
click at [378, 324] on link "Continue" at bounding box center [359, 328] width 312 height 26
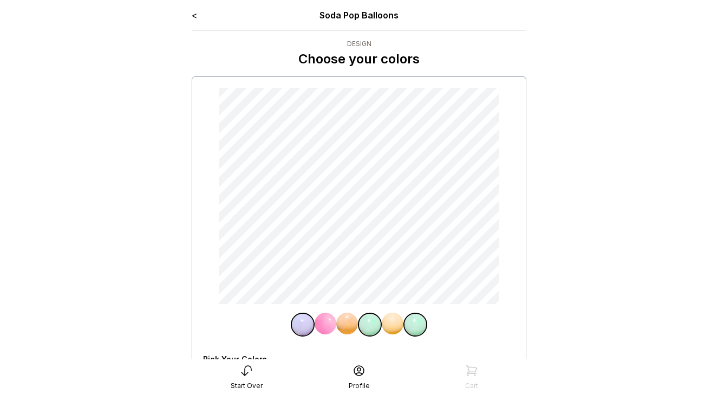
click at [375, 328] on img at bounding box center [370, 325] width 22 height 22
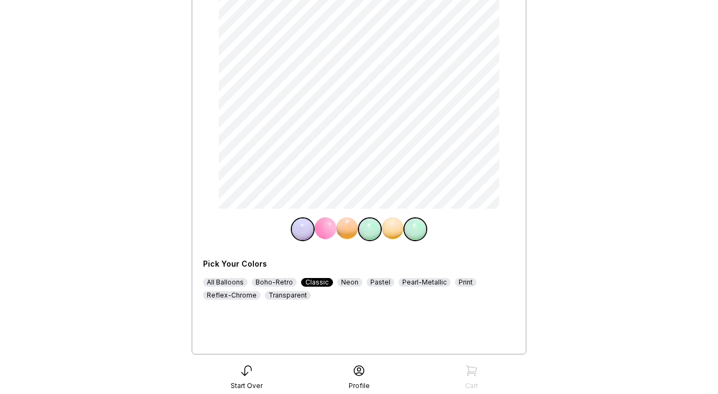
scroll to position [100, 0]
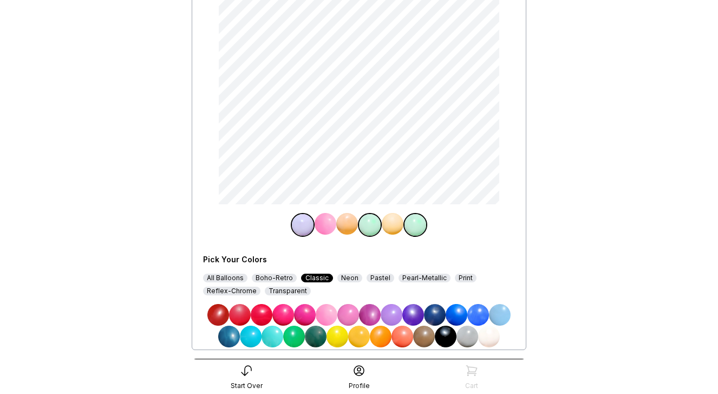
click at [393, 314] on img at bounding box center [392, 315] width 22 height 22
click at [365, 226] on img at bounding box center [370, 225] width 22 height 22
click at [410, 313] on img at bounding box center [413, 315] width 22 height 22
click at [413, 231] on img at bounding box center [415, 225] width 22 height 22
click at [372, 310] on img at bounding box center [370, 315] width 22 height 22
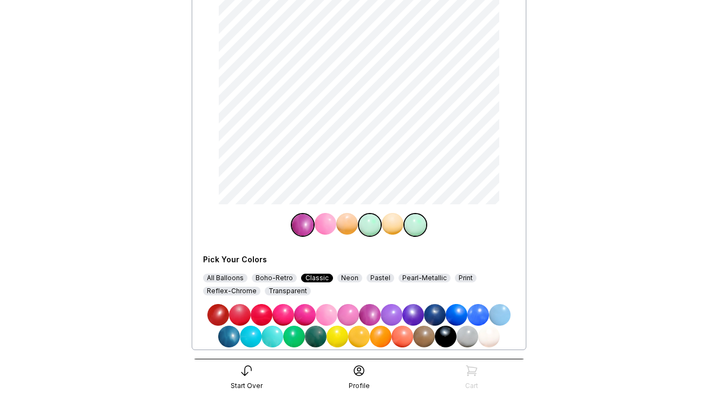
click at [413, 221] on img at bounding box center [415, 225] width 22 height 22
click at [413, 233] on img at bounding box center [415, 225] width 22 height 22
click at [347, 226] on img at bounding box center [347, 224] width 22 height 22
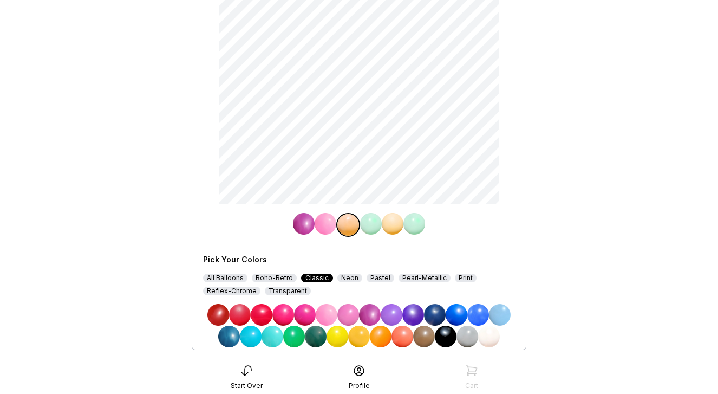
click at [414, 225] on img at bounding box center [414, 224] width 22 height 22
click at [418, 317] on img at bounding box center [413, 315] width 22 height 22
click at [370, 226] on img at bounding box center [370, 225] width 22 height 22
click at [369, 315] on img at bounding box center [370, 315] width 22 height 22
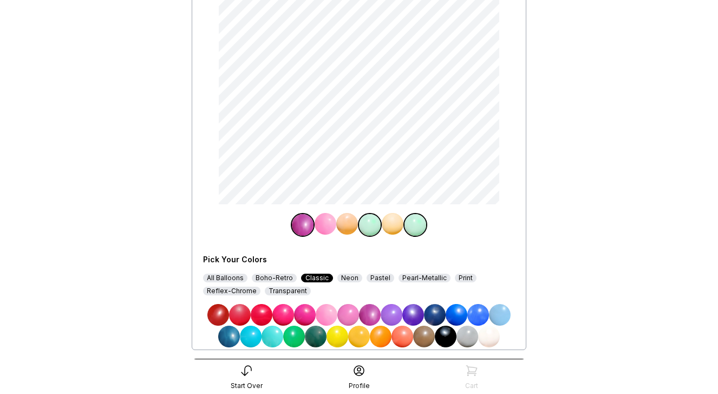
click at [378, 224] on img at bounding box center [370, 225] width 22 height 22
click at [481, 311] on img at bounding box center [478, 315] width 22 height 22
click at [368, 221] on img at bounding box center [370, 225] width 22 height 22
click at [349, 316] on img at bounding box center [348, 315] width 22 height 22
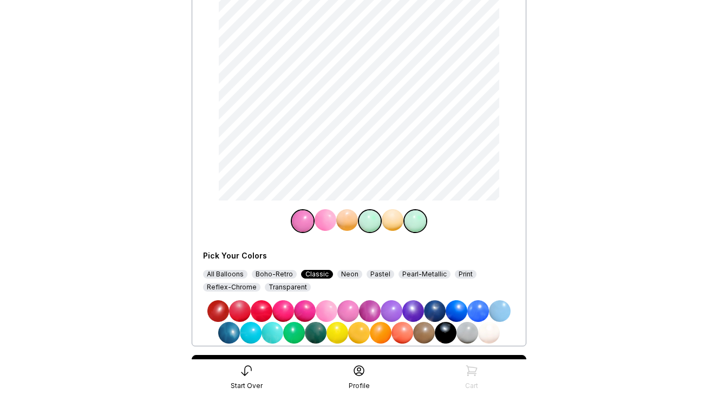
scroll to position [0, 0]
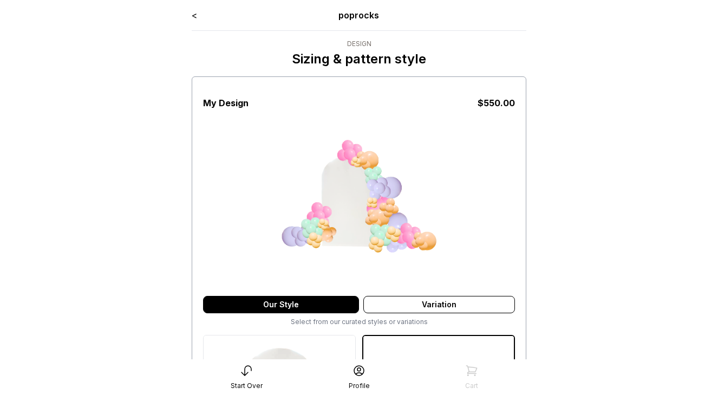
scroll to position [586, 0]
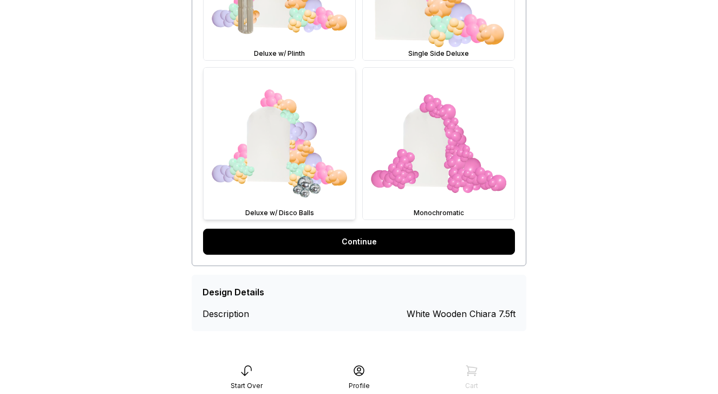
click at [289, 145] on img at bounding box center [280, 144] width 152 height 152
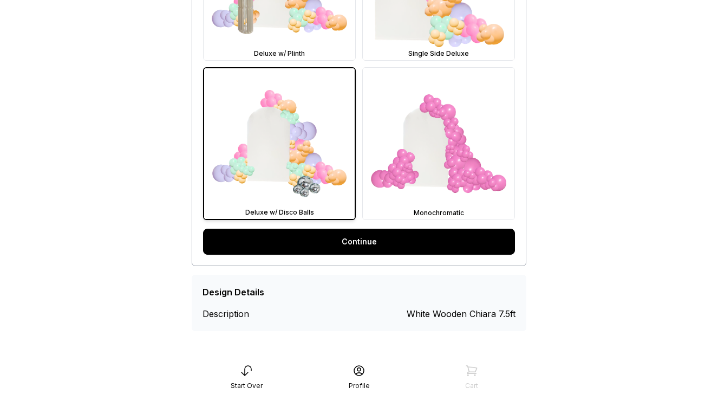
click at [378, 245] on link "Continue" at bounding box center [359, 241] width 312 height 26
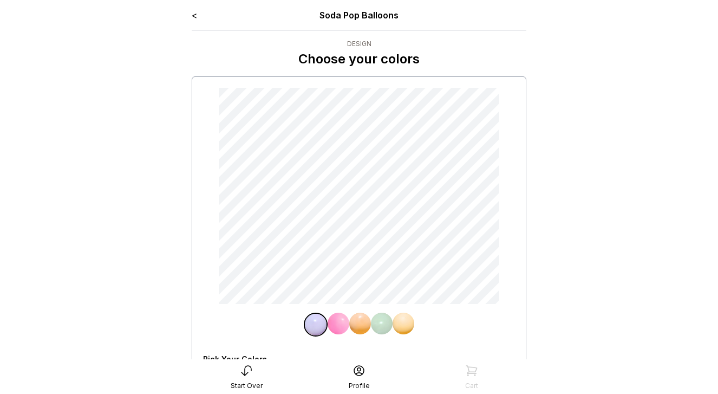
click at [341, 323] on img at bounding box center [339, 323] width 22 height 22
click at [364, 327] on img at bounding box center [360, 323] width 22 height 22
click at [382, 324] on img at bounding box center [382, 323] width 22 height 22
click at [195, 18] on link "<" at bounding box center [194, 15] width 5 height 11
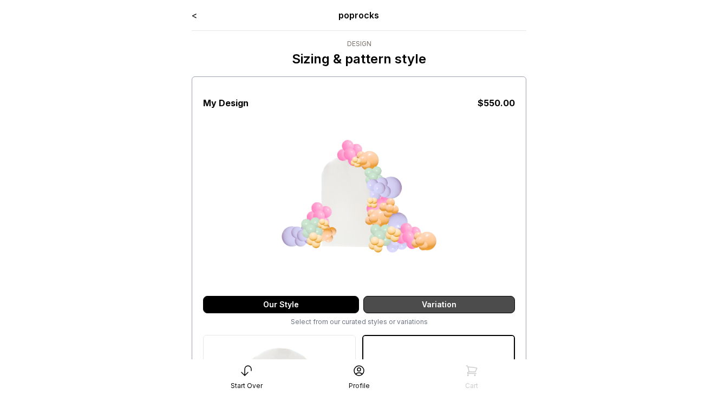
click at [428, 304] on div "Variation" at bounding box center [439, 304] width 152 height 17
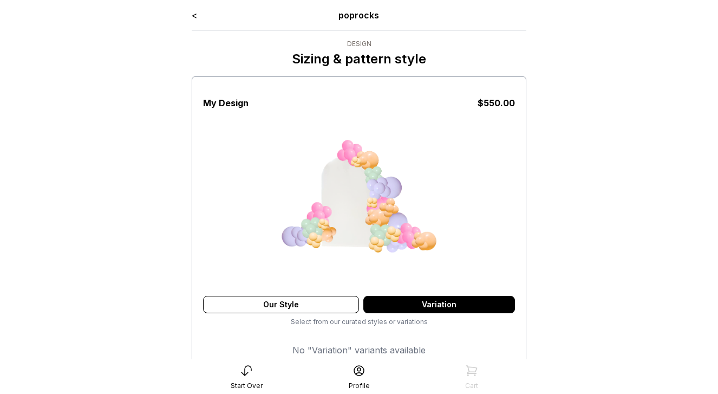
click at [192, 15] on link "<" at bounding box center [194, 15] width 5 height 11
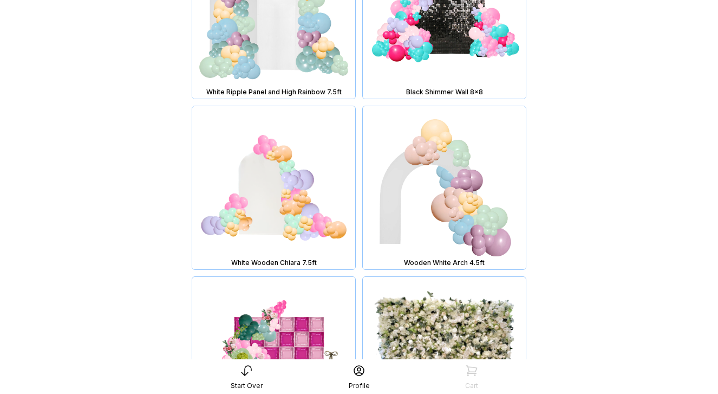
scroll to position [3603, 0]
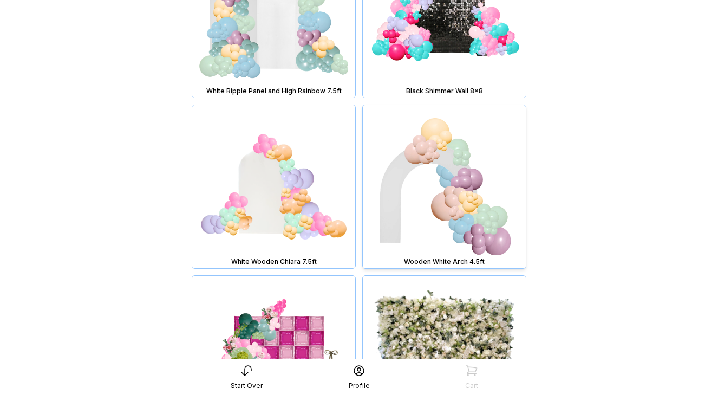
click at [430, 195] on img at bounding box center [444, 186] width 163 height 163
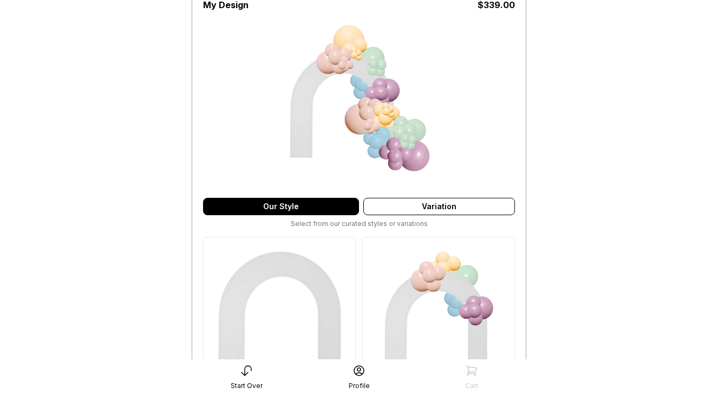
scroll to position [247, 0]
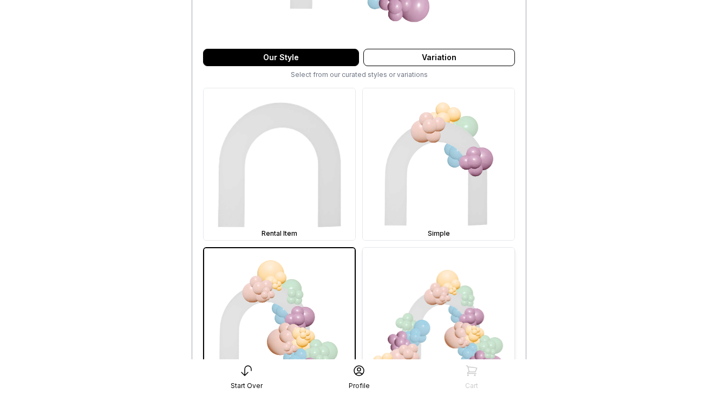
click at [437, 357] on img at bounding box center [439, 323] width 152 height 152
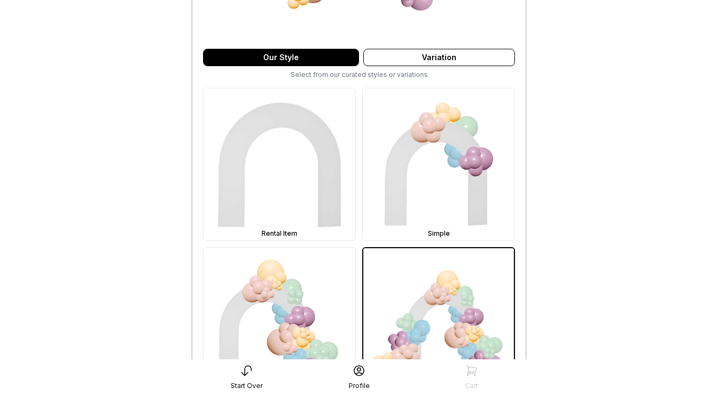
click at [434, 309] on img at bounding box center [438, 323] width 151 height 151
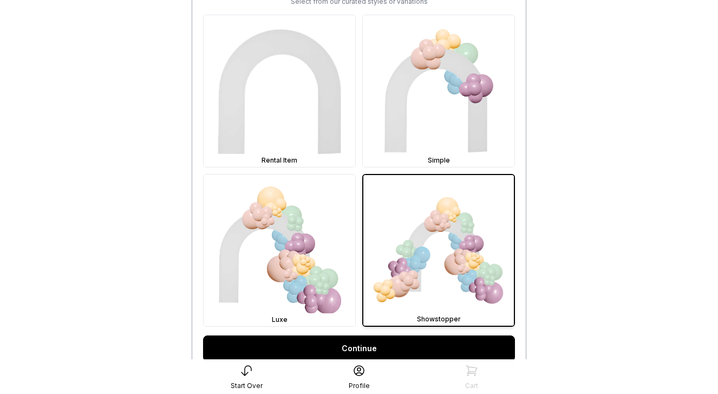
scroll to position [323, 0]
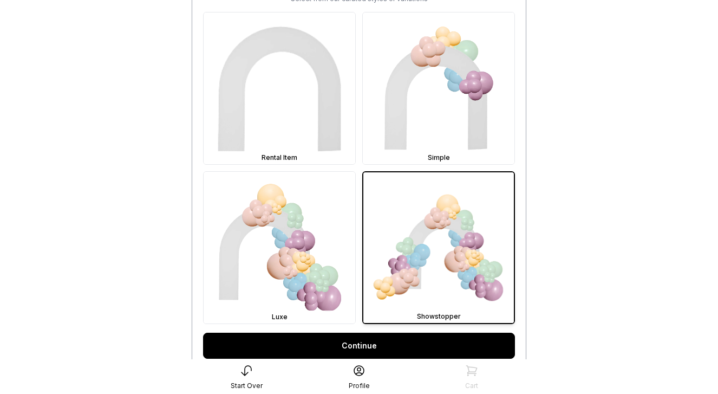
click at [412, 347] on link "Continue" at bounding box center [359, 345] width 312 height 26
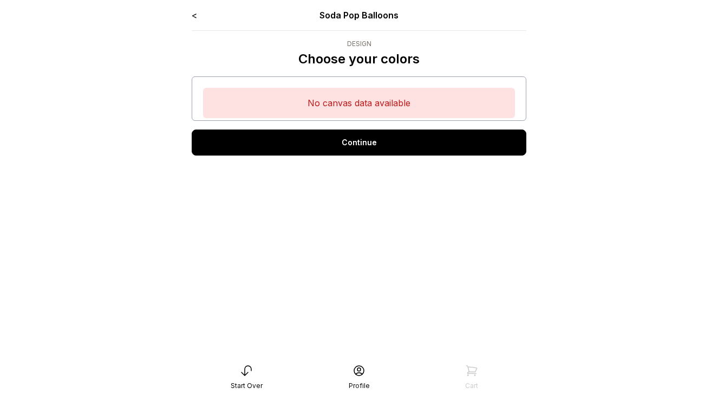
click at [193, 18] on link "<" at bounding box center [194, 15] width 5 height 11
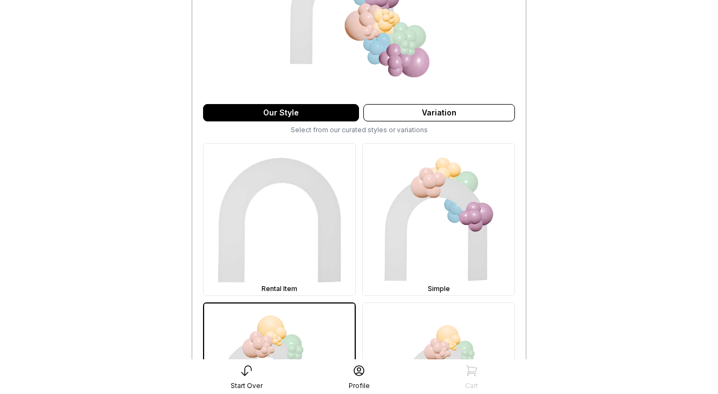
scroll to position [209, 0]
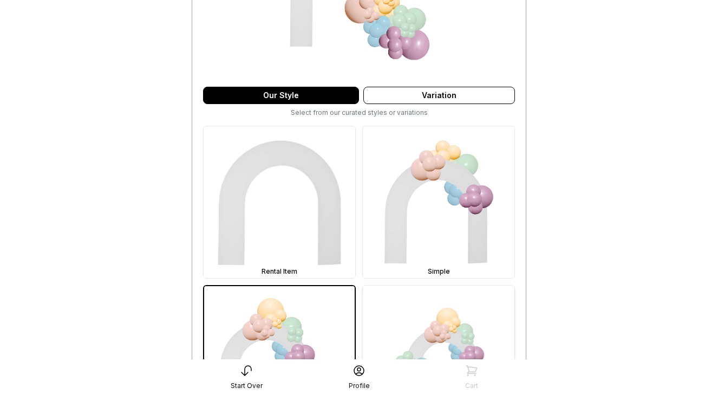
click at [427, 310] on img at bounding box center [439, 361] width 152 height 152
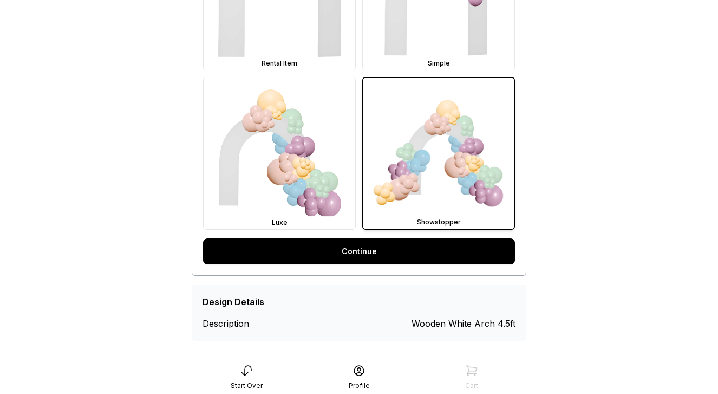
scroll to position [427, 0]
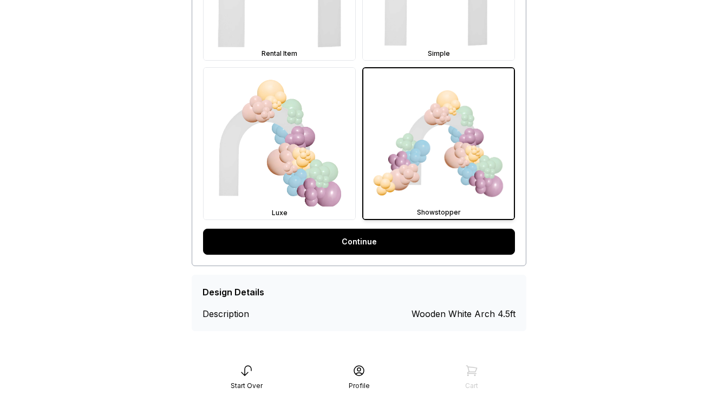
click at [395, 239] on link "Continue" at bounding box center [359, 241] width 312 height 26
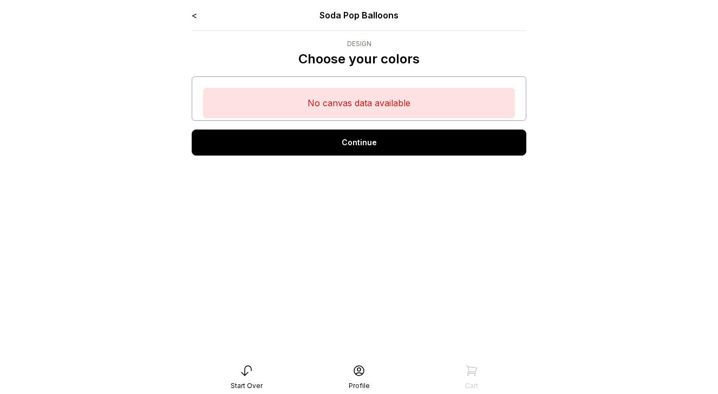
click at [195, 17] on link "<" at bounding box center [194, 15] width 5 height 11
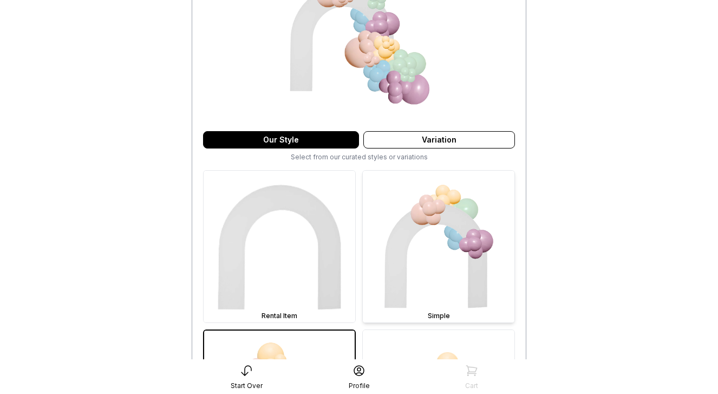
click at [423, 240] on img at bounding box center [439, 247] width 152 height 152
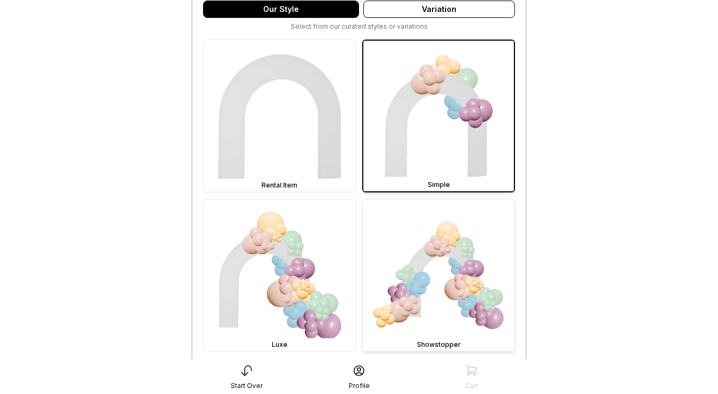
scroll to position [326, 0]
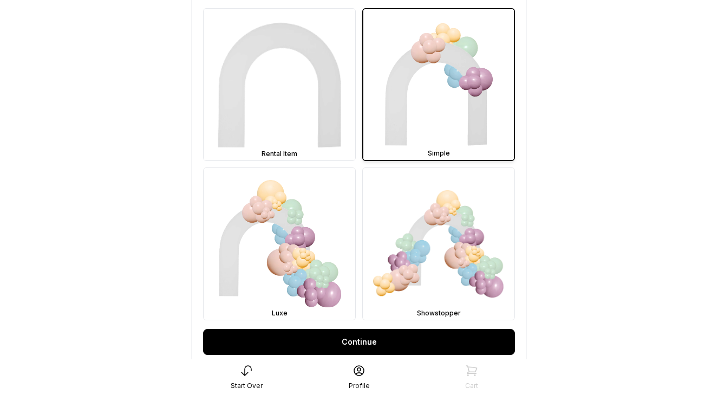
click at [406, 335] on link "Continue" at bounding box center [359, 342] width 312 height 26
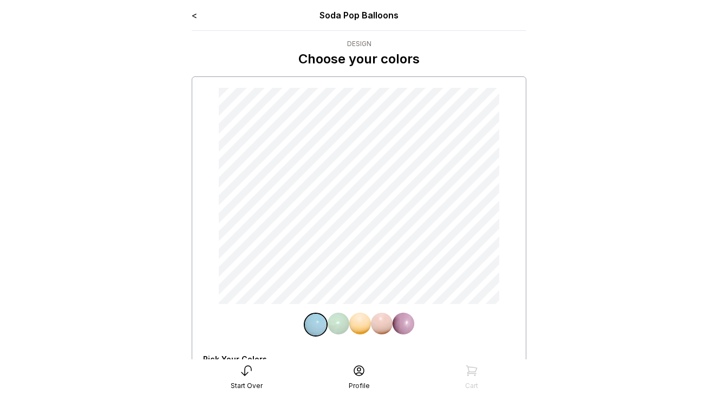
click at [193, 13] on link "<" at bounding box center [194, 15] width 5 height 11
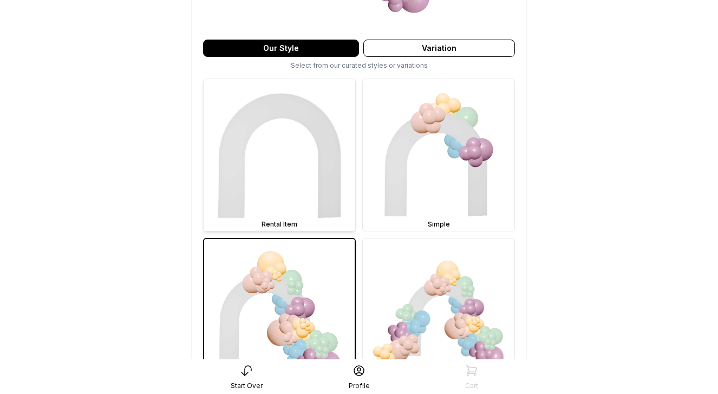
scroll to position [362, 0]
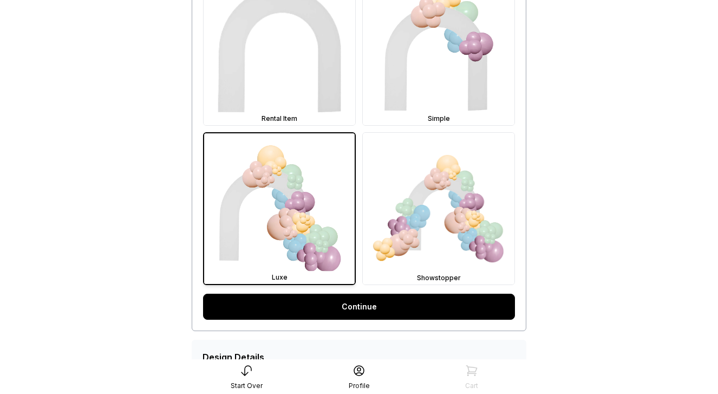
click at [301, 220] on img at bounding box center [279, 208] width 151 height 151
click at [371, 305] on link "Continue" at bounding box center [359, 306] width 312 height 26
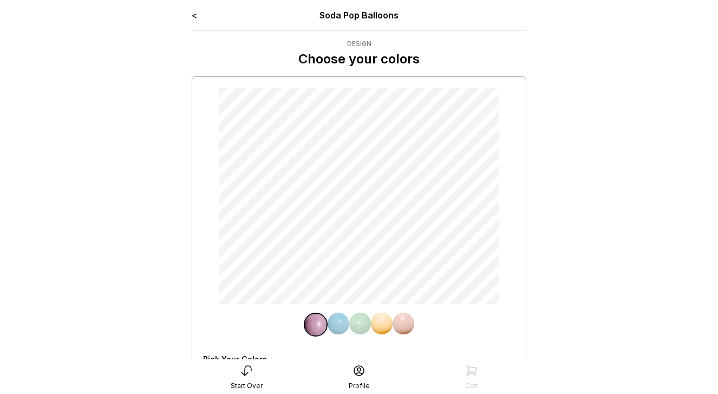
click at [194, 14] on link "<" at bounding box center [194, 15] width 5 height 11
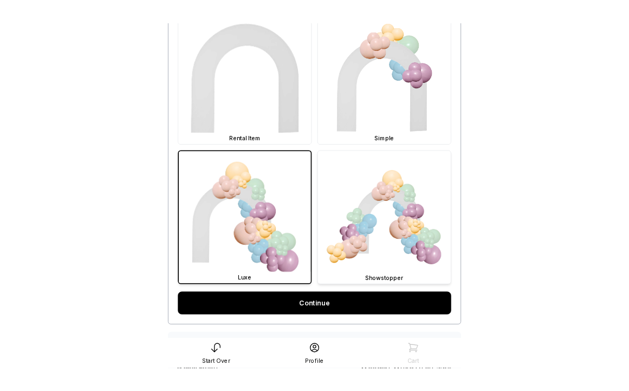
scroll to position [366, 0]
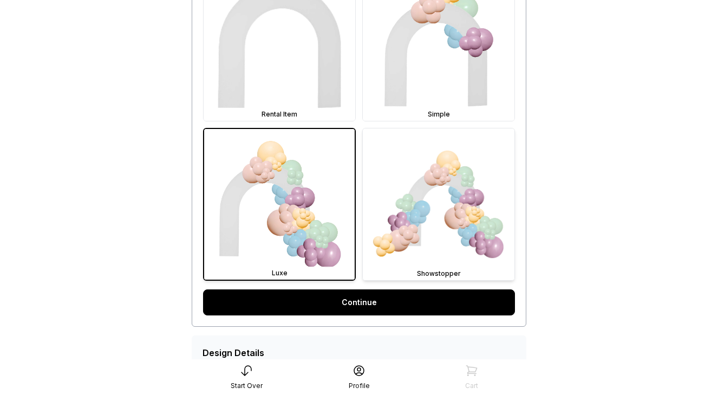
click at [431, 229] on img at bounding box center [439, 204] width 152 height 152
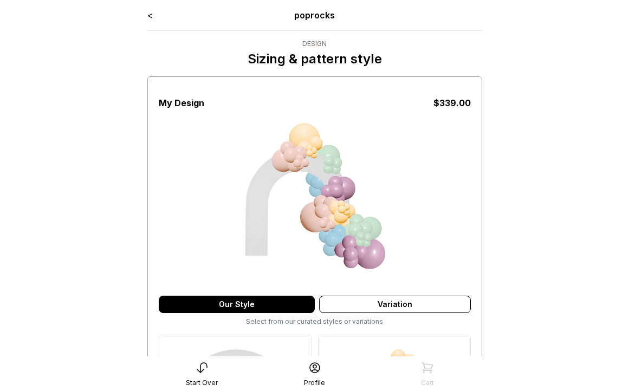
scroll to position [366, 0]
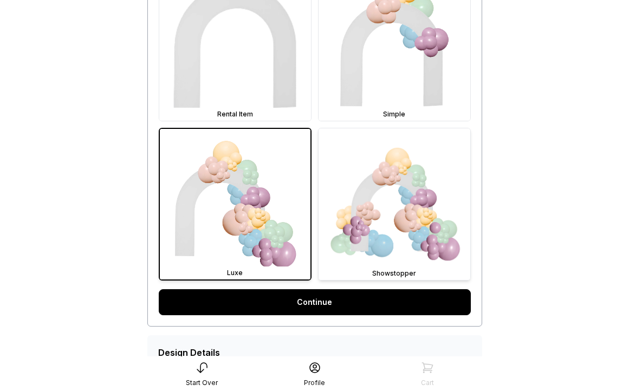
click at [390, 195] on img at bounding box center [394, 204] width 152 height 152
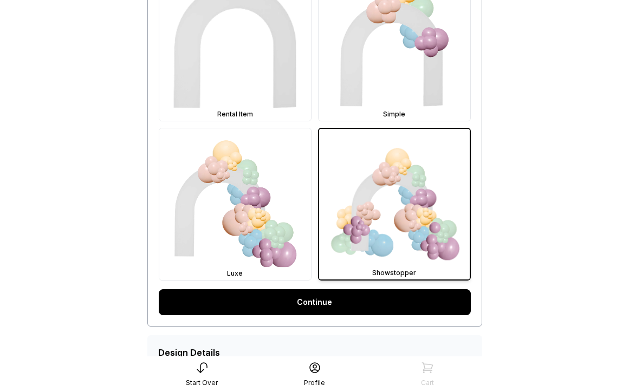
click at [363, 304] on link "Continue" at bounding box center [315, 302] width 312 height 26
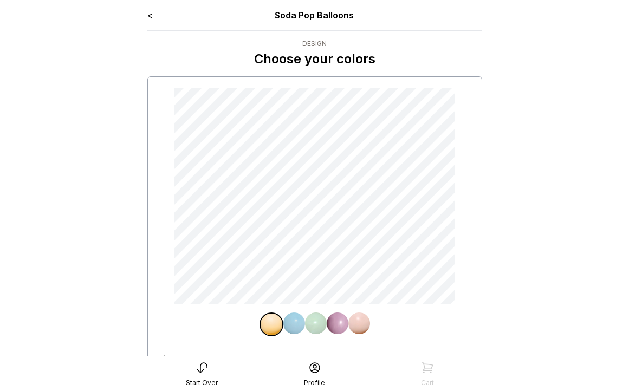
click at [149, 13] on link "<" at bounding box center [149, 15] width 5 height 11
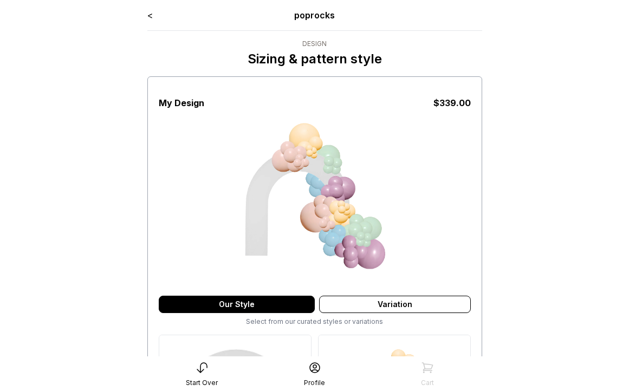
click at [149, 13] on link "<" at bounding box center [149, 15] width 5 height 11
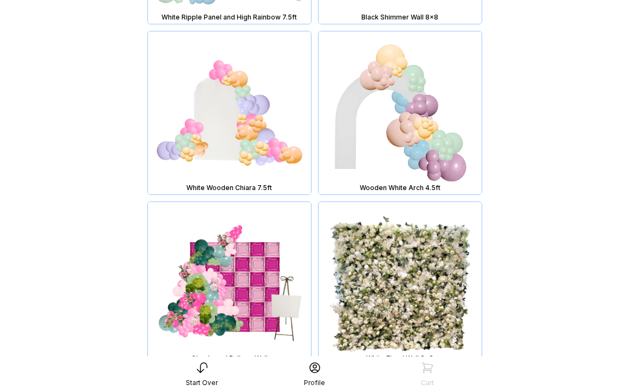
scroll to position [3679, 0]
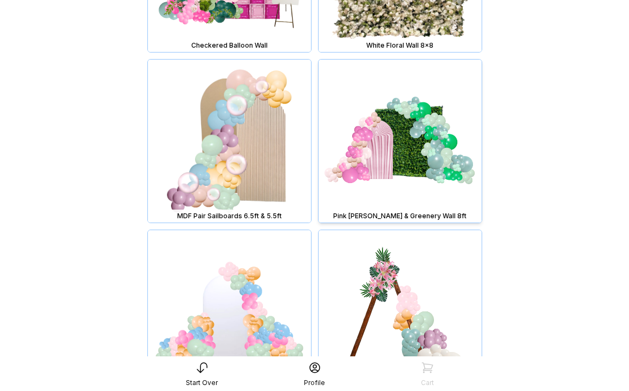
click at [417, 150] on img at bounding box center [399, 141] width 163 height 163
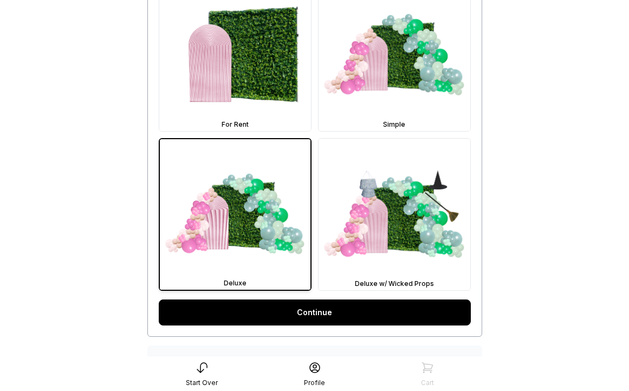
scroll to position [356, 0]
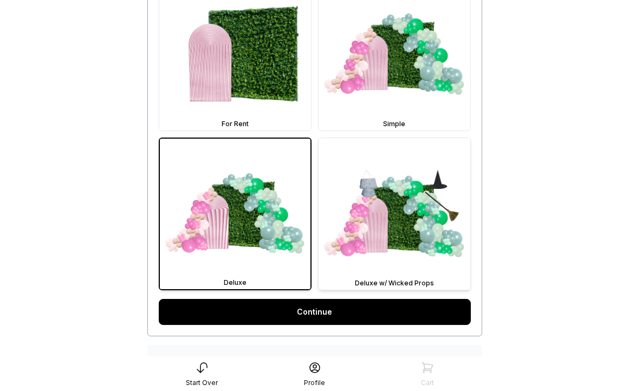
click at [408, 215] on img at bounding box center [394, 214] width 152 height 152
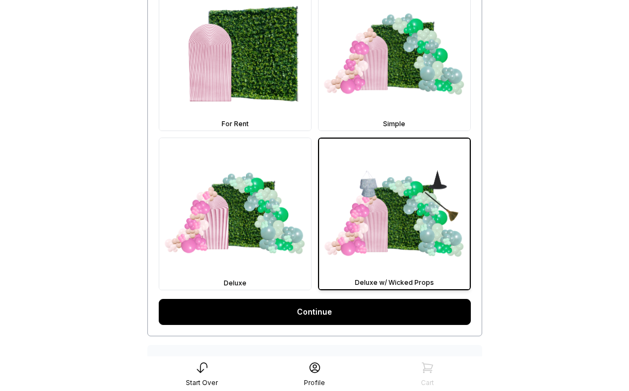
click at [366, 315] on link "Continue" at bounding box center [315, 312] width 312 height 26
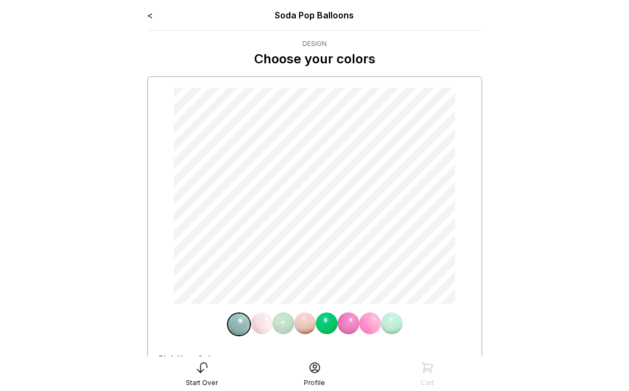
click at [260, 321] on img at bounding box center [262, 323] width 22 height 22
click at [394, 325] on img at bounding box center [392, 323] width 22 height 22
click at [150, 16] on link "<" at bounding box center [149, 15] width 5 height 11
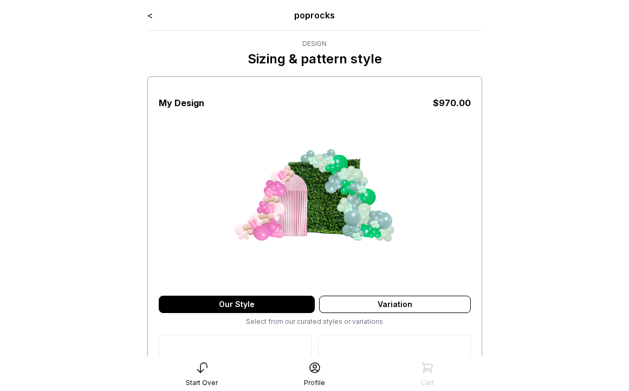
click at [150, 16] on link "<" at bounding box center [149, 15] width 5 height 11
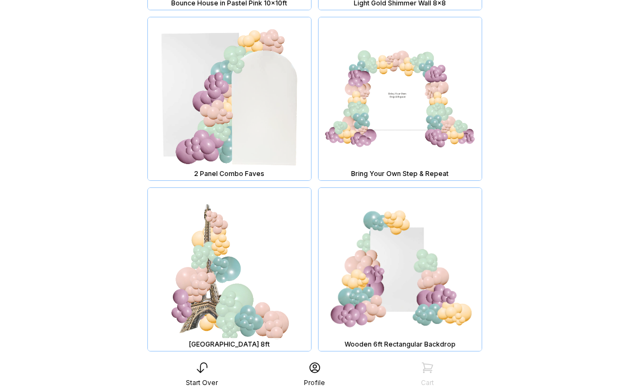
scroll to position [4543, 0]
click at [262, 107] on img at bounding box center [229, 99] width 163 height 163
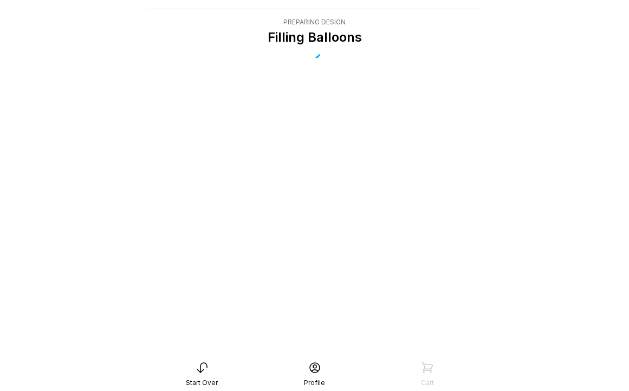
scroll to position [22, 0]
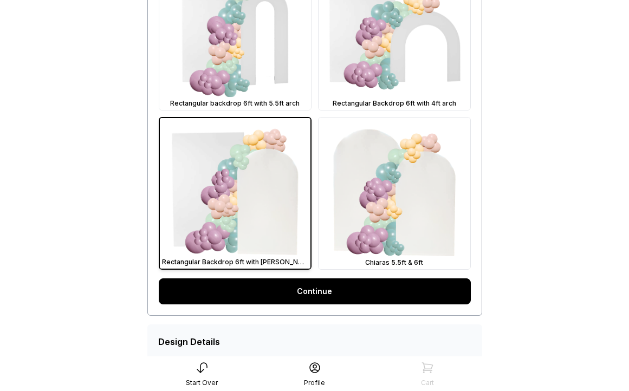
scroll to position [377, 0]
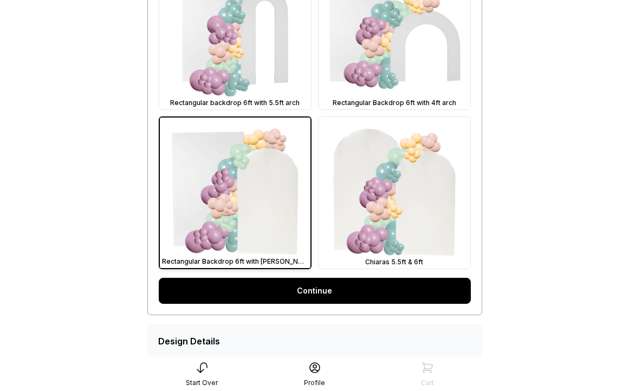
click at [375, 291] on link "Continue" at bounding box center [315, 291] width 312 height 26
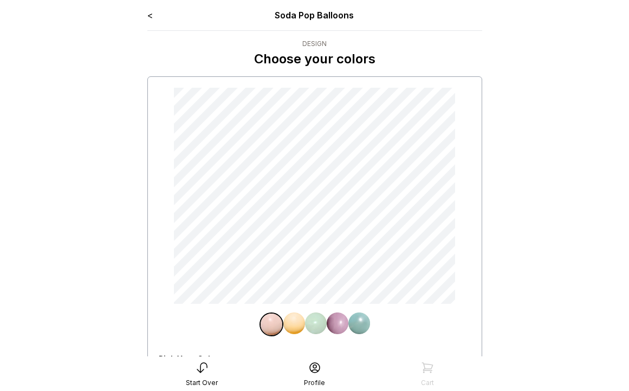
click at [151, 16] on link "<" at bounding box center [149, 15] width 5 height 11
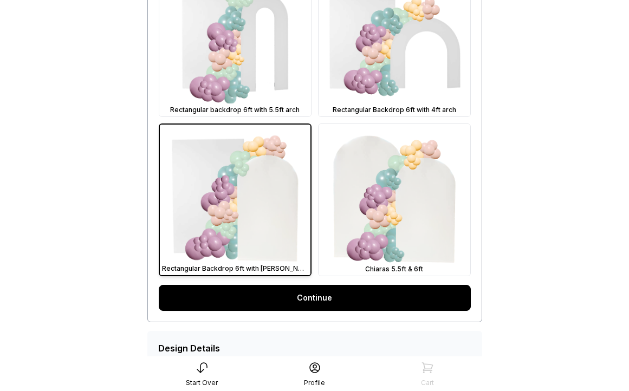
scroll to position [429, 0]
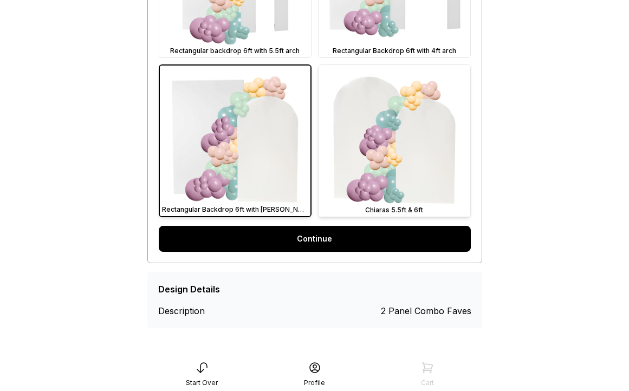
click at [394, 172] on img at bounding box center [394, 141] width 152 height 152
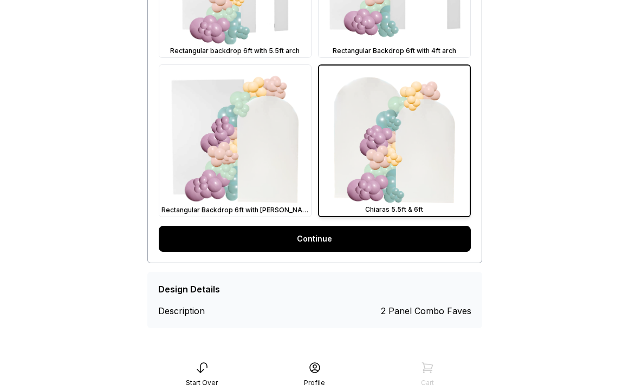
click at [356, 234] on link "Continue" at bounding box center [315, 239] width 312 height 26
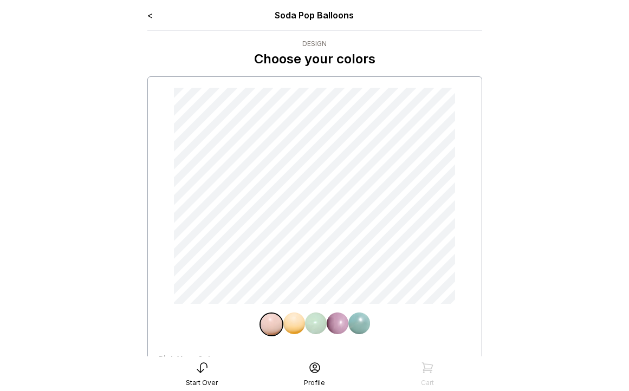
click at [151, 15] on link "<" at bounding box center [149, 15] width 5 height 11
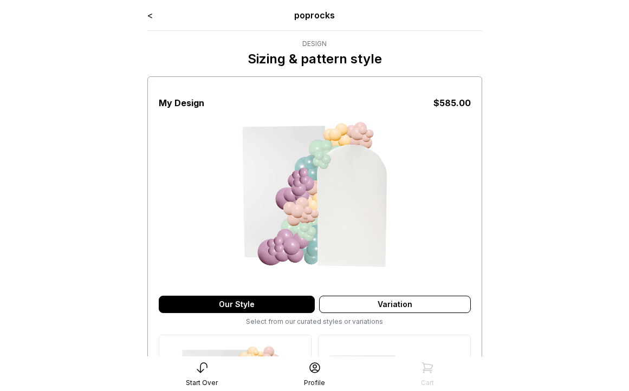
click at [151, 15] on link "<" at bounding box center [149, 15] width 5 height 11
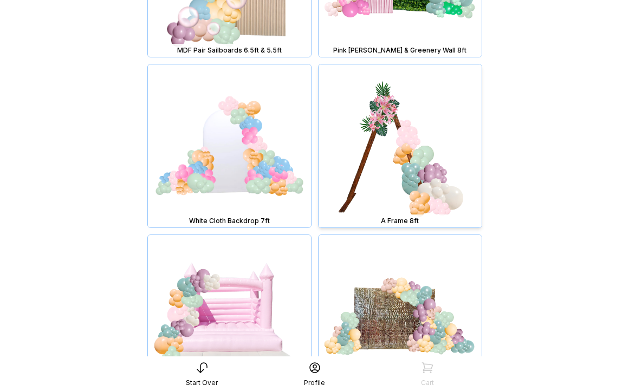
click at [419, 149] on img at bounding box center [399, 145] width 163 height 163
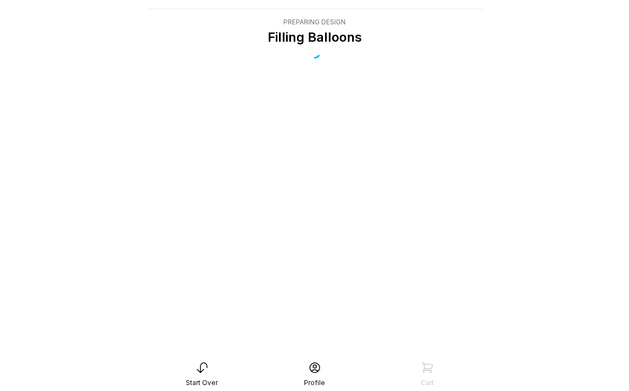
scroll to position [22, 0]
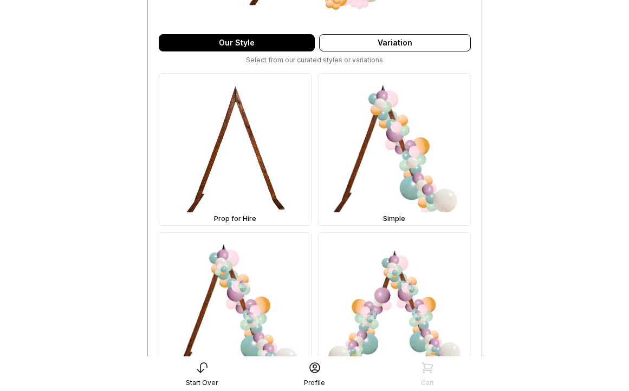
scroll to position [283, 0]
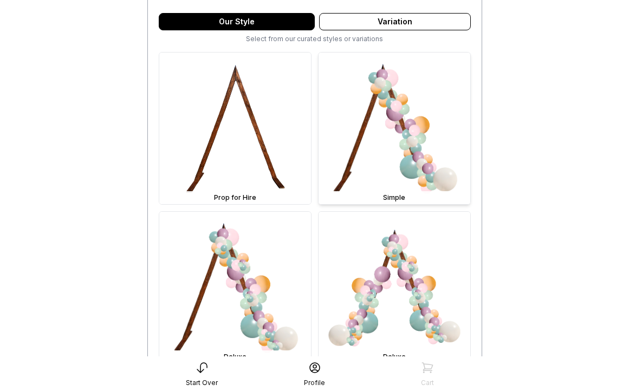
click at [396, 138] on img at bounding box center [394, 129] width 152 height 152
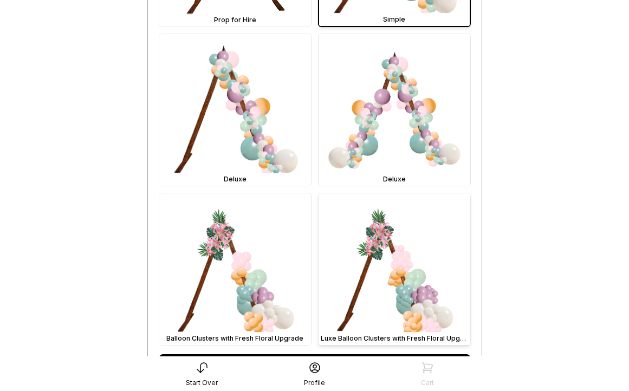
scroll to position [589, 0]
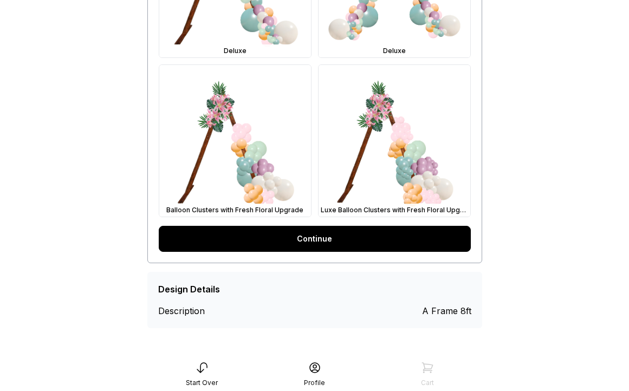
click at [332, 239] on link "Continue" at bounding box center [315, 239] width 312 height 26
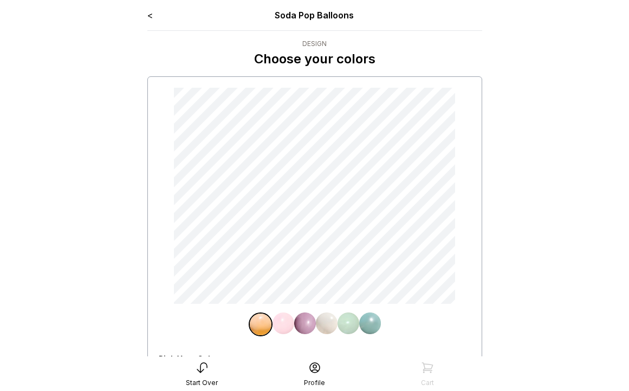
click at [149, 15] on link "<" at bounding box center [149, 15] width 5 height 11
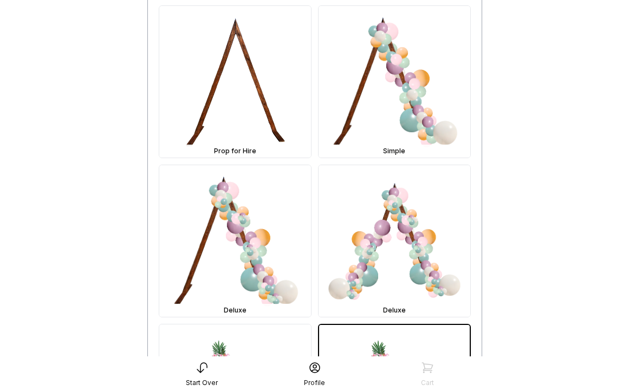
scroll to position [364, 0]
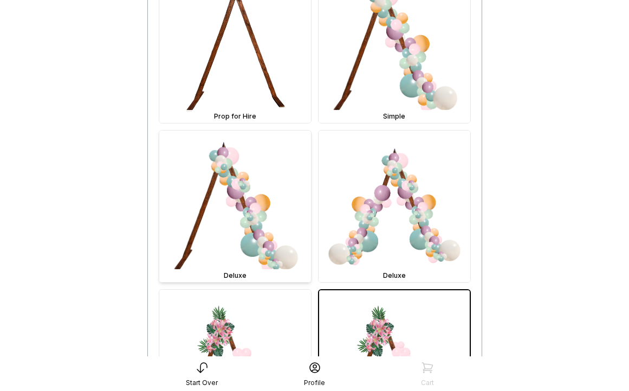
click at [264, 227] on img at bounding box center [235, 206] width 152 height 152
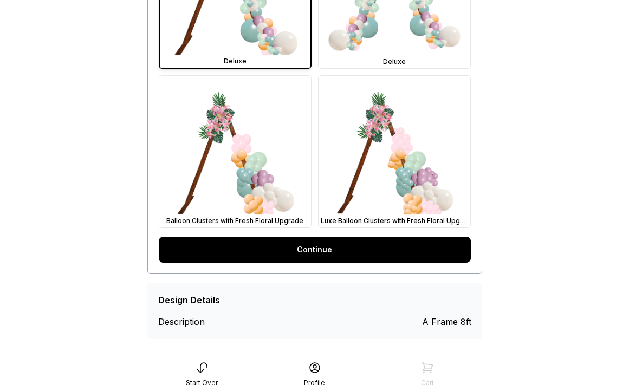
scroll to position [589, 0]
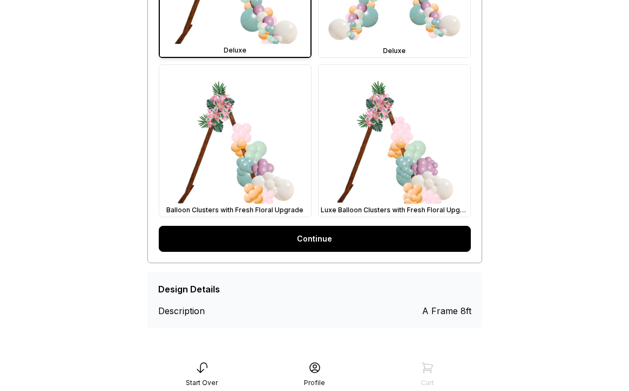
click at [292, 236] on link "Continue" at bounding box center [315, 239] width 312 height 26
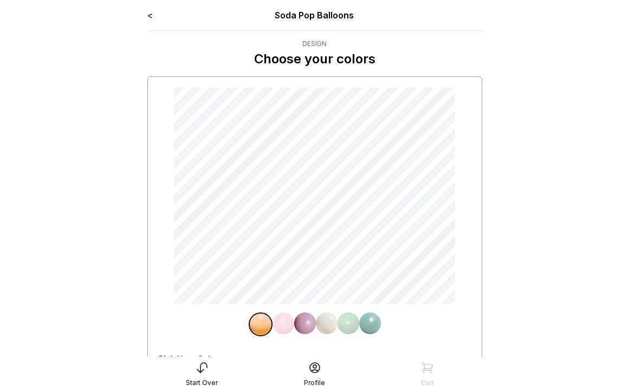
click at [149, 14] on link "<" at bounding box center [149, 15] width 5 height 11
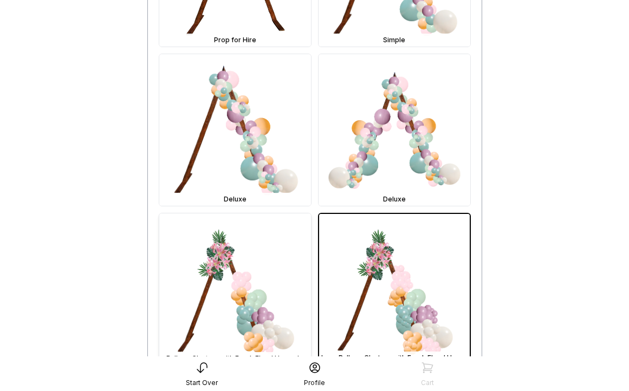
scroll to position [454, 0]
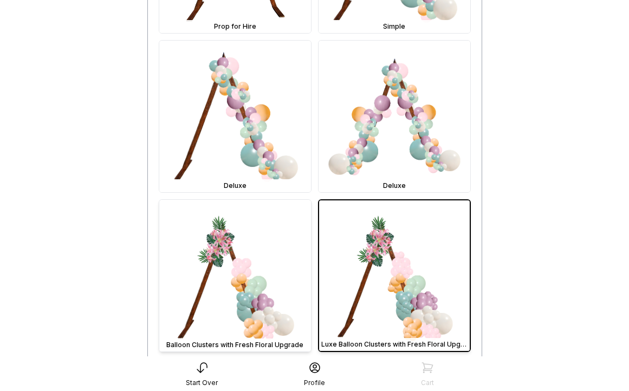
click at [248, 272] on img at bounding box center [235, 276] width 152 height 152
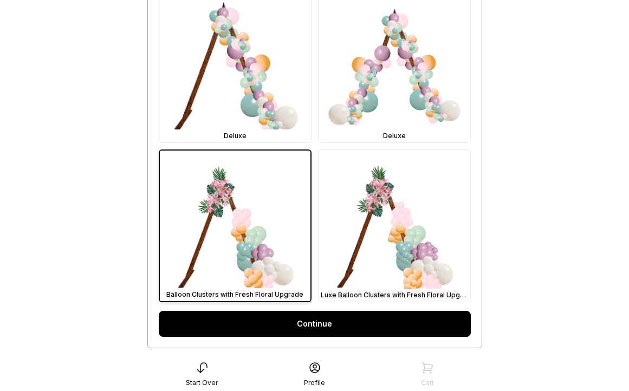
scroll to position [584, 0]
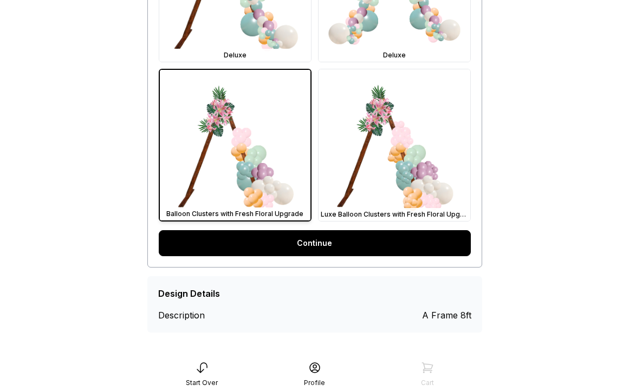
click at [301, 243] on link "Continue" at bounding box center [315, 243] width 312 height 26
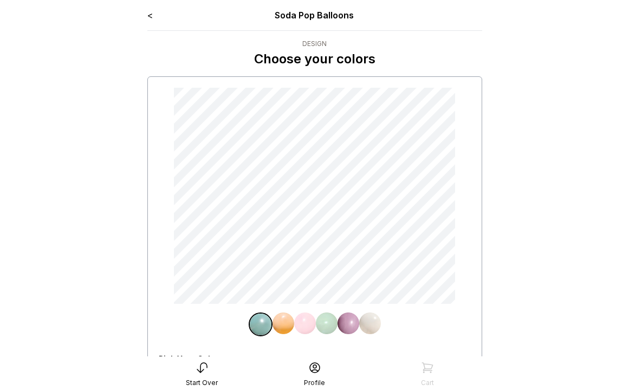
click at [152, 16] on link "<" at bounding box center [149, 15] width 5 height 11
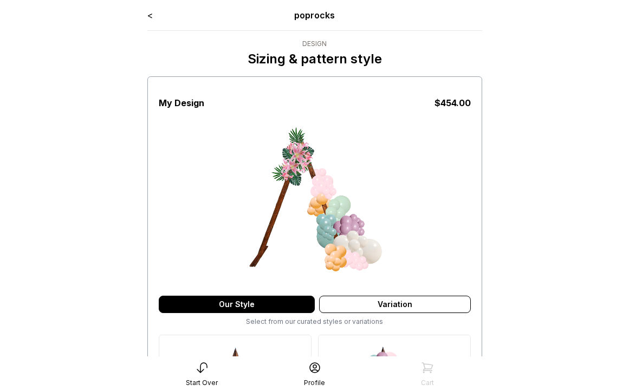
click at [152, 16] on link "<" at bounding box center [149, 15] width 5 height 11
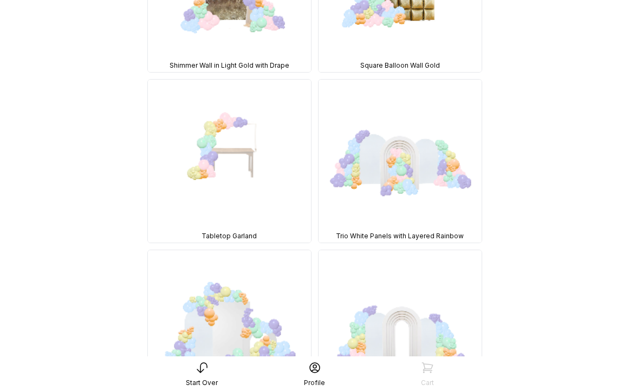
scroll to position [2269, 0]
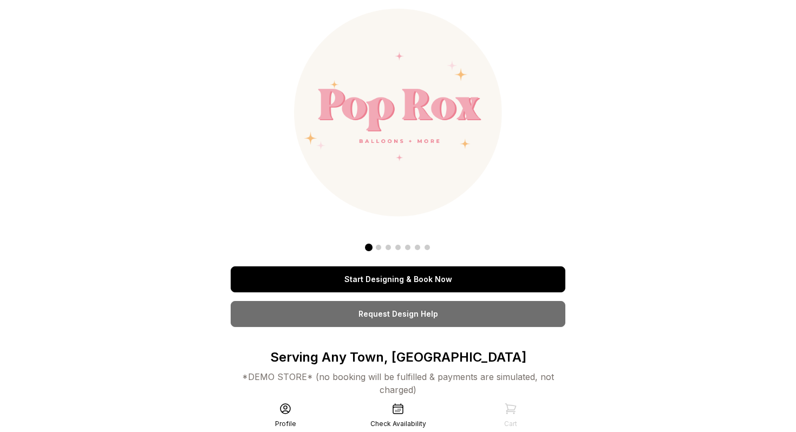
click at [403, 278] on link "Start Designing & Book Now" at bounding box center [398, 279] width 335 height 26
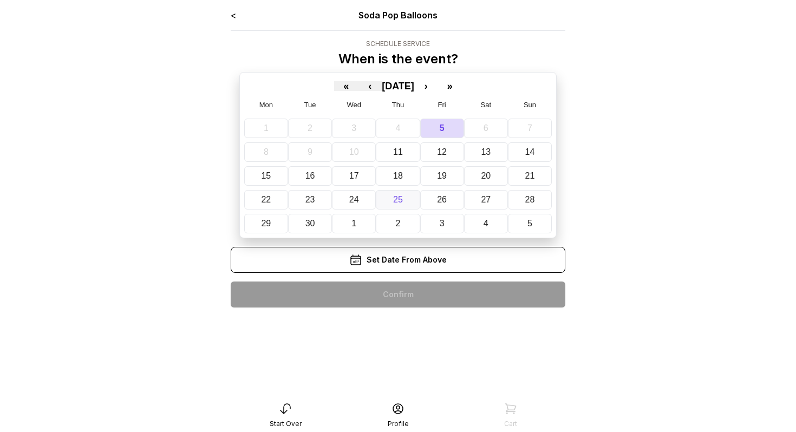
click at [412, 198] on button "25" at bounding box center [398, 199] width 44 height 19
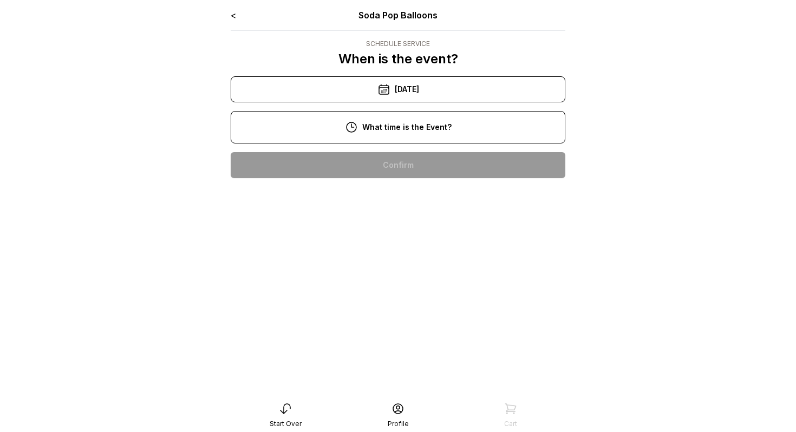
click at [384, 230] on div "4:00 pm" at bounding box center [397, 234] width 317 height 26
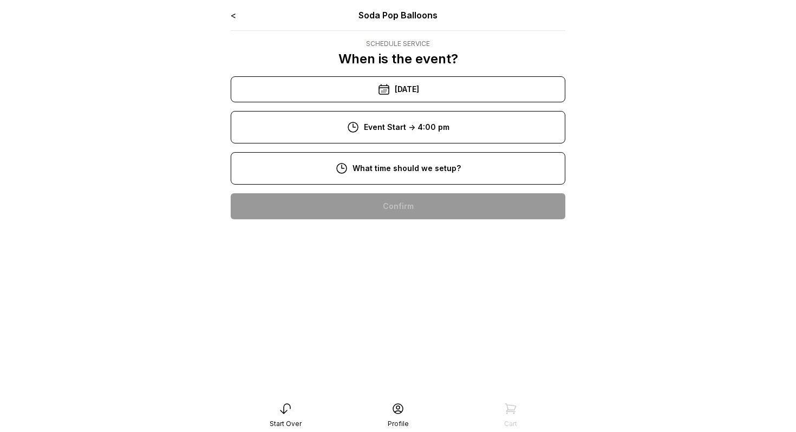
click at [389, 266] on div "10:00 am" at bounding box center [397, 276] width 317 height 26
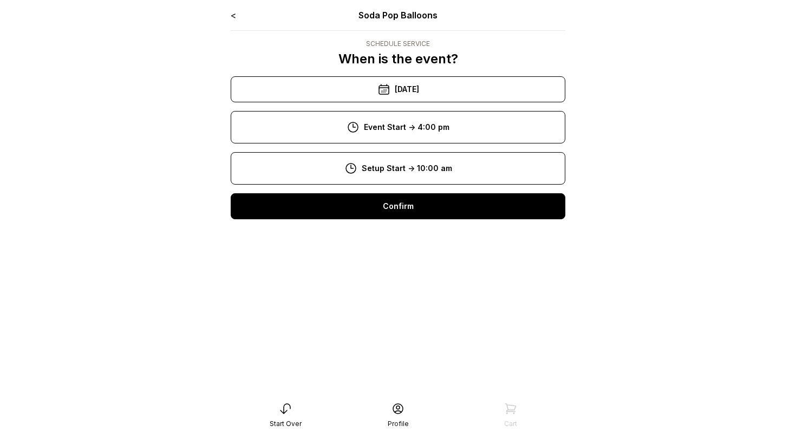
click at [394, 211] on div "Confirm" at bounding box center [398, 206] width 335 height 26
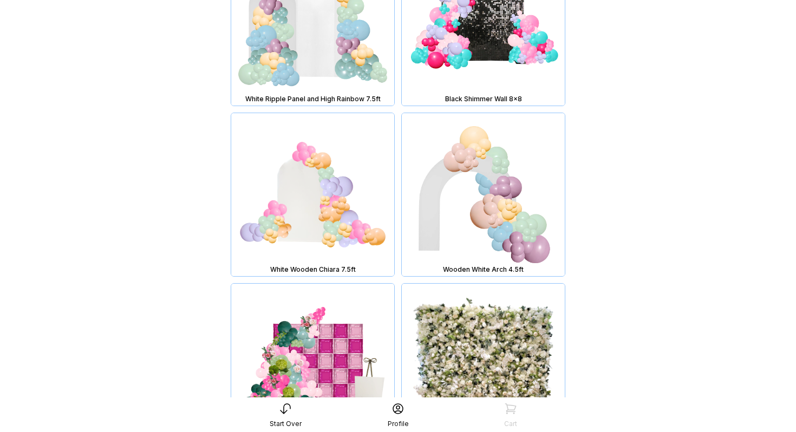
scroll to position [3598, 0]
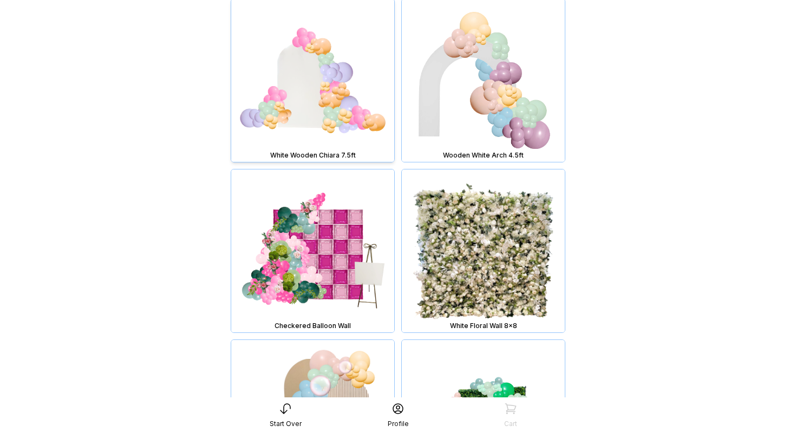
click at [327, 121] on img at bounding box center [312, 80] width 163 height 163
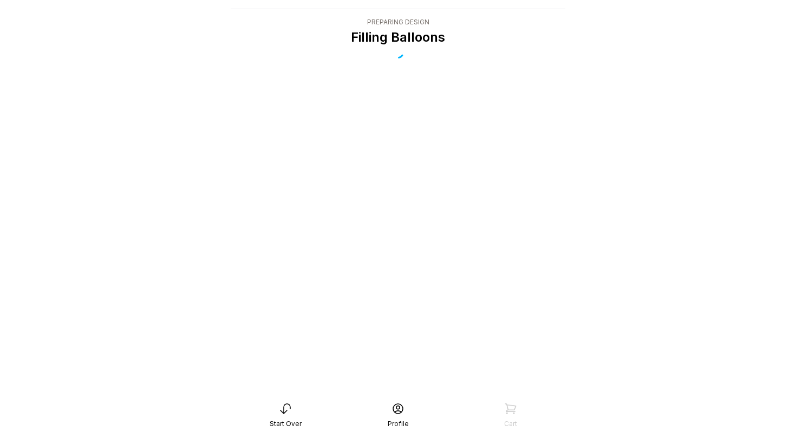
scroll to position [22, 0]
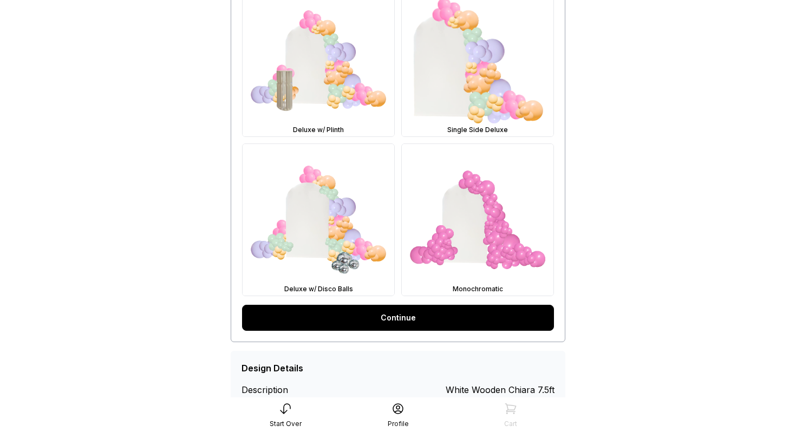
scroll to position [547, 0]
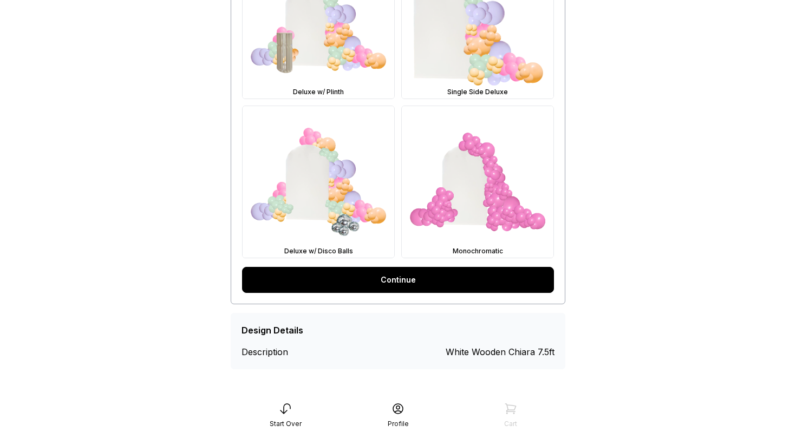
click at [483, 277] on link "Continue" at bounding box center [398, 280] width 312 height 26
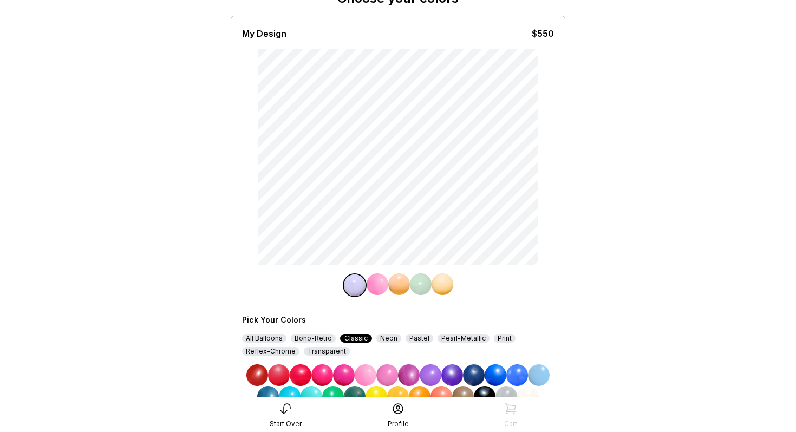
scroll to position [145, 0]
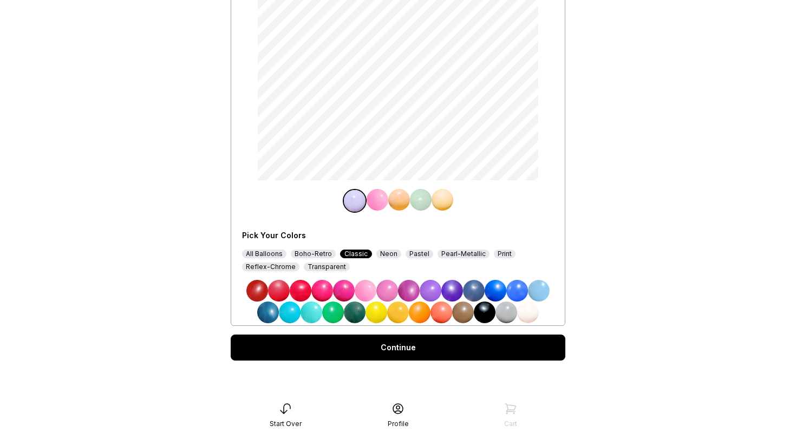
click at [476, 291] on img at bounding box center [474, 291] width 22 height 22
click at [420, 203] on img at bounding box center [421, 200] width 22 height 22
click at [432, 284] on img at bounding box center [431, 291] width 22 height 22
click at [439, 201] on img at bounding box center [443, 200] width 22 height 22
click at [397, 197] on img at bounding box center [397, 200] width 22 height 22
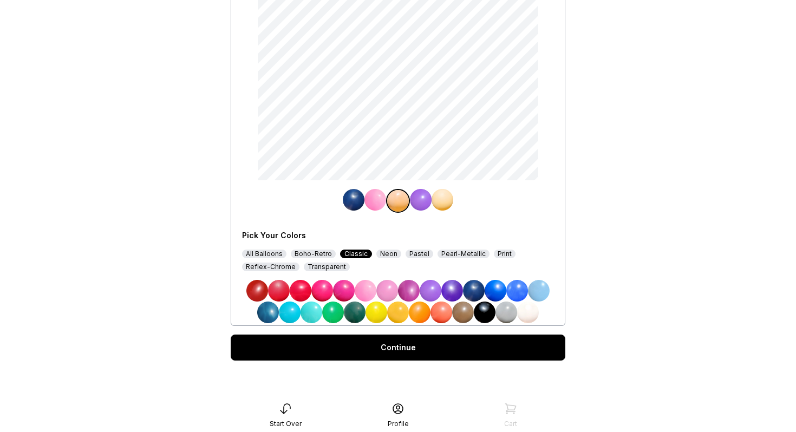
click at [386, 292] on img at bounding box center [387, 291] width 22 height 22
click at [445, 197] on img at bounding box center [443, 200] width 22 height 22
click at [473, 288] on img at bounding box center [474, 291] width 22 height 22
click at [482, 347] on div "Continue" at bounding box center [398, 348] width 335 height 26
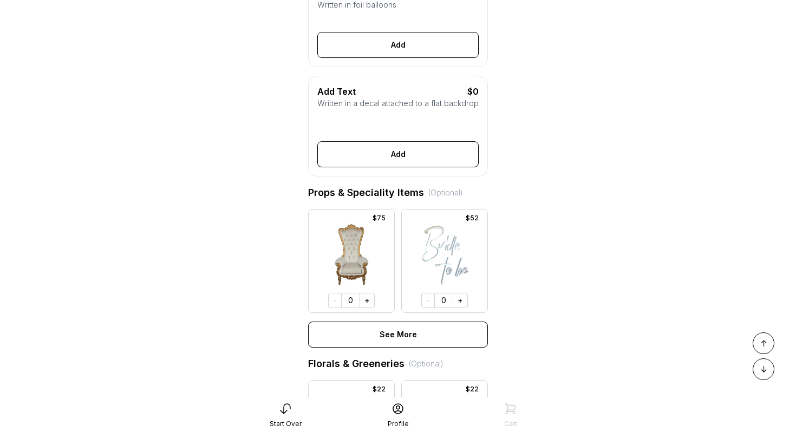
scroll to position [387, 0]
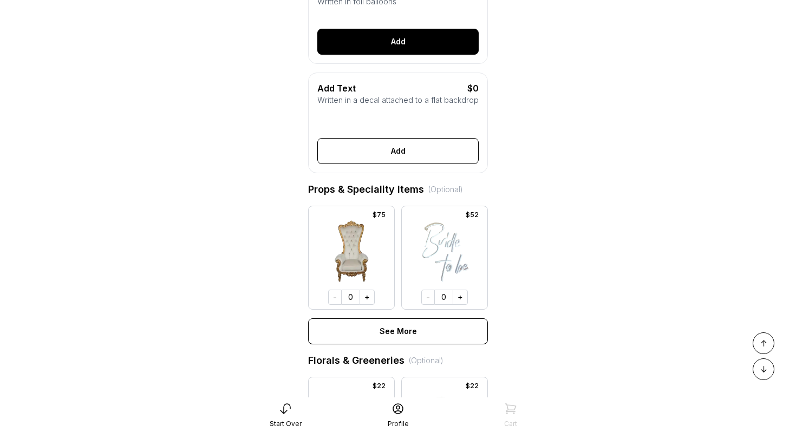
click at [413, 43] on button "Add" at bounding box center [397, 42] width 161 height 26
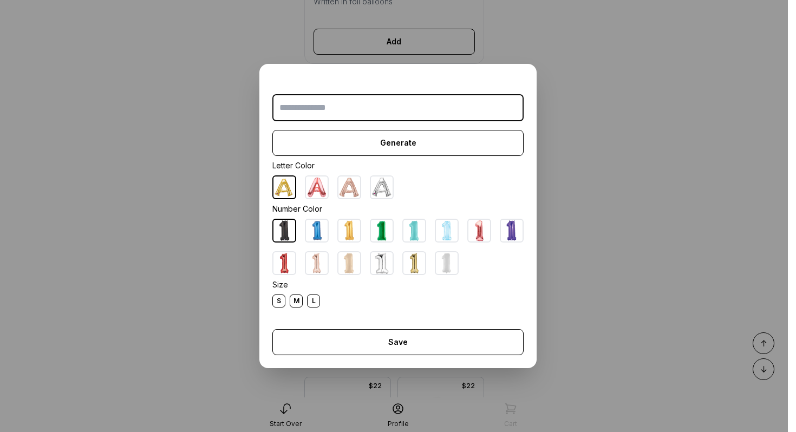
click at [409, 264] on img at bounding box center [414, 263] width 22 height 22
click at [385, 116] on input "text" at bounding box center [397, 107] width 251 height 27
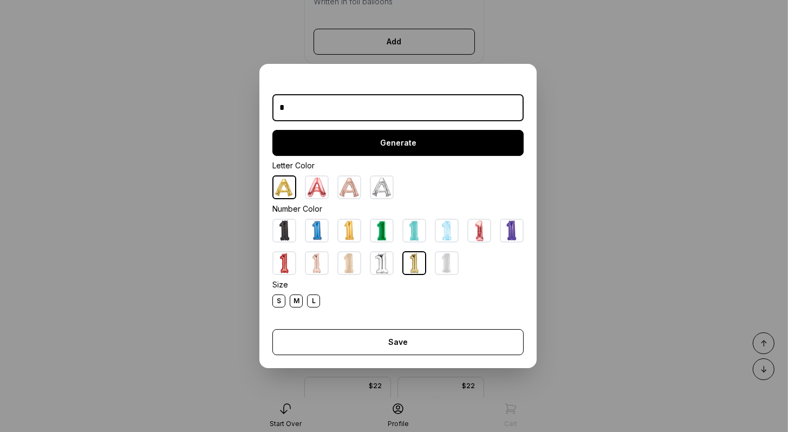
type input "*"
click at [403, 134] on button "Generate" at bounding box center [397, 143] width 251 height 26
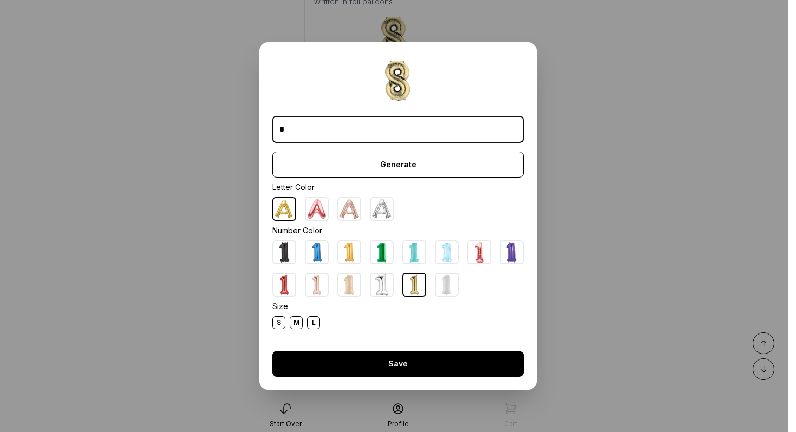
click at [413, 374] on button "Save" at bounding box center [397, 364] width 251 height 26
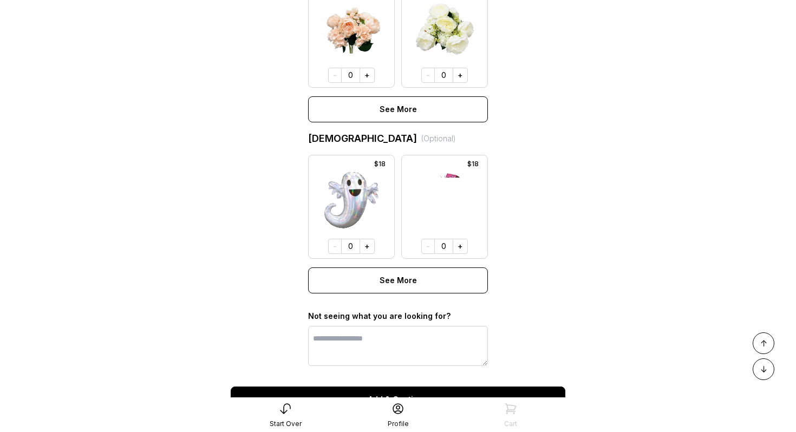
scroll to position [866, 0]
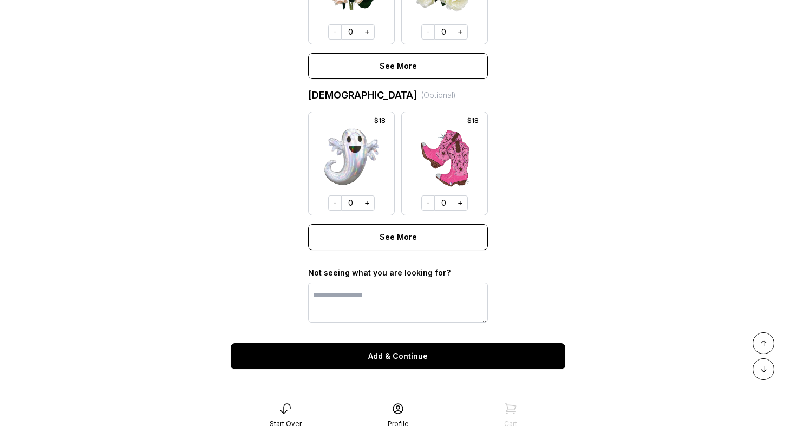
click at [380, 352] on button "Add & Continue" at bounding box center [398, 356] width 335 height 26
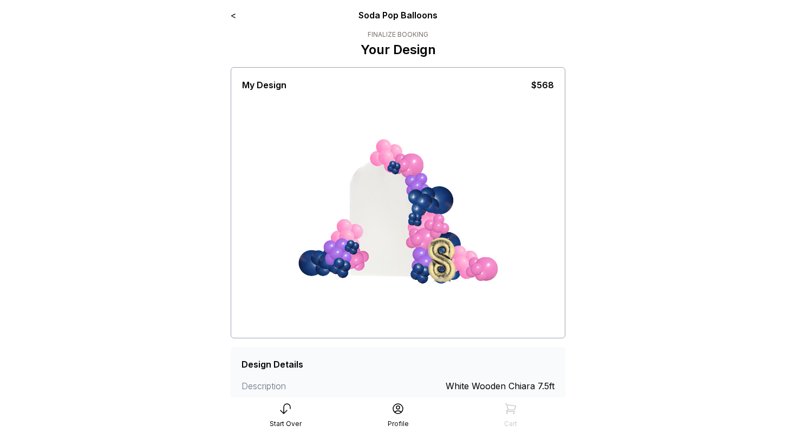
scroll to position [155, 0]
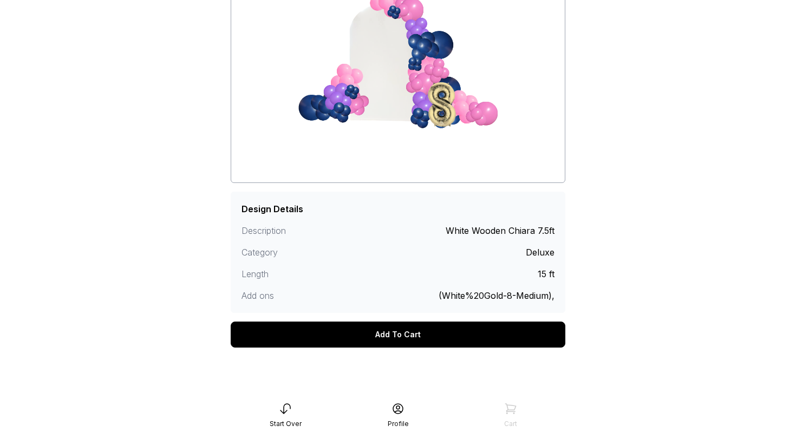
click at [387, 336] on div "Add To Cart" at bounding box center [398, 335] width 335 height 26
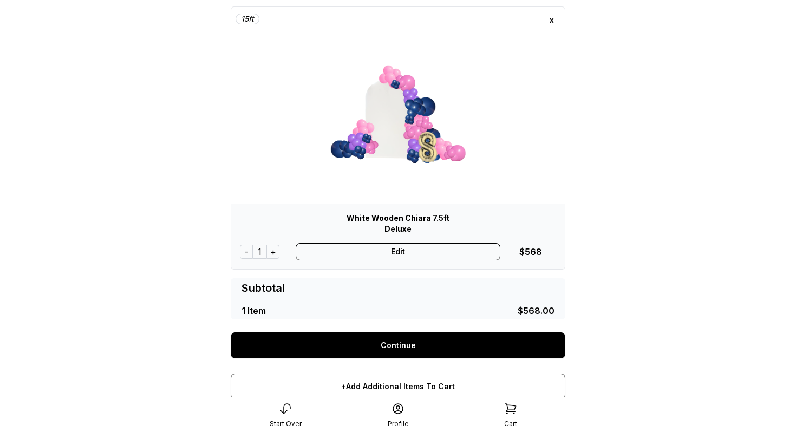
scroll to position [167, 0]
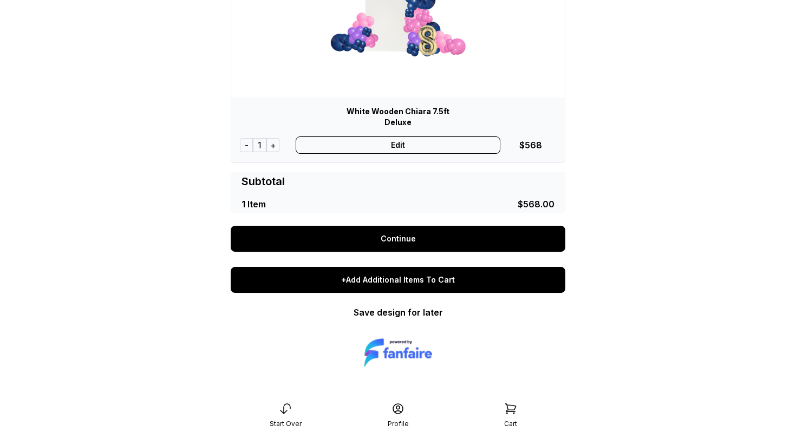
click at [399, 284] on div "+Add Additional Items To Cart" at bounding box center [398, 280] width 335 height 26
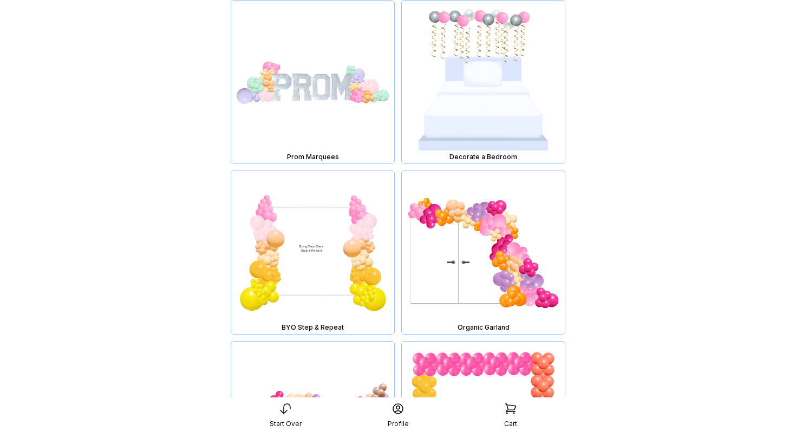
scroll to position [8298, 0]
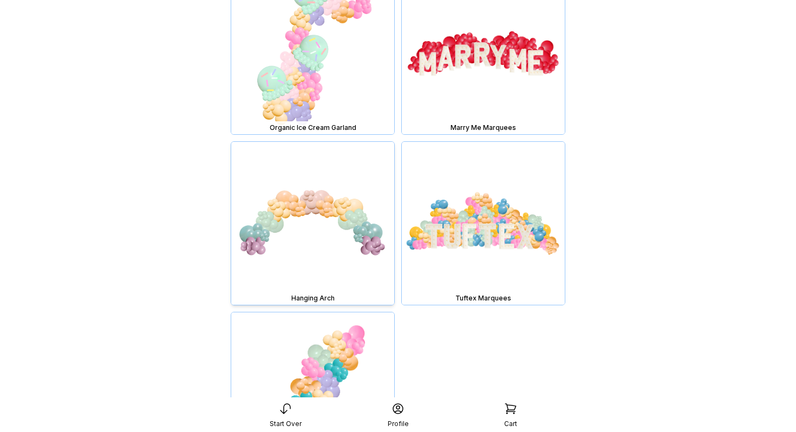
click at [347, 205] on img at bounding box center [312, 223] width 163 height 163
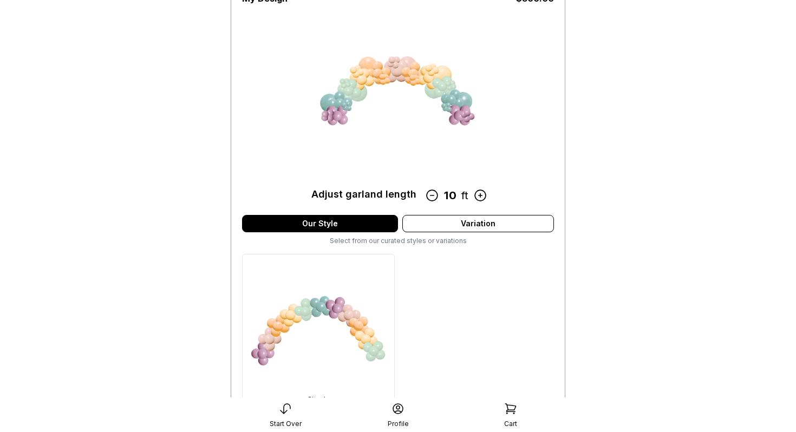
scroll to position [129, 0]
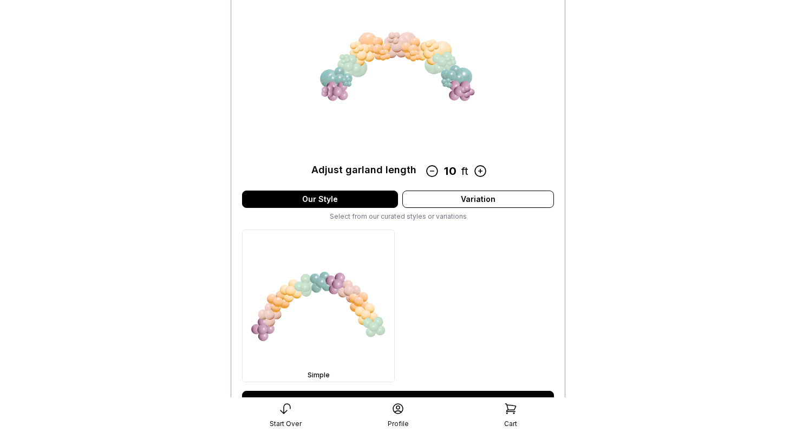
click at [479, 173] on icon at bounding box center [480, 171] width 14 height 14
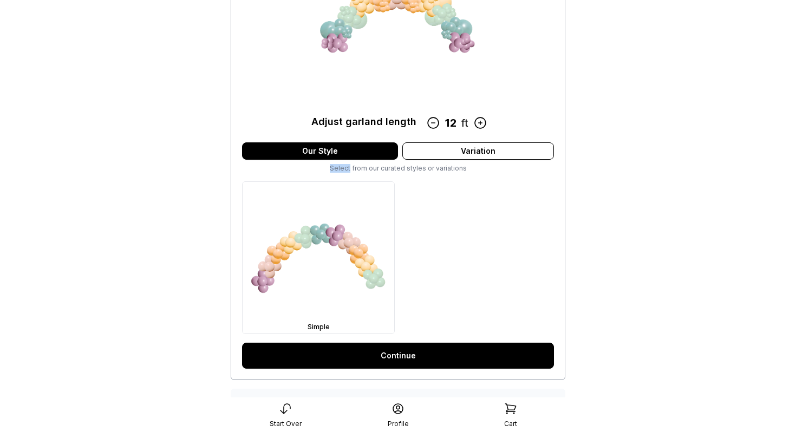
scroll to position [253, 0]
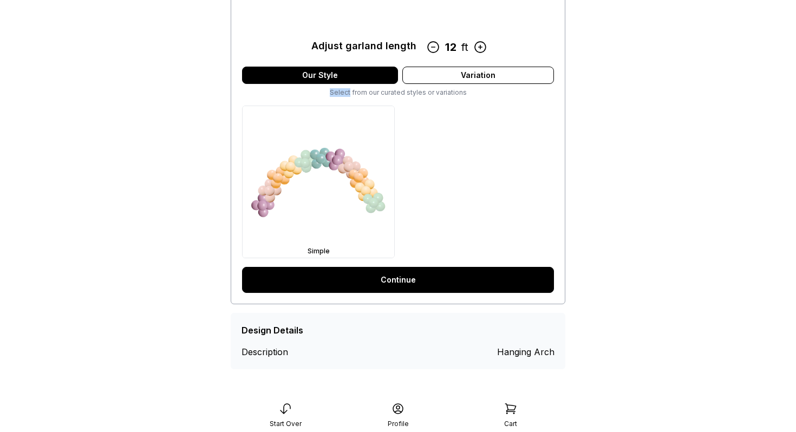
click at [430, 275] on link "Continue" at bounding box center [398, 280] width 312 height 26
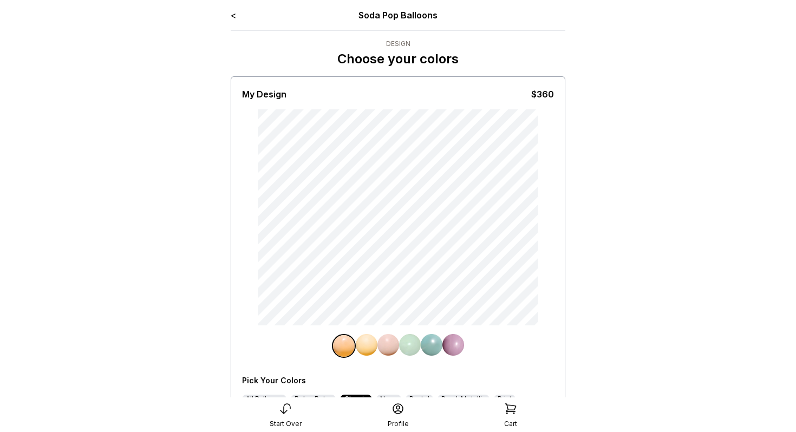
click at [233, 14] on link "<" at bounding box center [233, 15] width 5 height 11
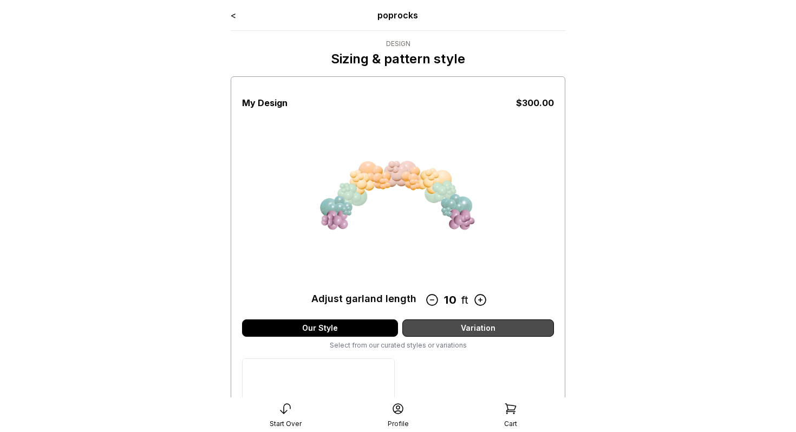
click at [479, 334] on div "Variation" at bounding box center [478, 327] width 152 height 17
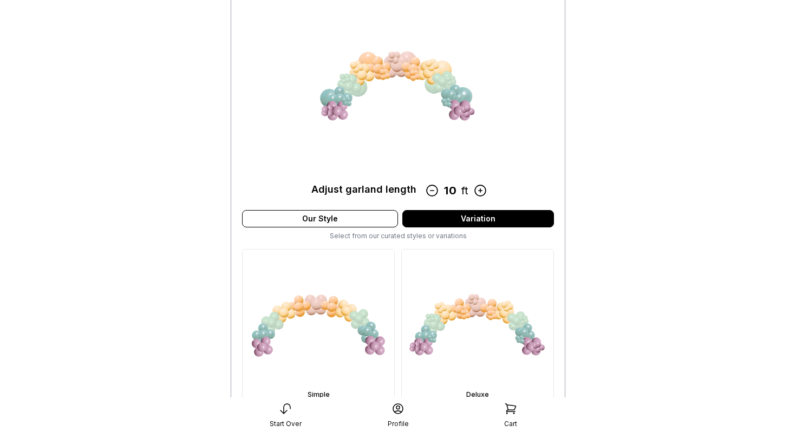
scroll to position [111, 0]
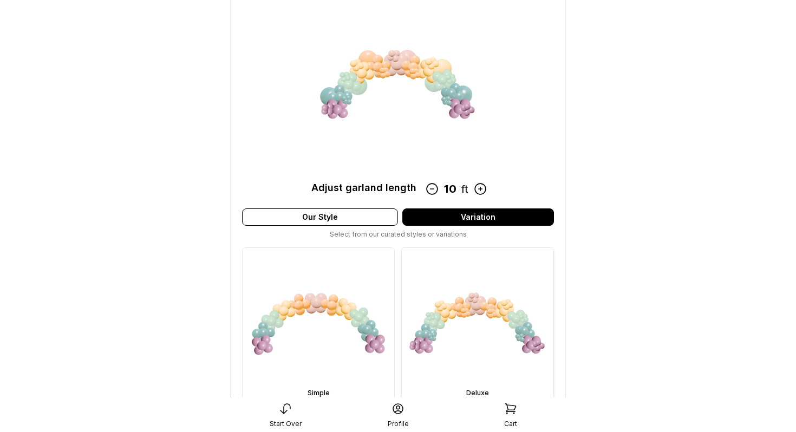
click at [476, 329] on img at bounding box center [478, 324] width 152 height 152
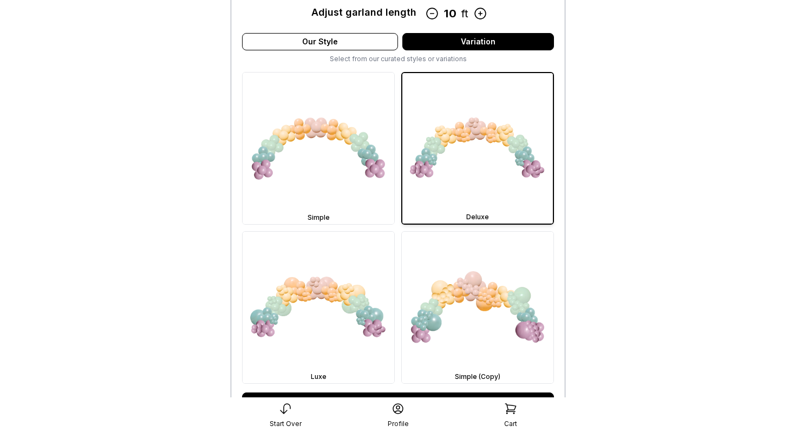
scroll to position [306, 0]
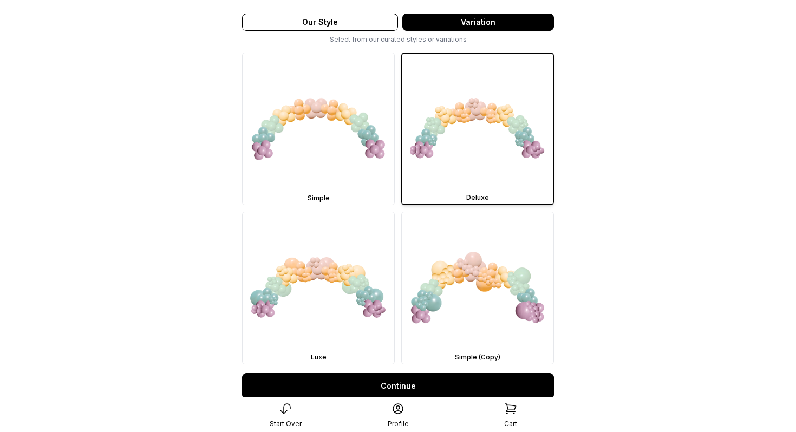
click at [358, 389] on link "Continue" at bounding box center [398, 386] width 312 height 26
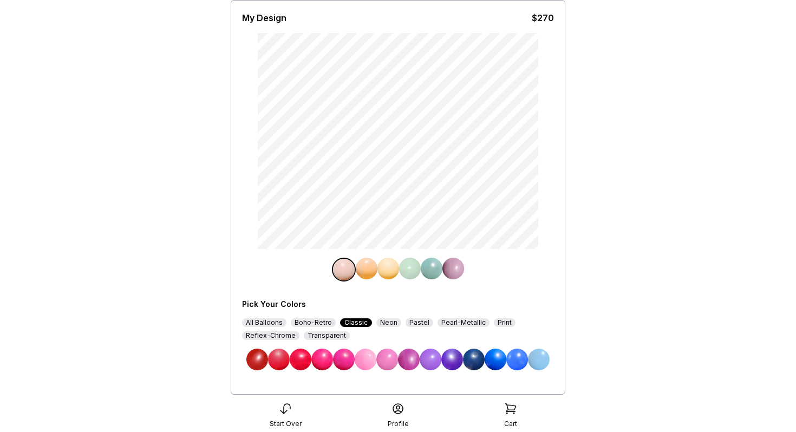
scroll to position [145, 0]
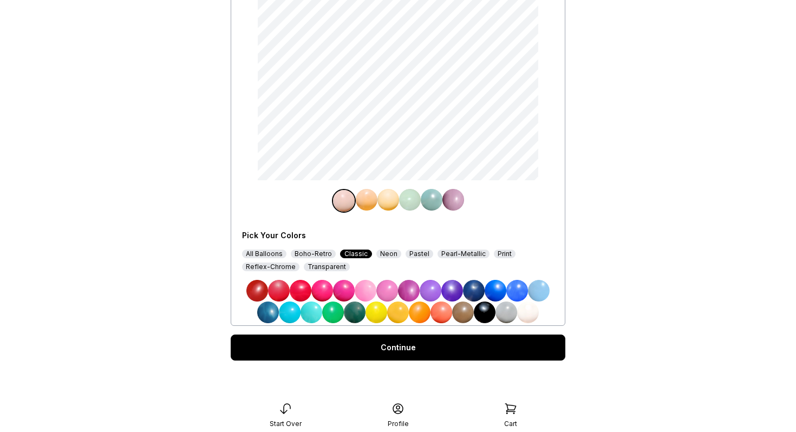
click at [415, 348] on div "Continue" at bounding box center [398, 348] width 335 height 26
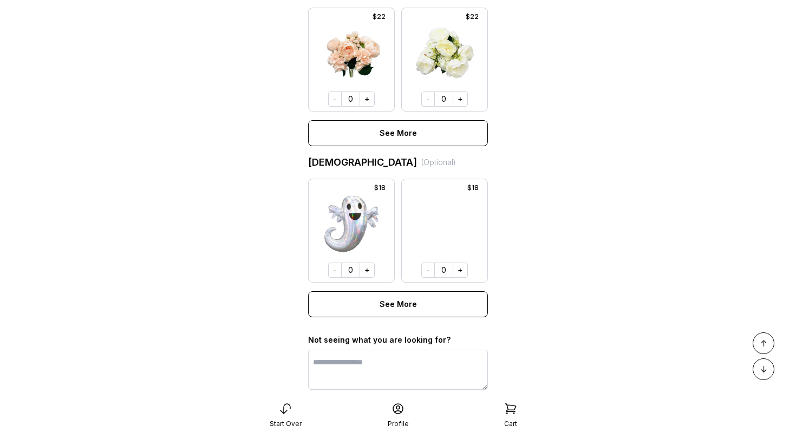
scroll to position [823, 0]
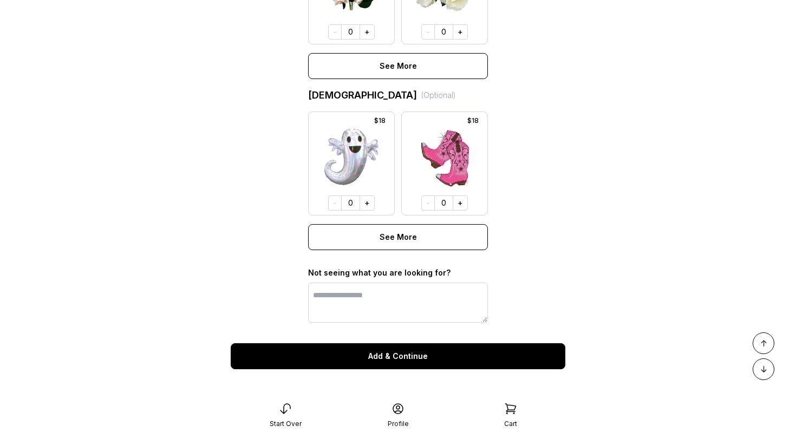
click at [417, 353] on button "Add & Continue" at bounding box center [398, 356] width 335 height 26
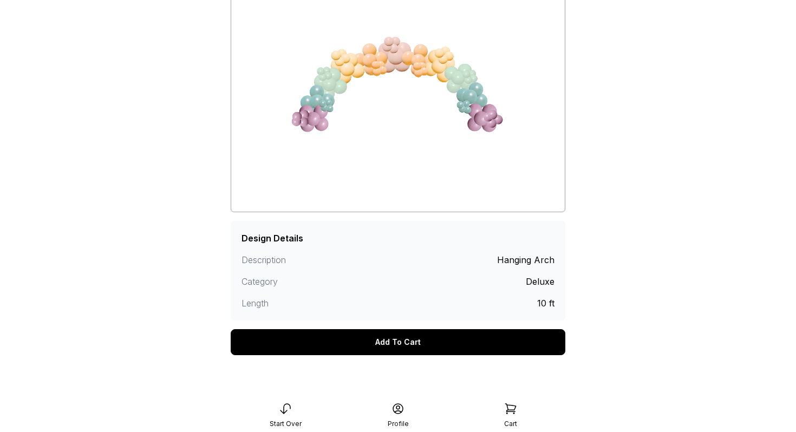
scroll to position [134, 0]
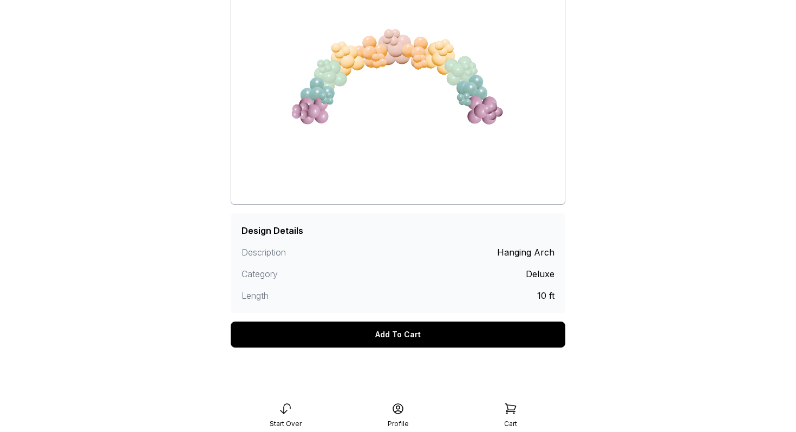
click at [413, 336] on div "Add To Cart" at bounding box center [398, 335] width 335 height 26
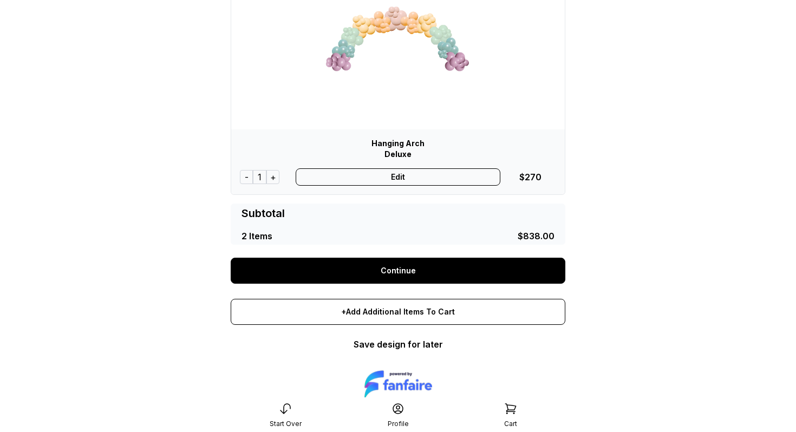
scroll to position [439, 0]
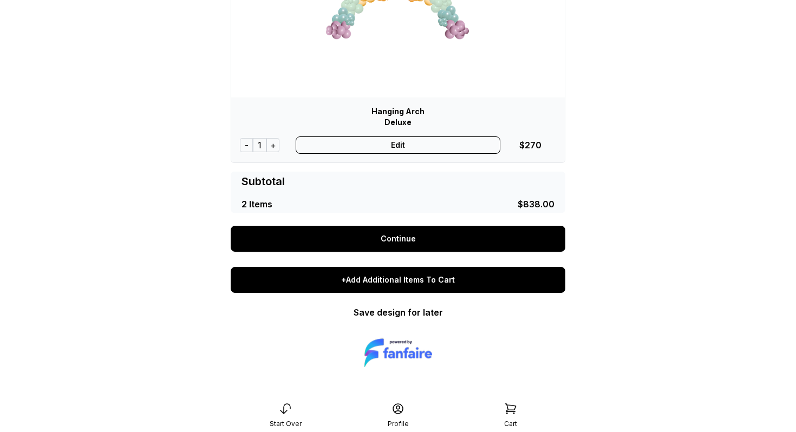
click at [411, 280] on div "+Add Additional Items To Cart" at bounding box center [398, 280] width 335 height 26
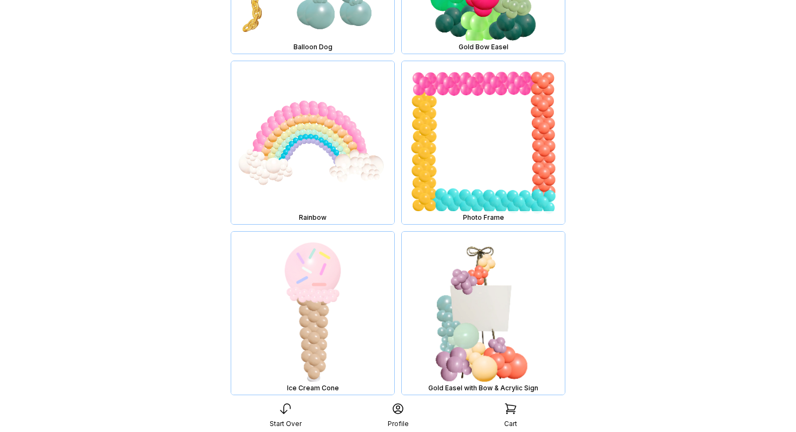
scroll to position [11933, 0]
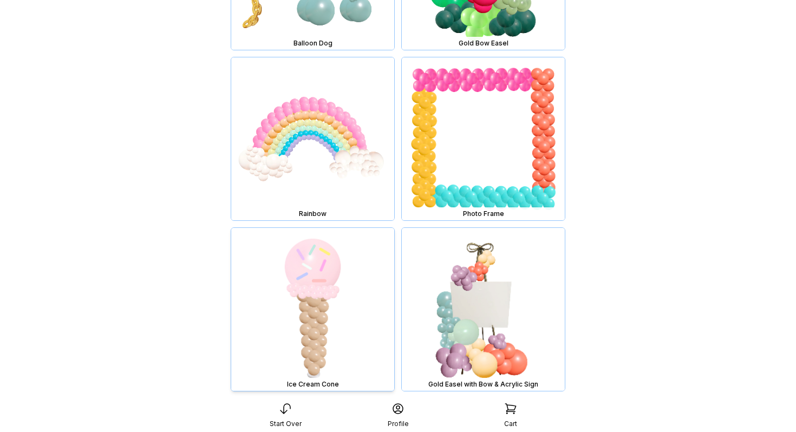
click at [339, 284] on img at bounding box center [312, 309] width 163 height 163
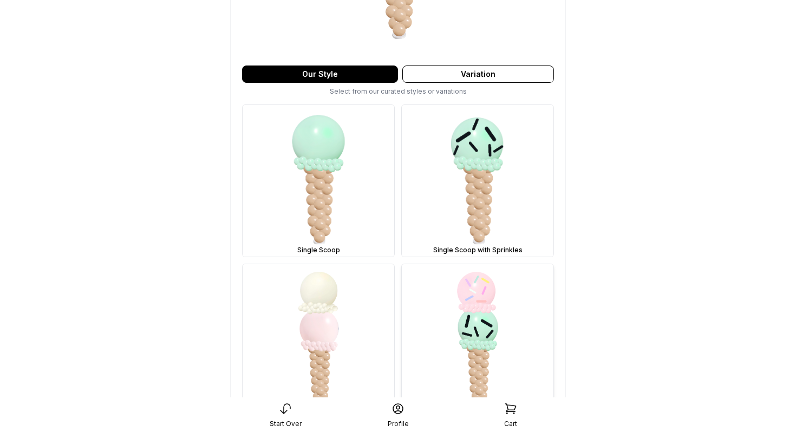
click at [479, 308] on img at bounding box center [478, 340] width 152 height 152
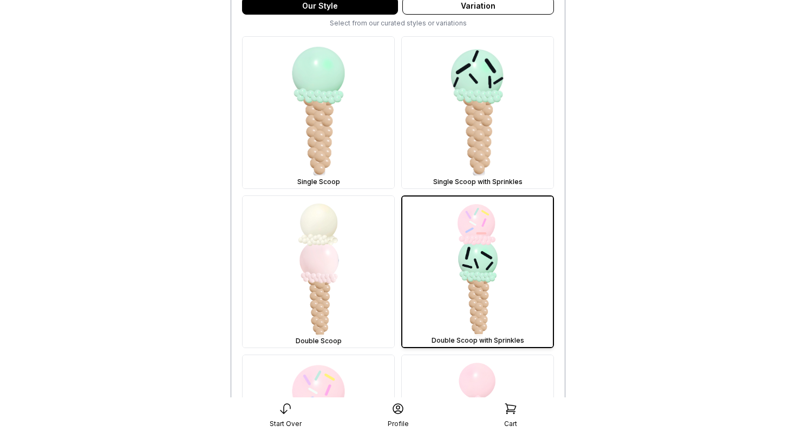
scroll to position [547, 0]
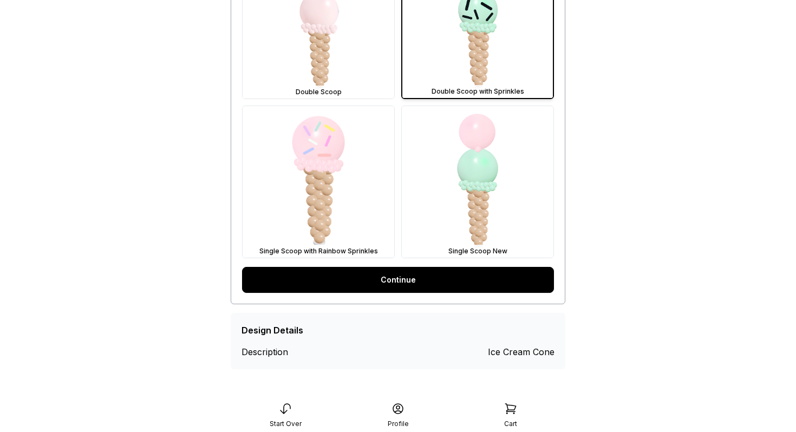
click at [437, 281] on link "Continue" at bounding box center [398, 280] width 312 height 26
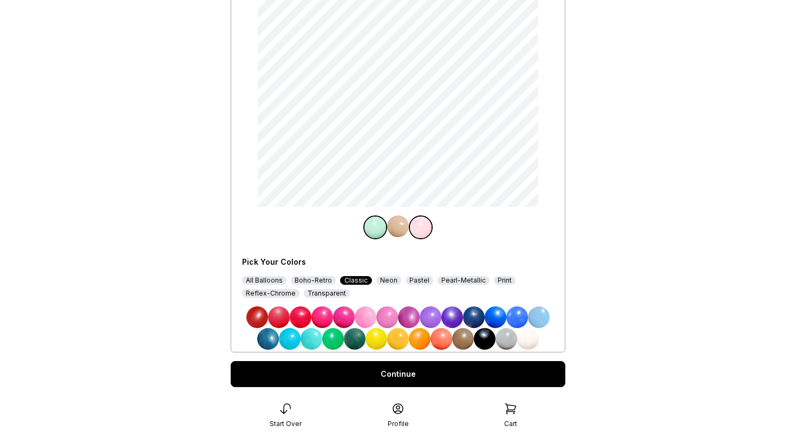
scroll to position [145, 0]
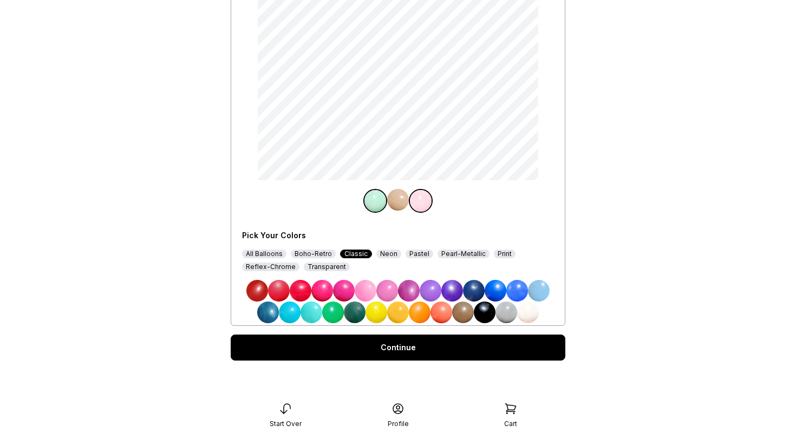
click at [423, 352] on div "Continue" at bounding box center [398, 348] width 335 height 26
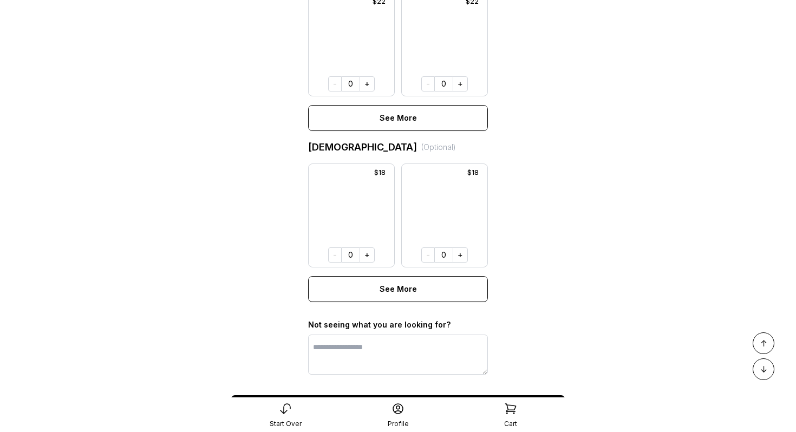
scroll to position [807, 0]
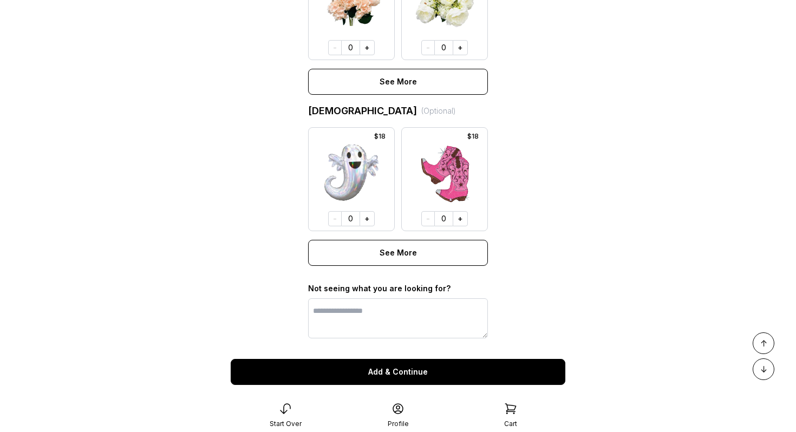
click at [415, 378] on button "Add & Continue" at bounding box center [398, 372] width 335 height 26
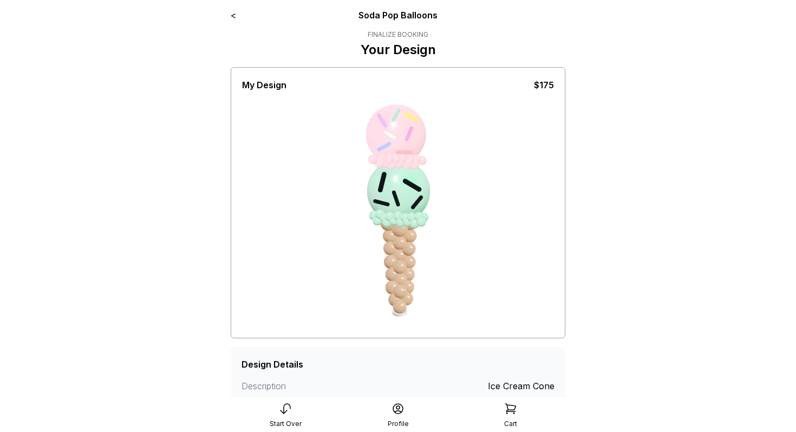
scroll to position [134, 0]
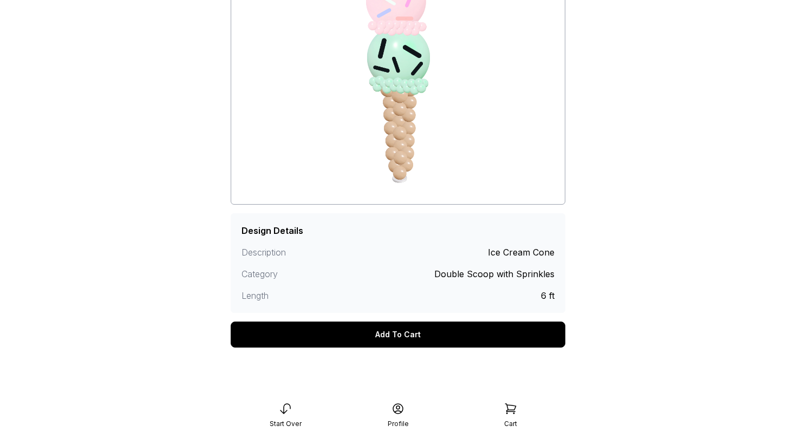
click at [411, 339] on div "Add To Cart" at bounding box center [398, 335] width 335 height 26
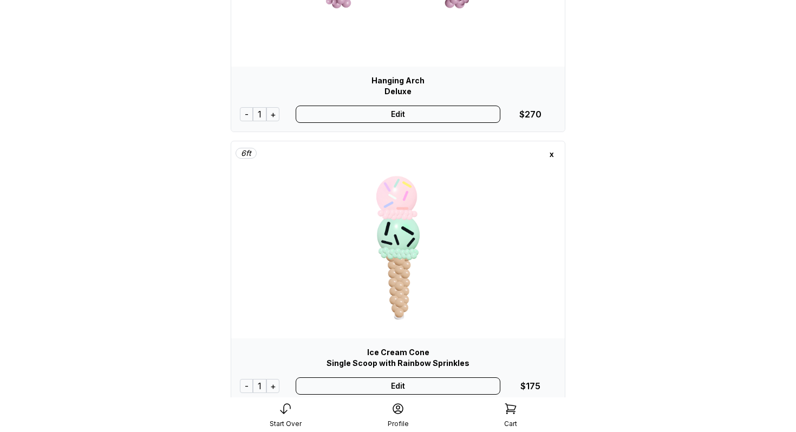
scroll to position [461, 0]
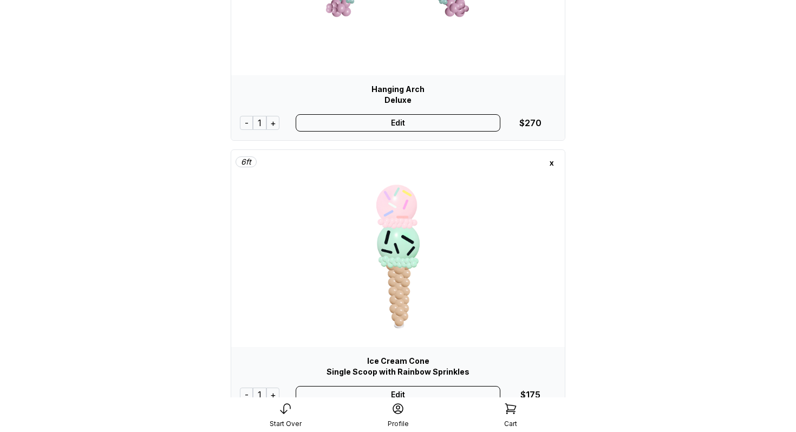
click at [553, 162] on div "x" at bounding box center [551, 162] width 17 height 17
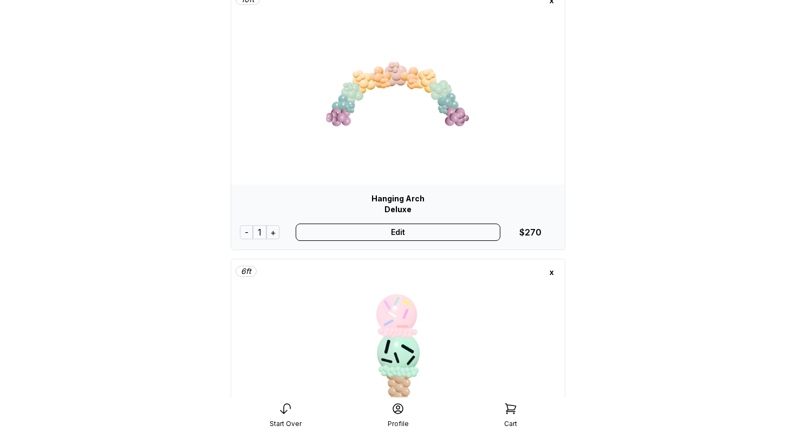
scroll to position [220, 0]
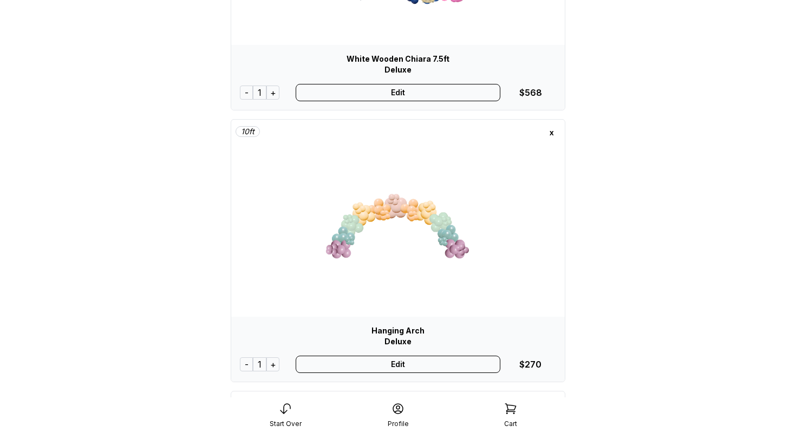
click at [553, 131] on div "x" at bounding box center [551, 132] width 17 height 17
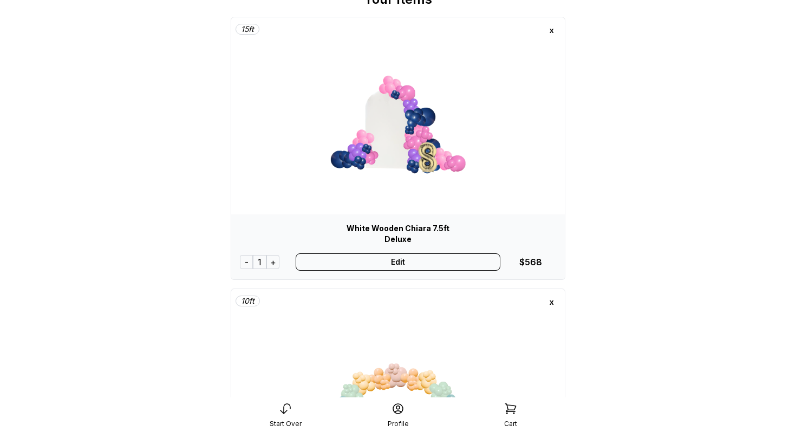
scroll to position [0, 0]
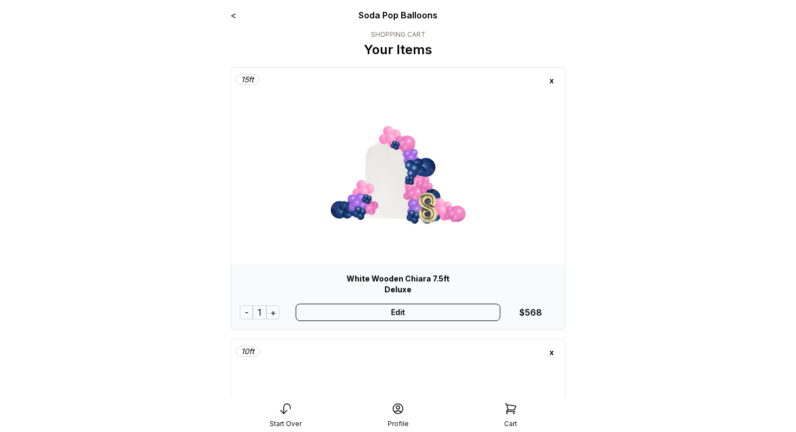
click at [551, 80] on div "x" at bounding box center [551, 80] width 17 height 17
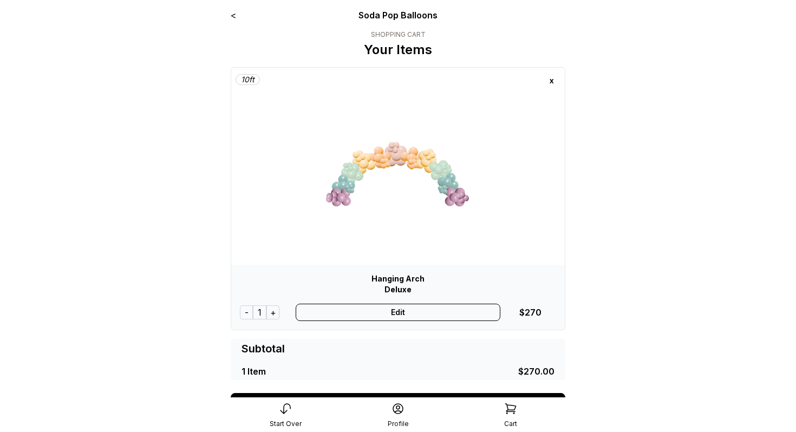
click at [553, 81] on div "x" at bounding box center [551, 80] width 17 height 17
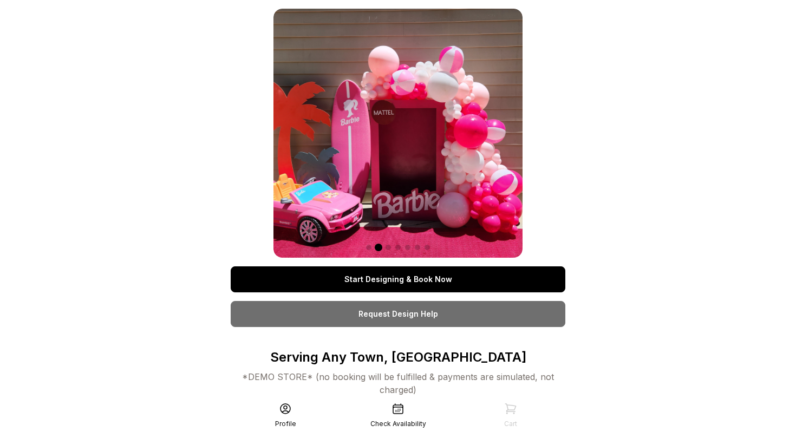
click at [426, 279] on link "Start Designing & Book Now" at bounding box center [398, 279] width 335 height 26
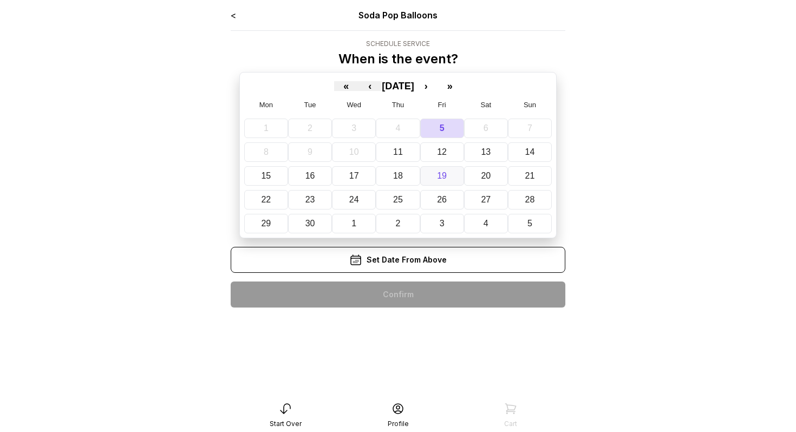
click at [435, 168] on button "19" at bounding box center [442, 175] width 44 height 19
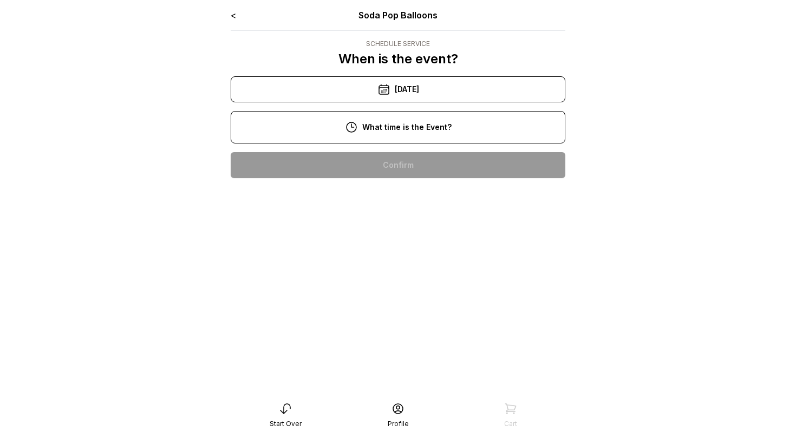
click at [414, 225] on div "3:00 pm" at bounding box center [397, 234] width 317 height 26
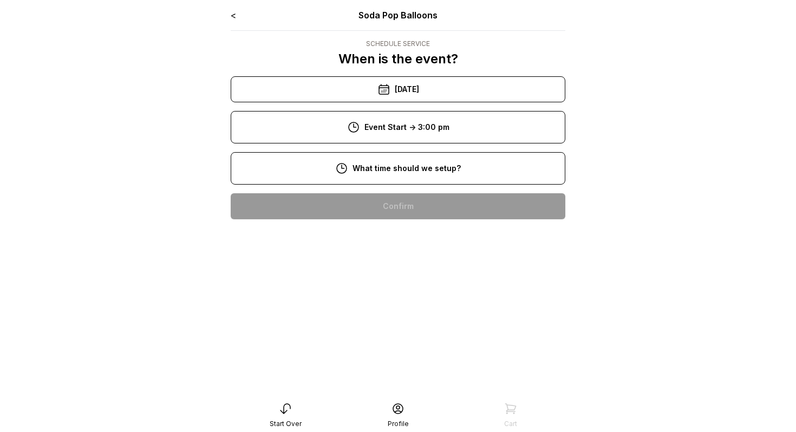
click at [412, 246] on div "9:00 am" at bounding box center [397, 241] width 317 height 26
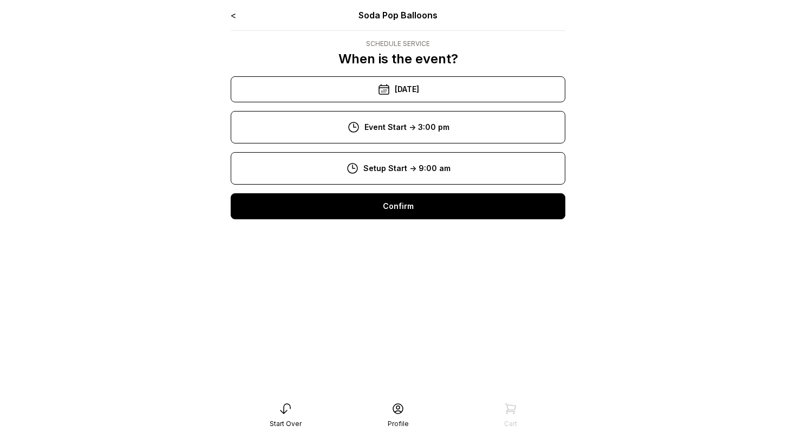
click at [412, 215] on div "Confirm" at bounding box center [398, 206] width 335 height 26
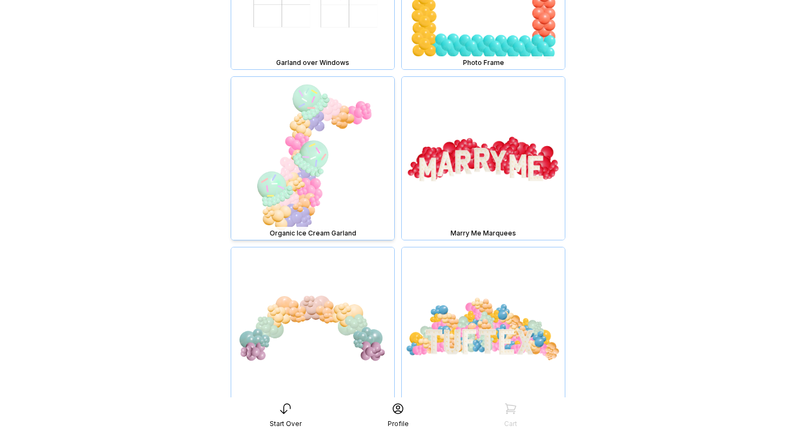
click at [325, 187] on img at bounding box center [312, 158] width 163 height 163
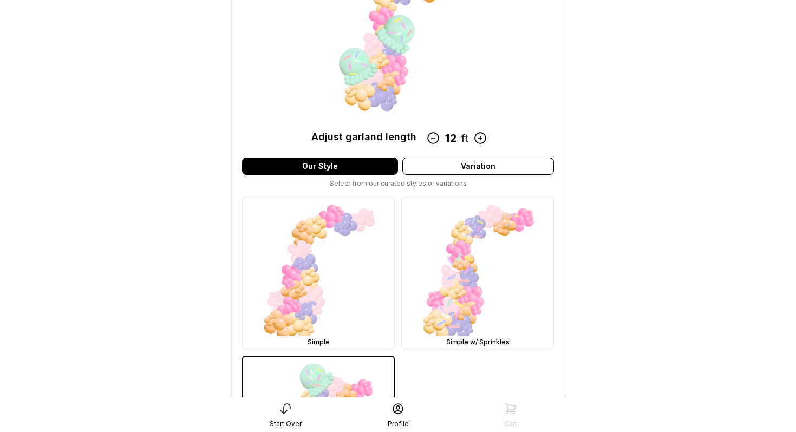
scroll to position [227, 0]
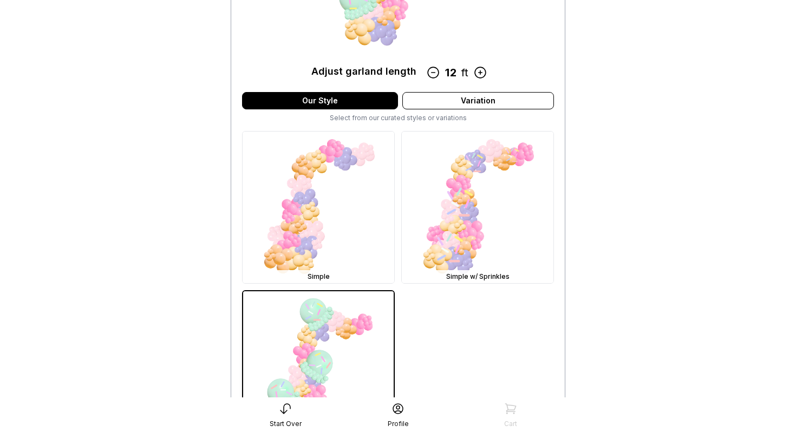
click at [482, 72] on icon at bounding box center [480, 73] width 14 height 14
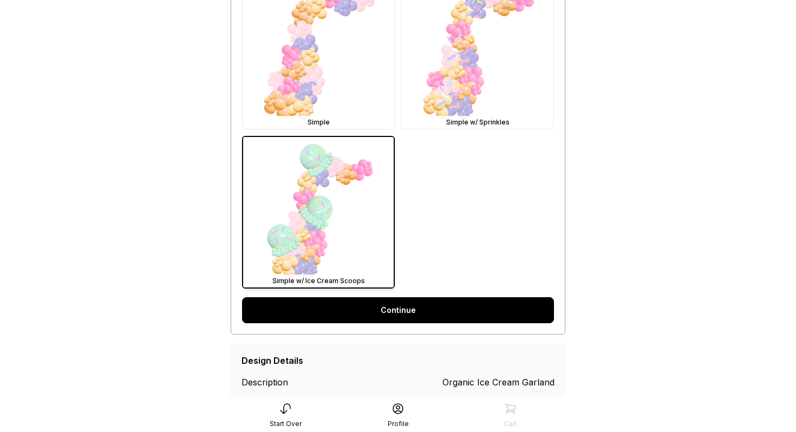
scroll to position [412, 0]
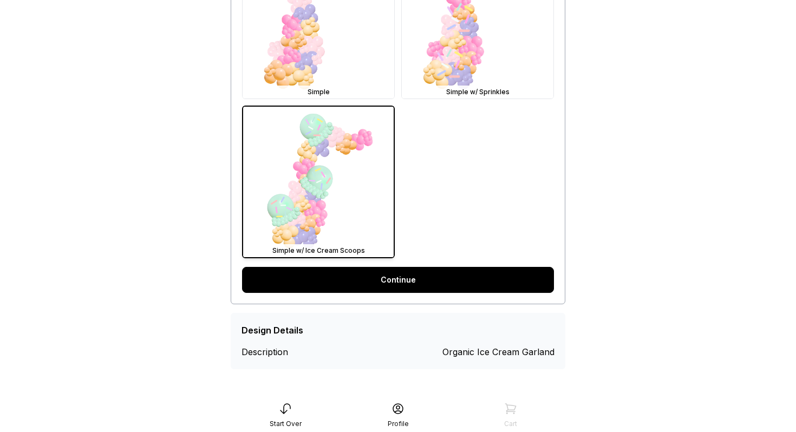
click at [452, 277] on link "Continue" at bounding box center [398, 280] width 312 height 26
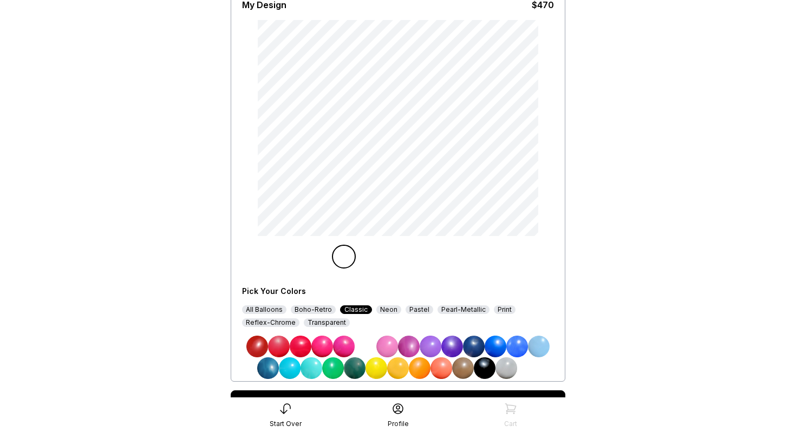
scroll to position [97, 0]
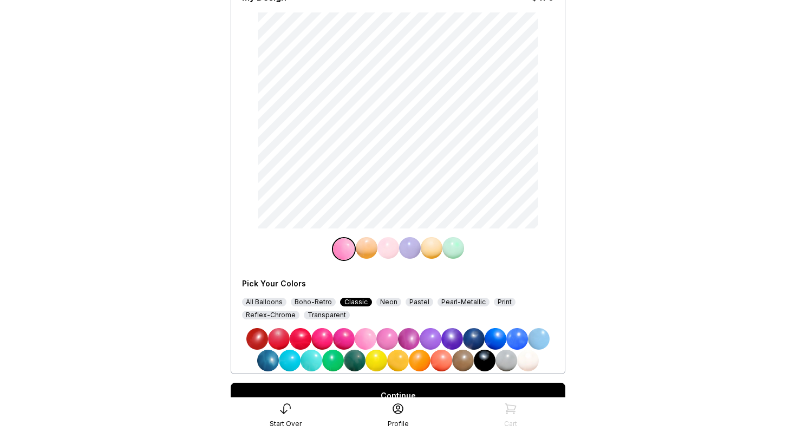
click at [394, 252] on img at bounding box center [388, 248] width 22 height 22
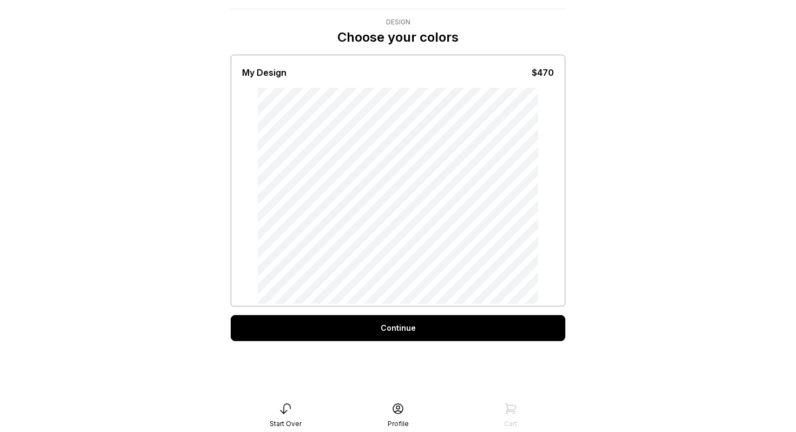
scroll to position [32, 0]
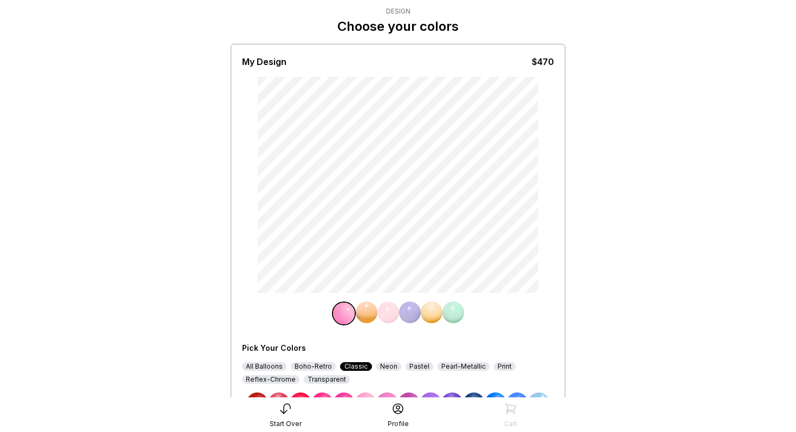
click at [452, 316] on img at bounding box center [453, 313] width 22 height 22
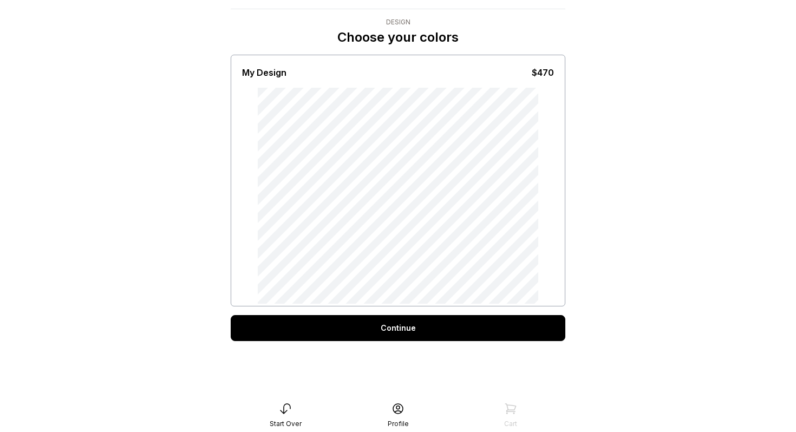
scroll to position [32, 0]
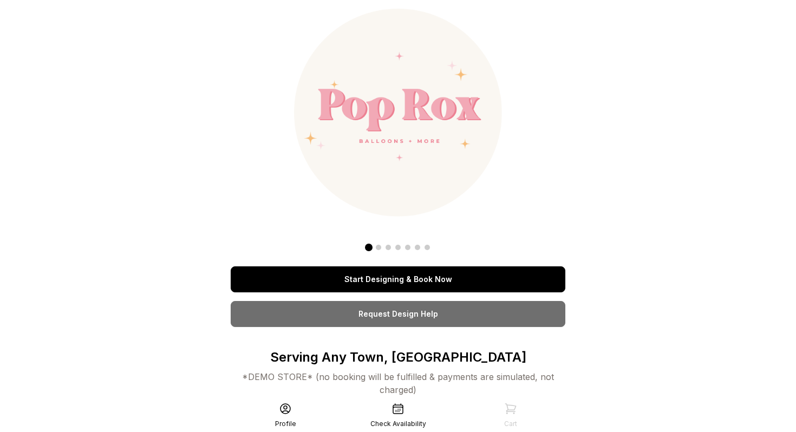
click at [413, 283] on link "Start Designing & Book Now" at bounding box center [398, 279] width 335 height 26
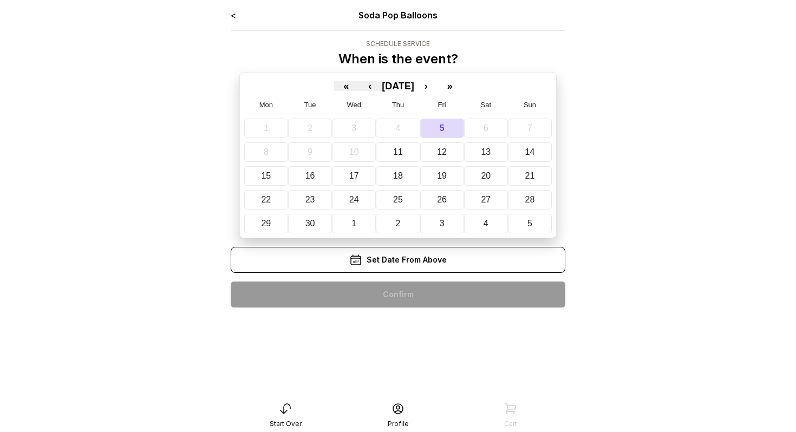
click at [677, 148] on main "< Soda Pop Balloons Schedule Service When is the event? « ‹ [DATE] › » Mon Tue …" at bounding box center [398, 216] width 796 height 432
